Goal: Transaction & Acquisition: Purchase product/service

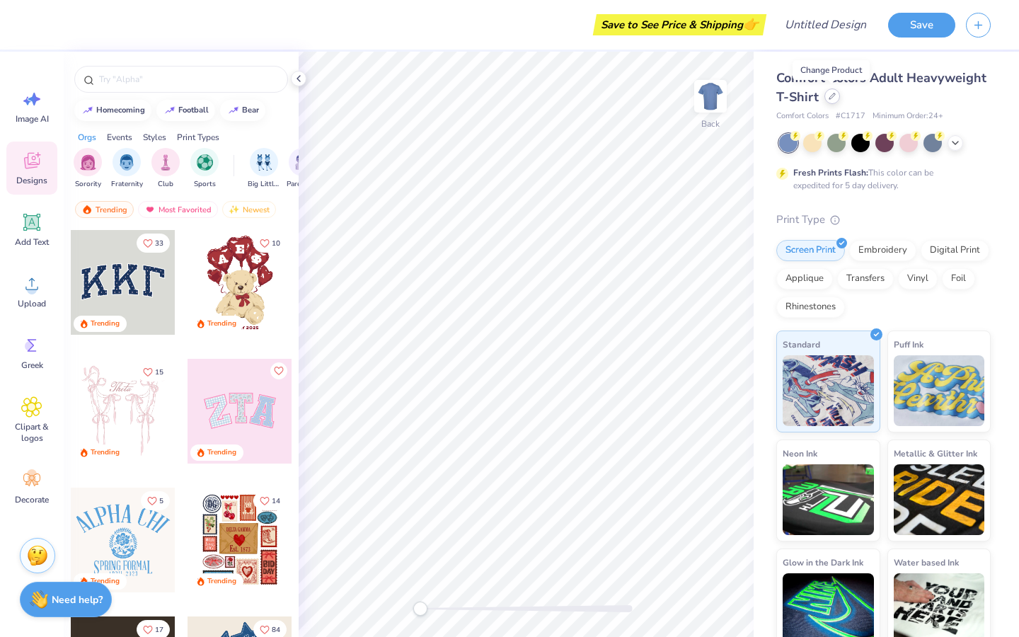
click at [829, 101] on div at bounding box center [832, 96] width 16 height 16
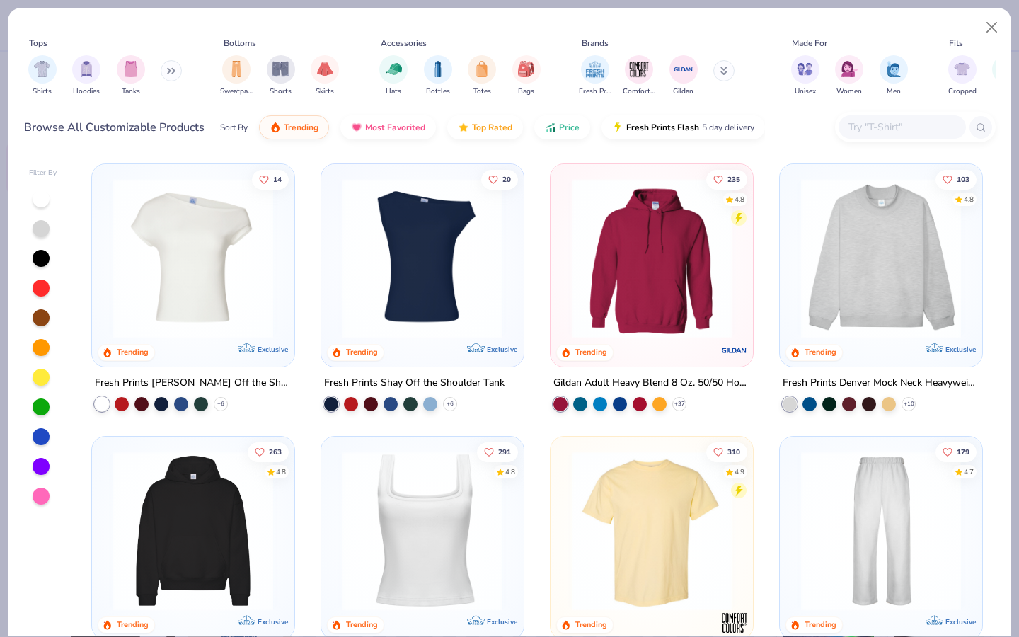
click at [169, 71] on icon at bounding box center [171, 70] width 8 height 7
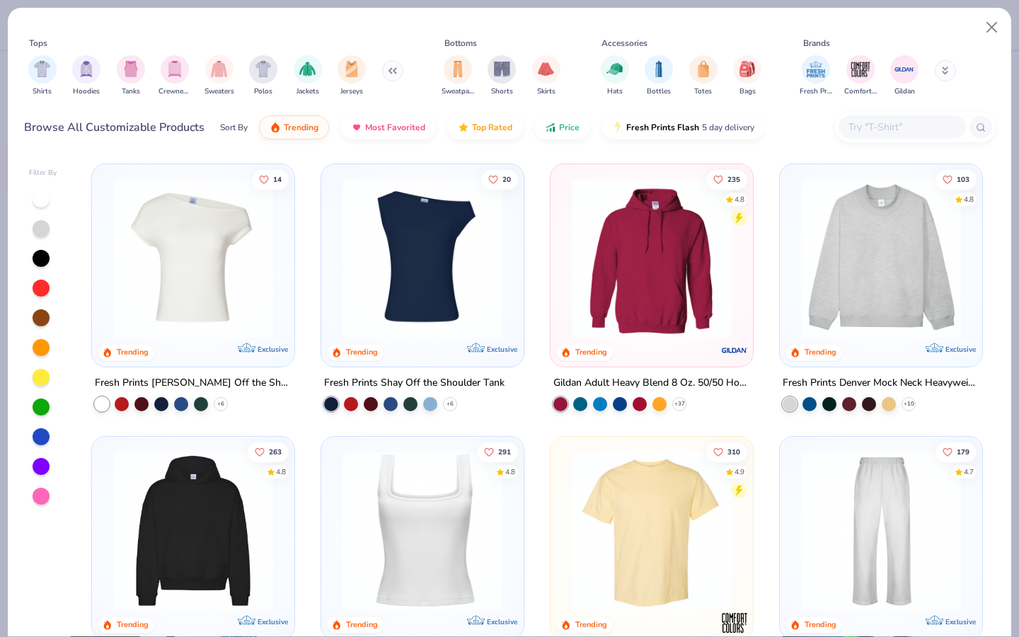
click at [925, 146] on div "Tops Shirts Hoodies Tanks Crewnecks Sweaters Polos Jackets Jerseys Bottoms Swea…" at bounding box center [509, 80] width 1003 height 145
click at [915, 134] on input "text" at bounding box center [901, 127] width 109 height 16
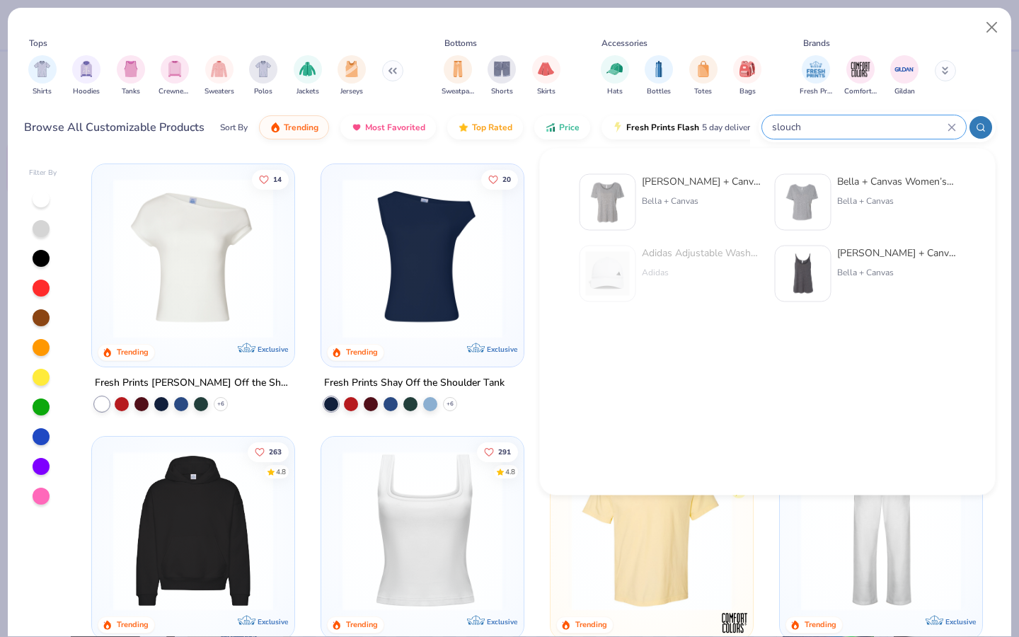
type input "slouch"
click at [673, 178] on div "Bella + Canvas [DEMOGRAPHIC_DATA]' Slouch y T-Shirt" at bounding box center [701, 181] width 119 height 15
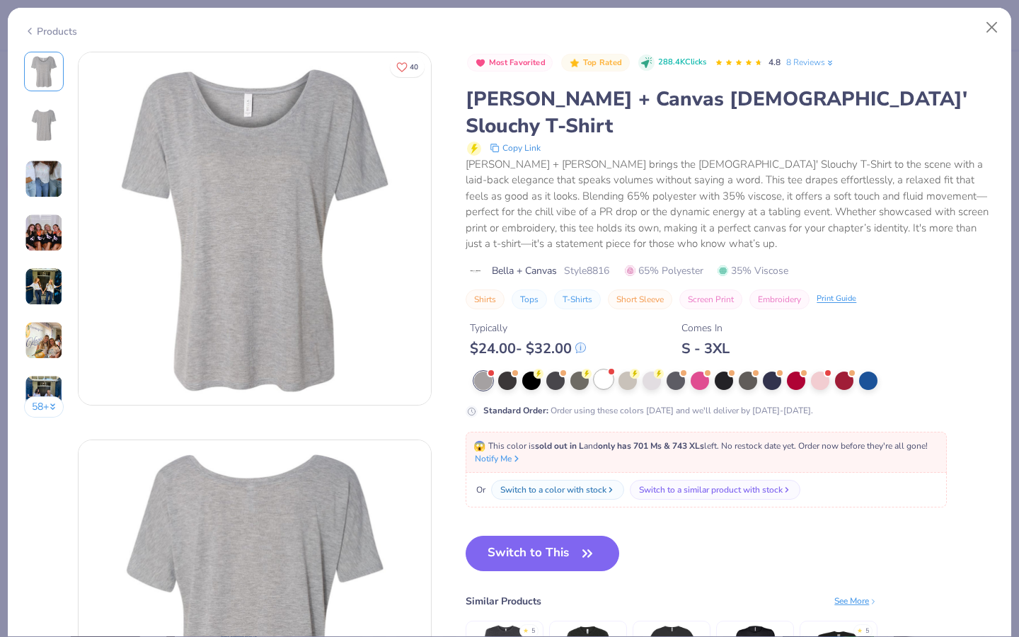
click at [606, 370] on div at bounding box center [603, 379] width 18 height 18
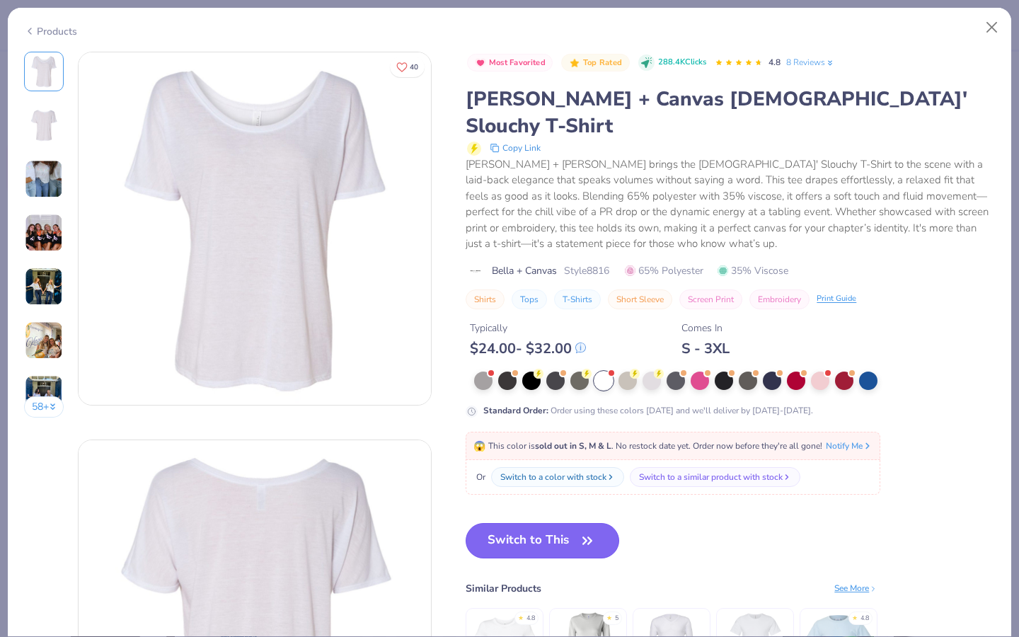
click at [514, 523] on button "Switch to This" at bounding box center [542, 540] width 154 height 35
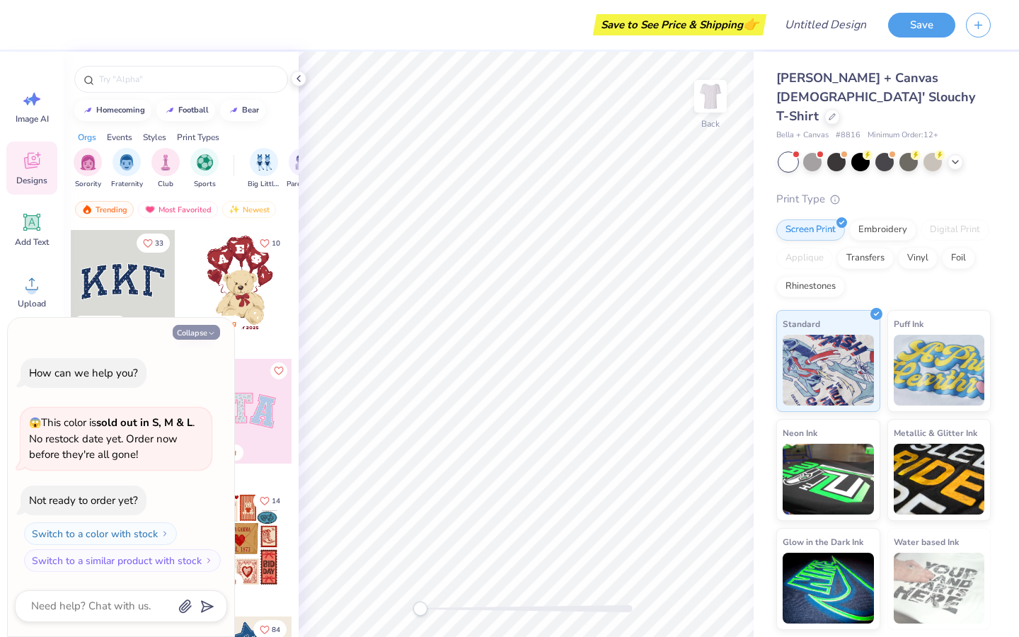
click at [204, 329] on button "Collapse" at bounding box center [196, 332] width 47 height 15
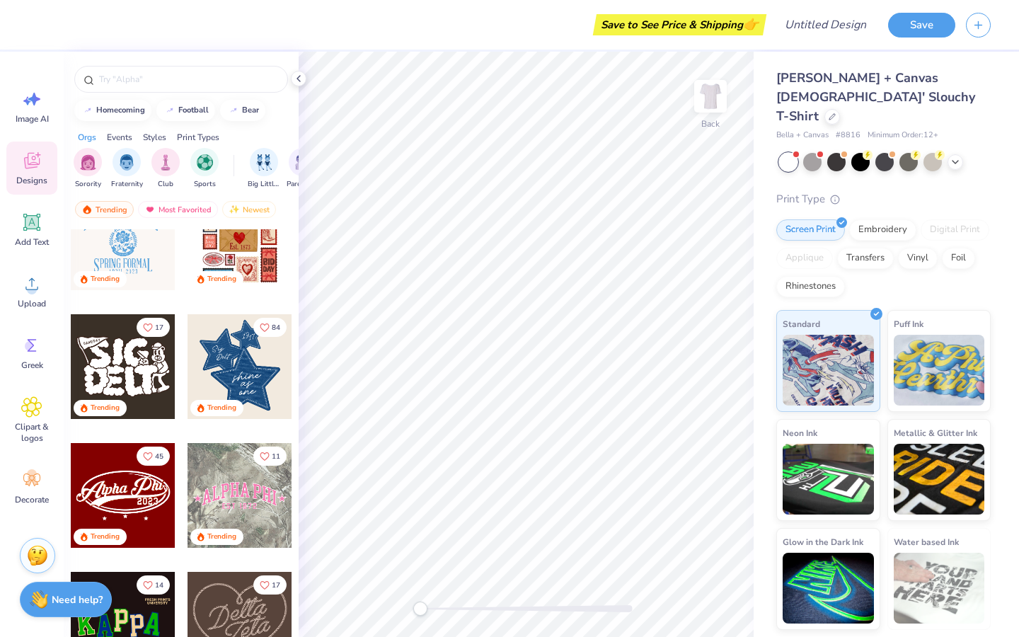
scroll to position [307, 0]
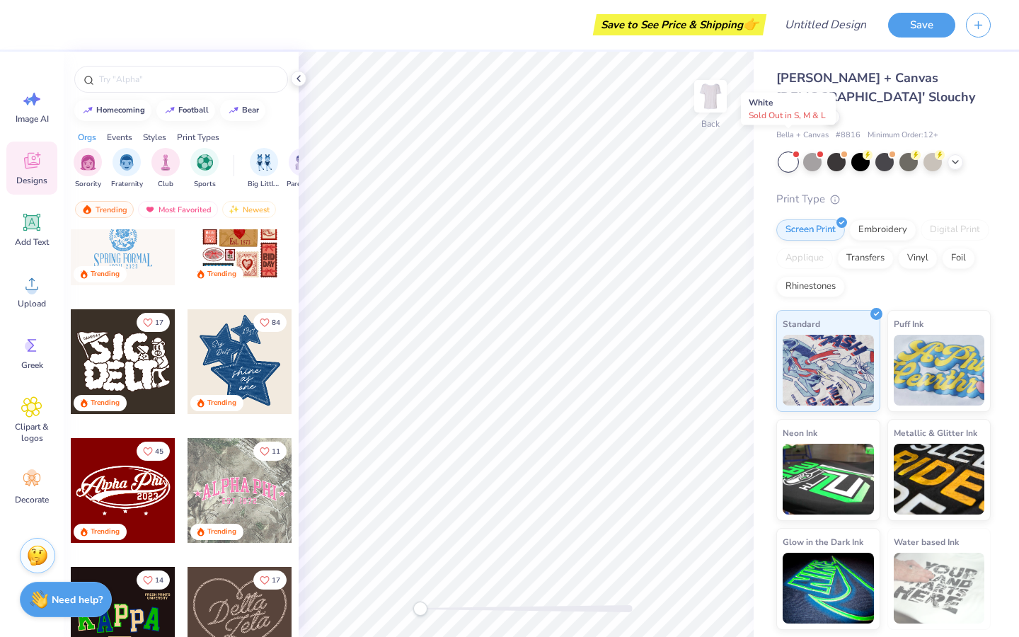
click at [794, 151] on span at bounding box center [796, 155] width 8 height 8
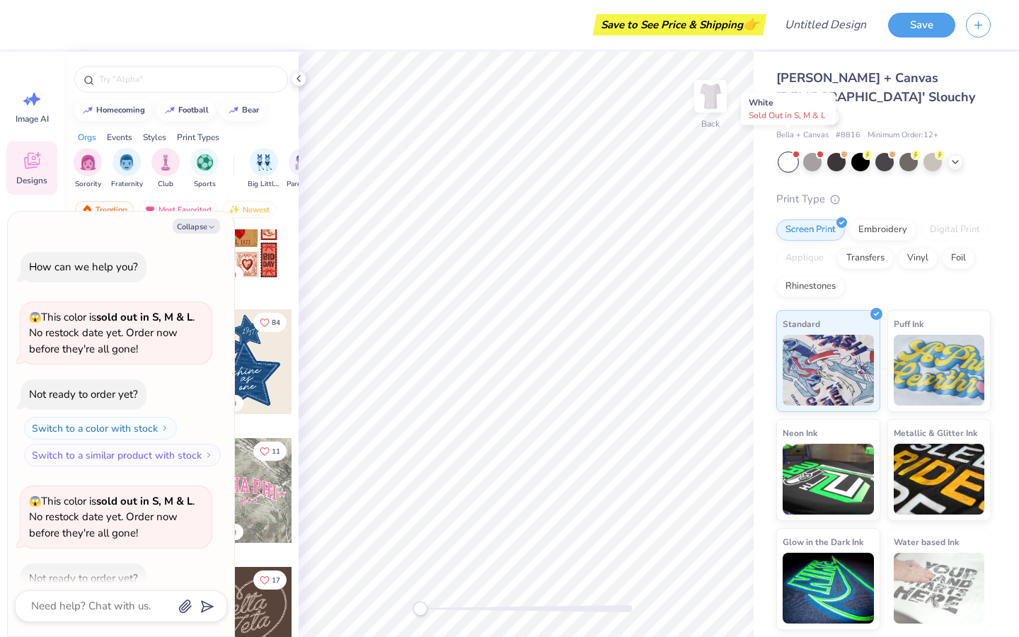
scroll to position [78, 0]
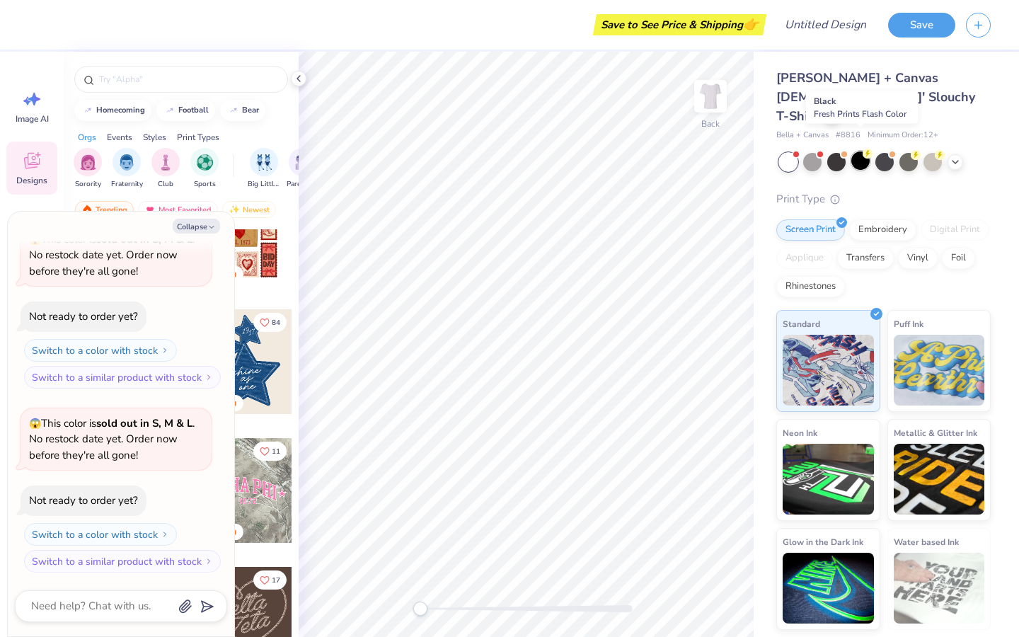
click at [868, 149] on circle at bounding box center [867, 154] width 10 height 10
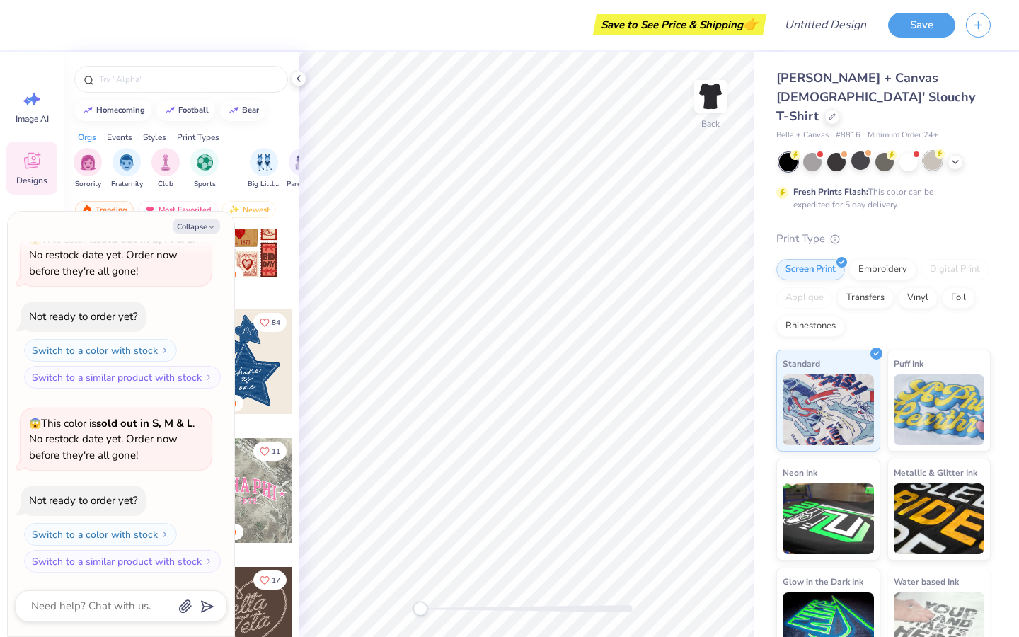
click at [929, 151] on div at bounding box center [932, 160] width 18 height 18
click at [963, 153] on div at bounding box center [885, 162] width 212 height 18
click at [962, 153] on div at bounding box center [885, 162] width 212 height 18
click at [954, 155] on icon at bounding box center [954, 160] width 11 height 11
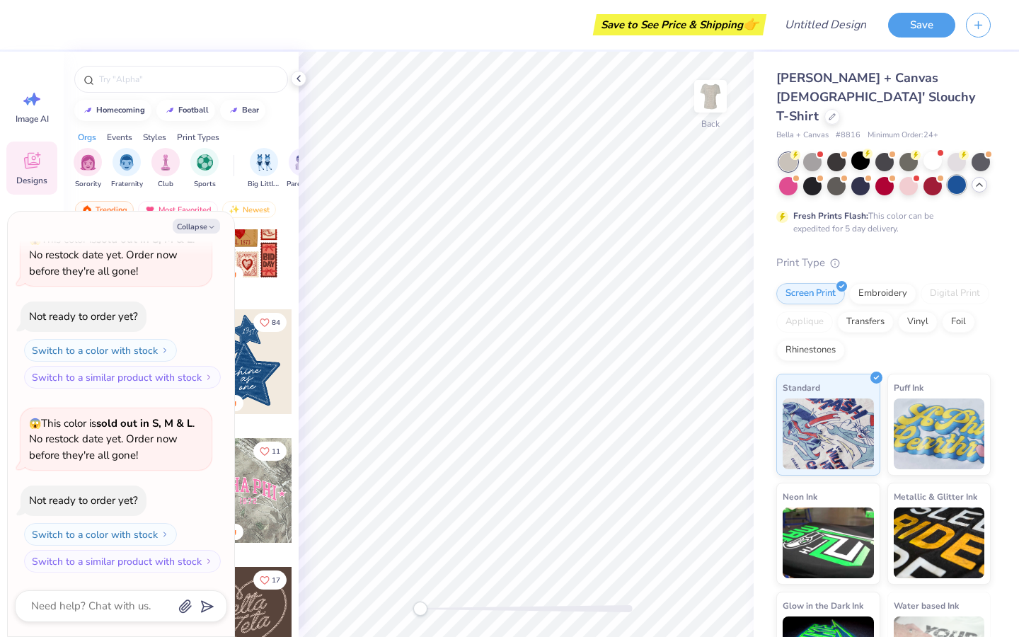
click at [961, 175] on div at bounding box center [956, 184] width 18 height 18
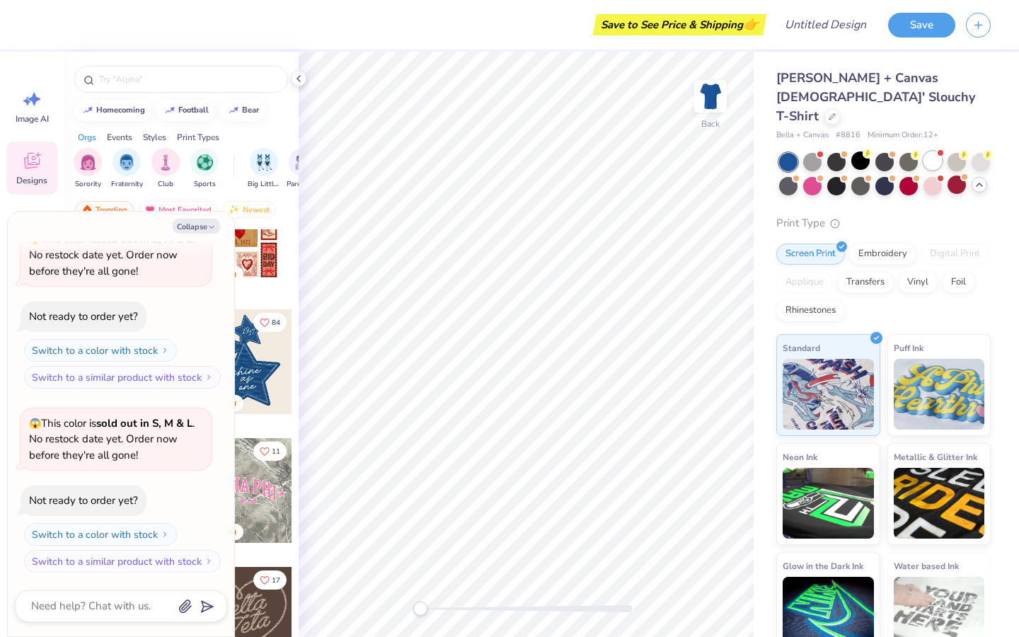
click at [934, 151] on div at bounding box center [932, 160] width 18 height 18
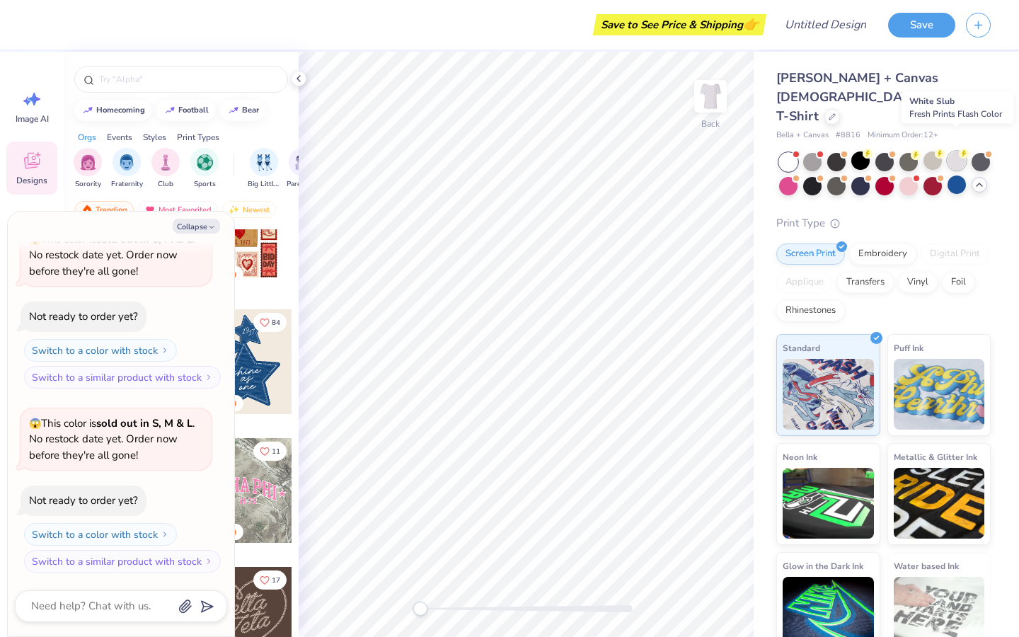
click at [956, 151] on div at bounding box center [956, 160] width 18 height 18
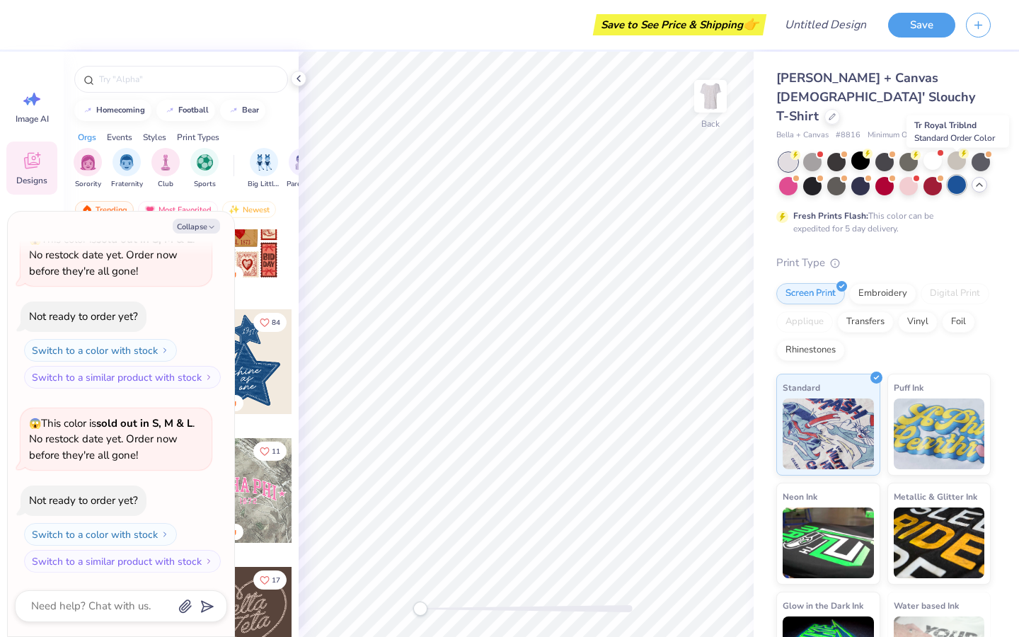
click at [956, 175] on div at bounding box center [956, 184] width 18 height 18
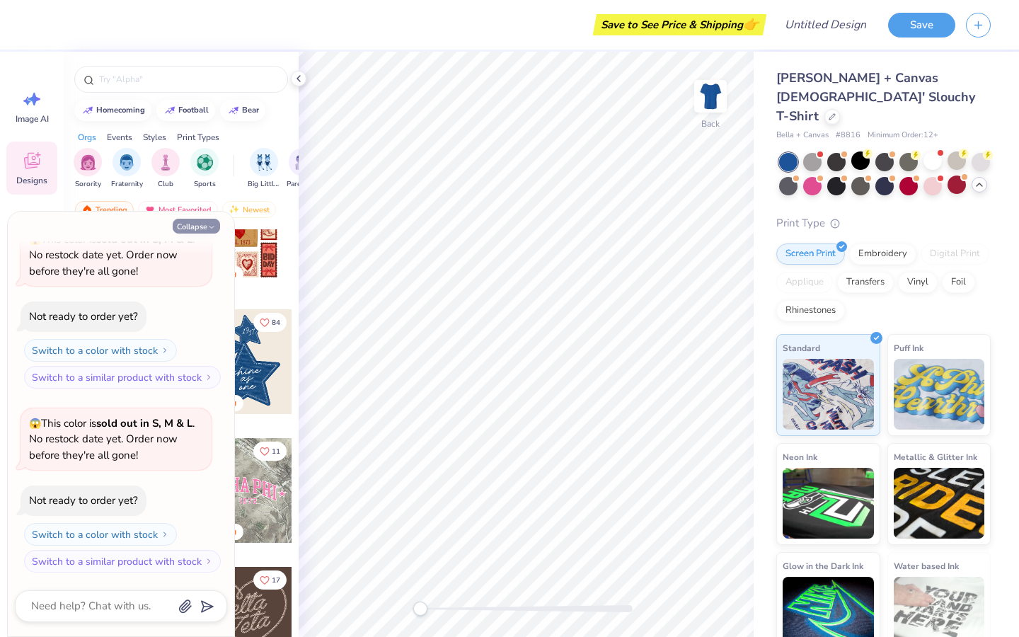
click at [189, 228] on button "Collapse" at bounding box center [196, 226] width 47 height 15
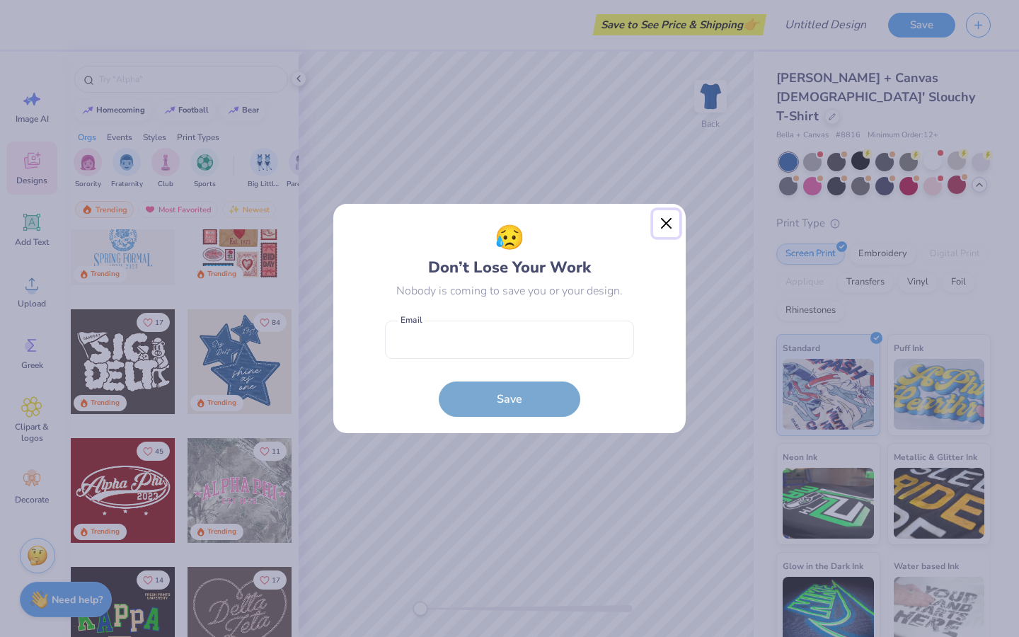
click at [673, 217] on button "Close" at bounding box center [666, 223] width 27 height 27
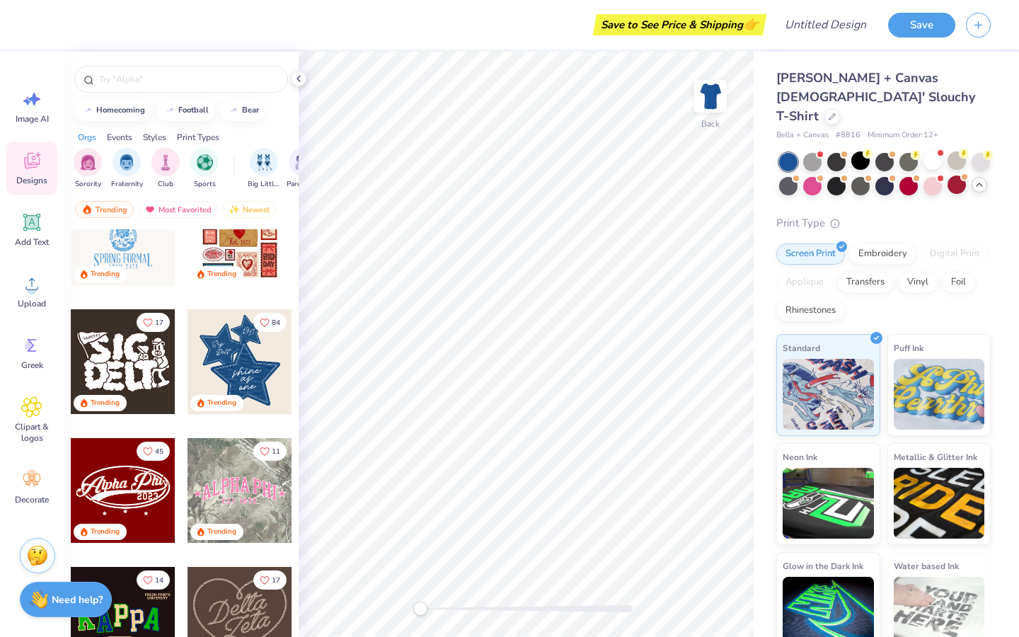
click at [248, 364] on div at bounding box center [239, 361] width 105 height 105
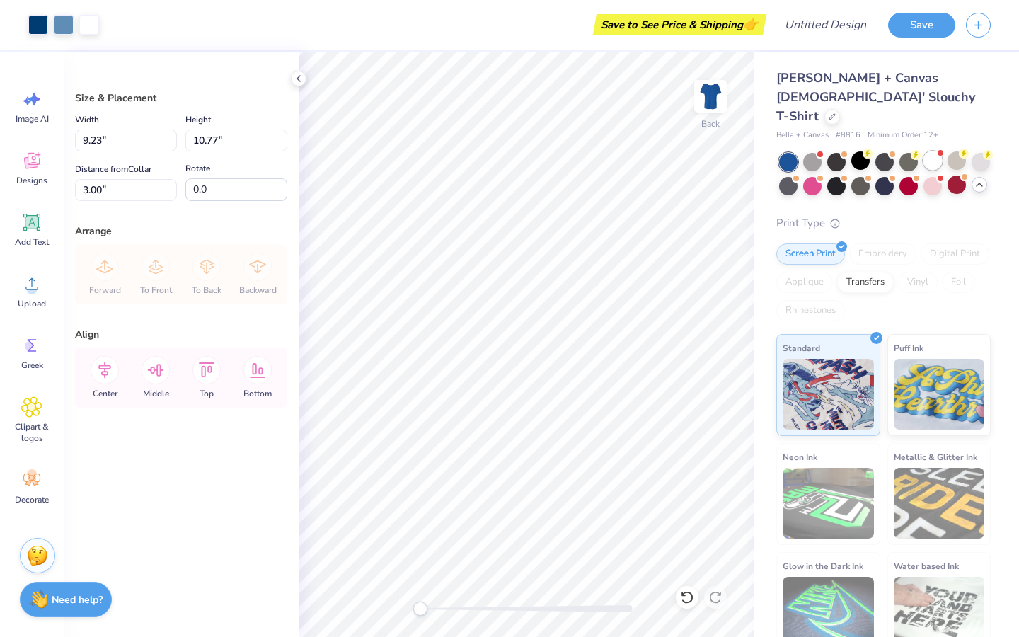
click at [934, 151] on div at bounding box center [932, 160] width 18 height 18
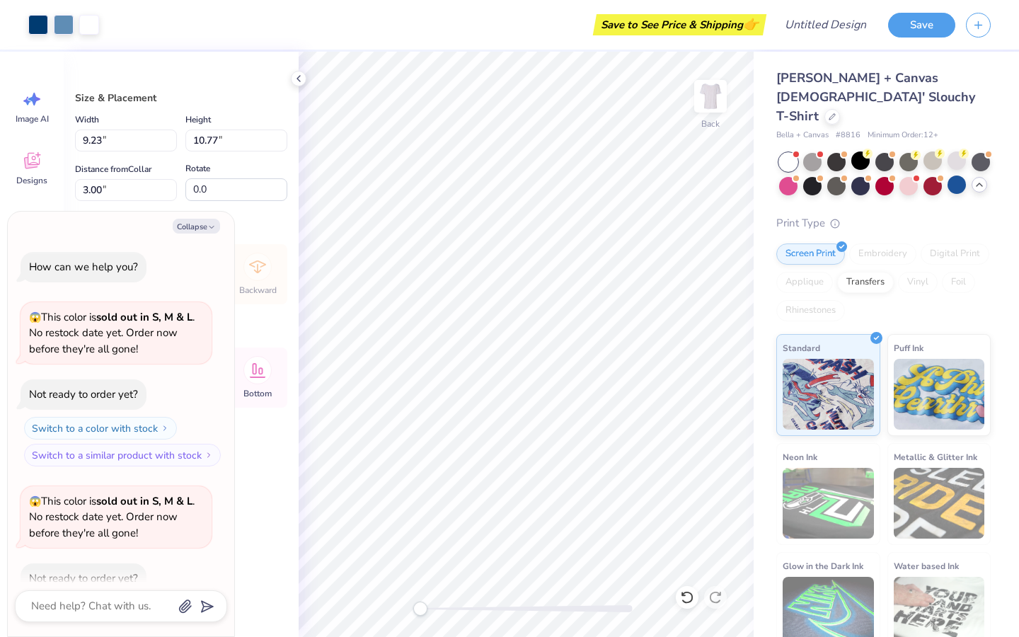
type textarea "x"
type input "1.46"
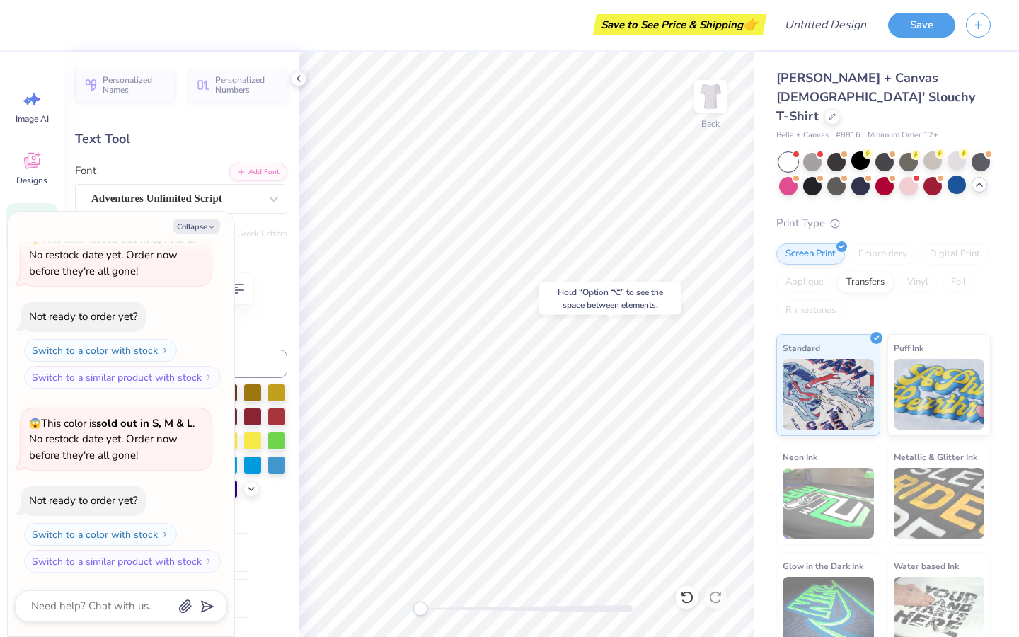
type textarea "x"
type input "0.0"
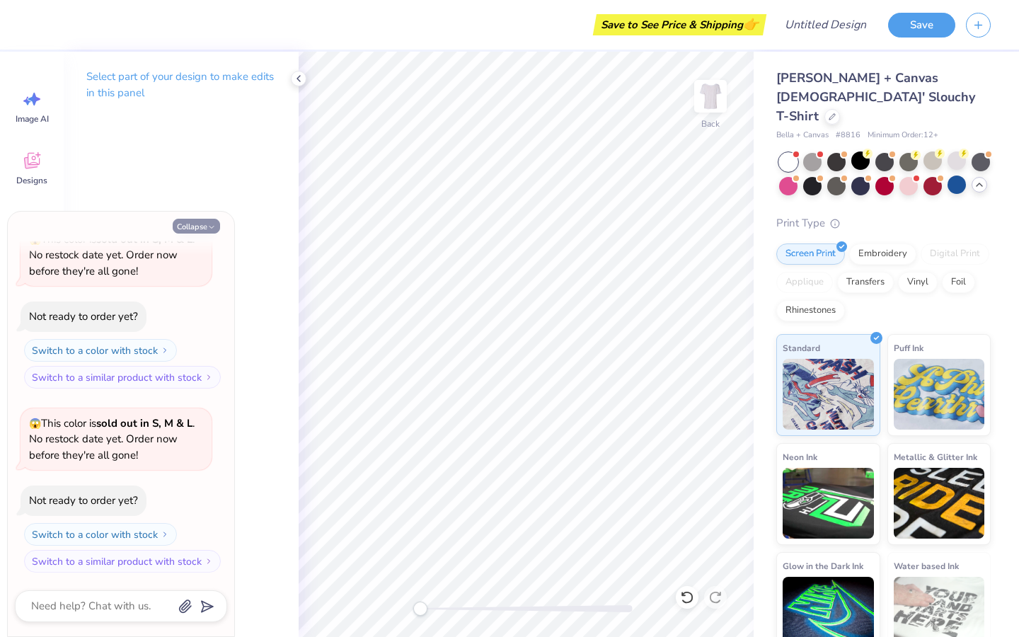
click at [198, 223] on button "Collapse" at bounding box center [196, 226] width 47 height 15
type textarea "x"
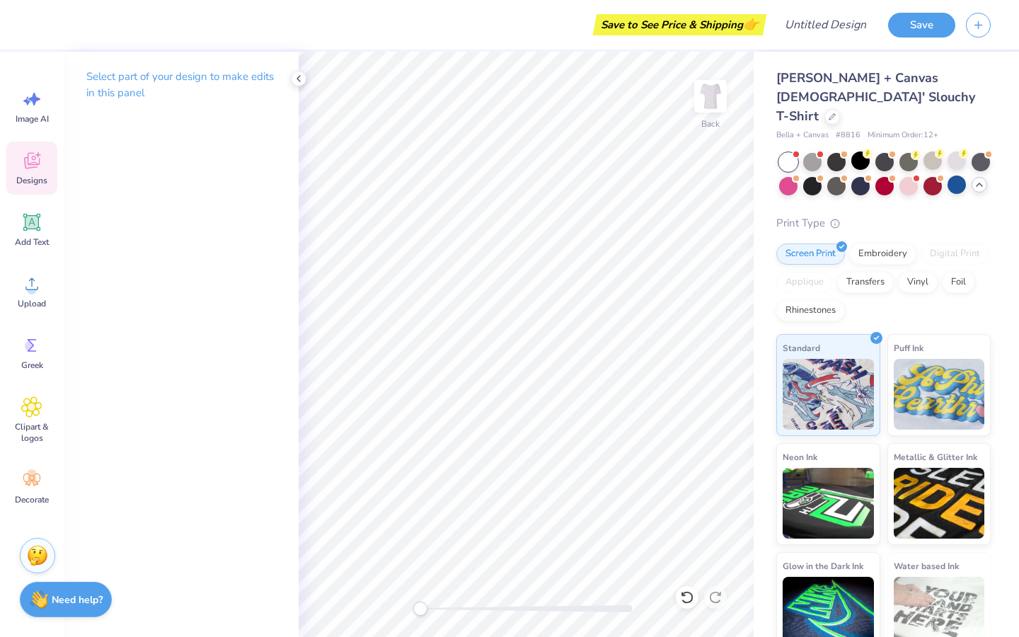
click at [30, 168] on icon at bounding box center [31, 160] width 21 height 21
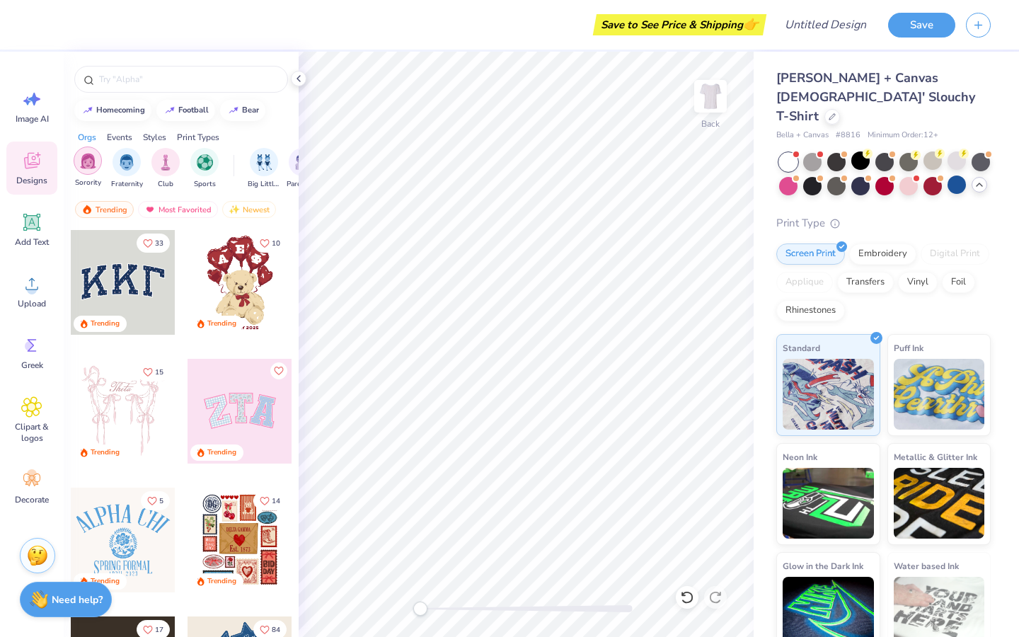
click at [95, 153] on img "filter for Sorority" at bounding box center [88, 161] width 16 height 16
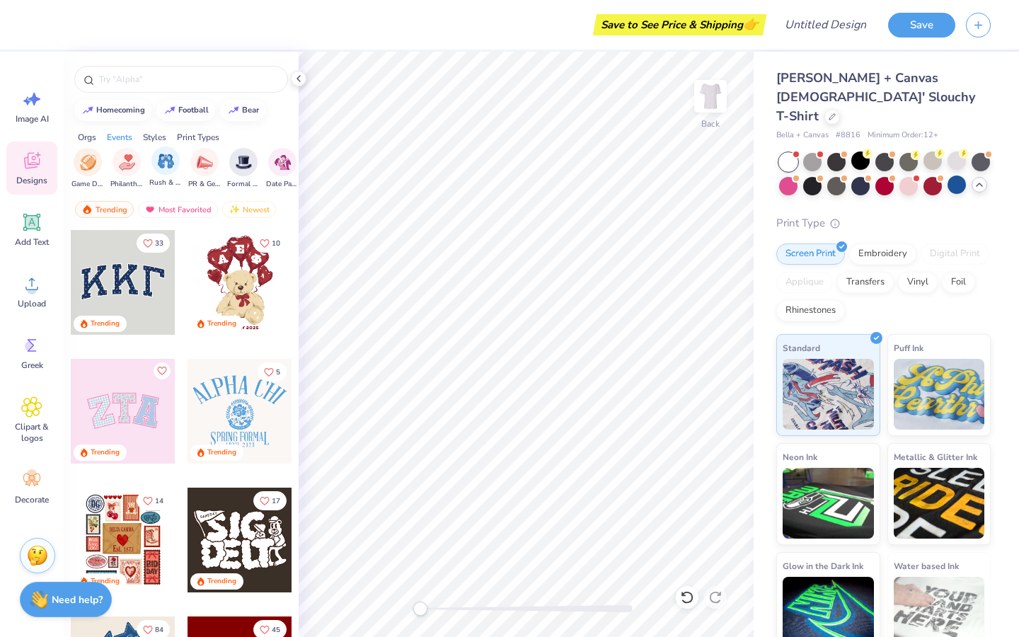
scroll to position [0, 274]
click at [100, 168] on img "filter for Philanthropy" at bounding box center [106, 161] width 16 height 16
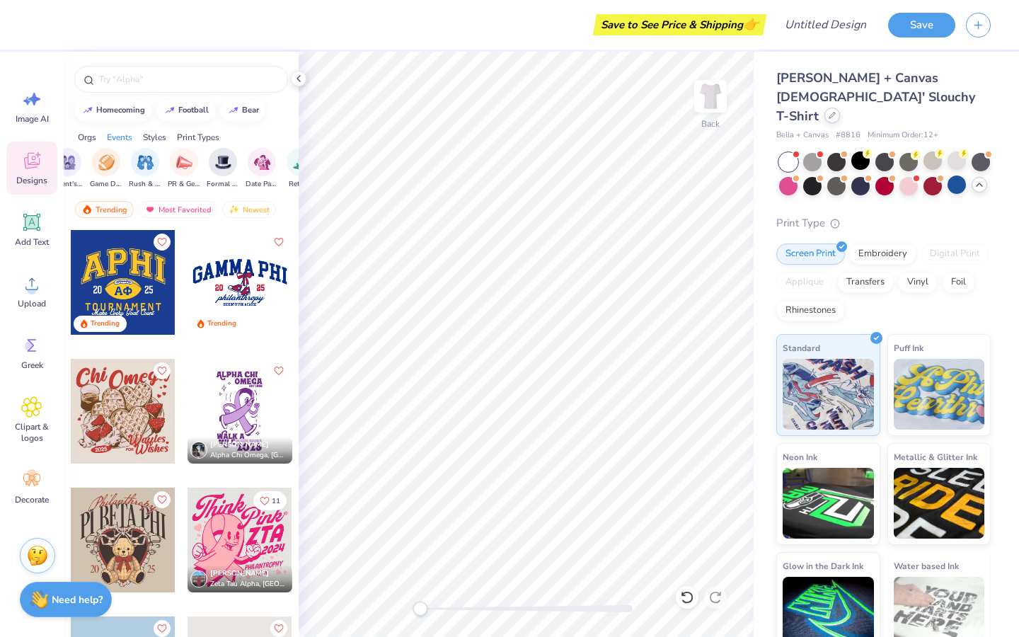
click at [828, 112] on icon at bounding box center [831, 115] width 7 height 7
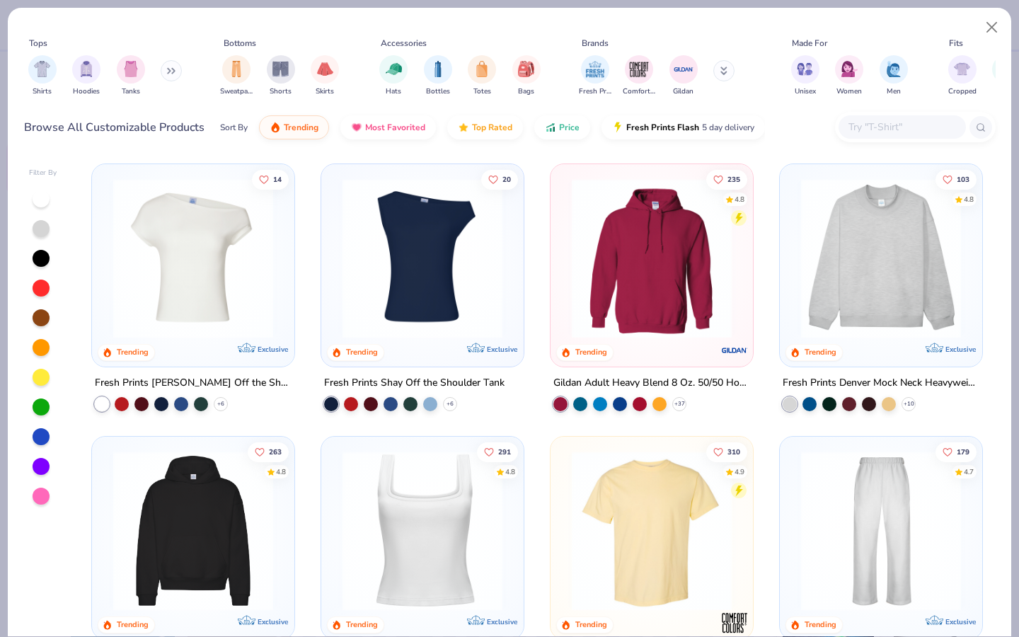
click at [881, 126] on input "text" at bounding box center [901, 127] width 109 height 16
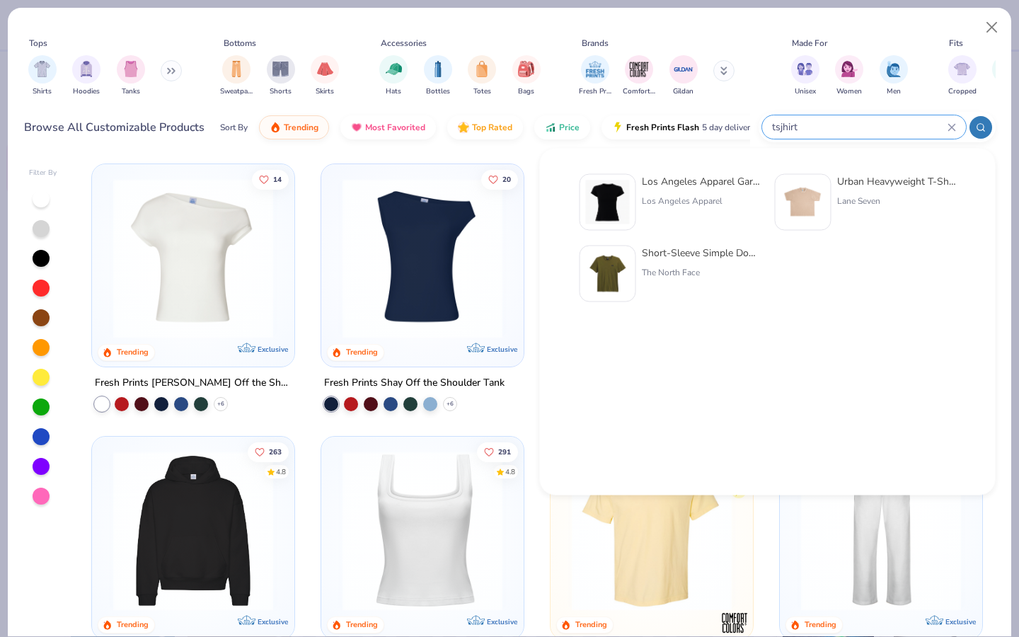
click at [776, 129] on input "tsjhirt" at bounding box center [858, 127] width 177 height 16
click at [777, 129] on input "tsjhirt" at bounding box center [858, 127] width 177 height 16
click at [782, 122] on input "tsjhirt" at bounding box center [858, 127] width 177 height 16
click at [786, 129] on input "tsjhirt" at bounding box center [858, 127] width 177 height 16
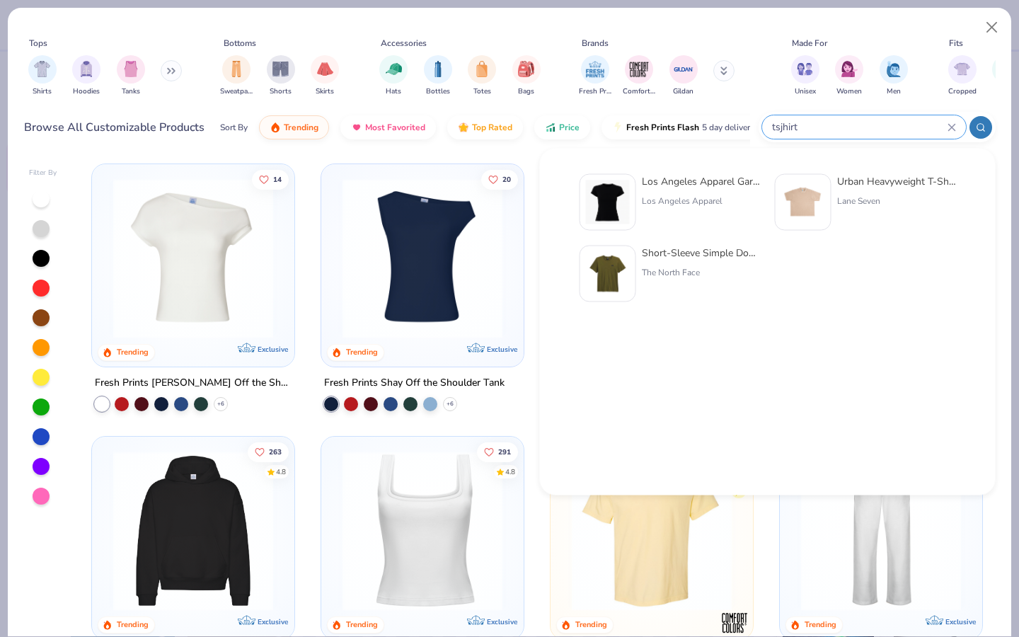
click at [786, 129] on input "tsjhirt" at bounding box center [858, 127] width 177 height 16
type input "tsjhirt"
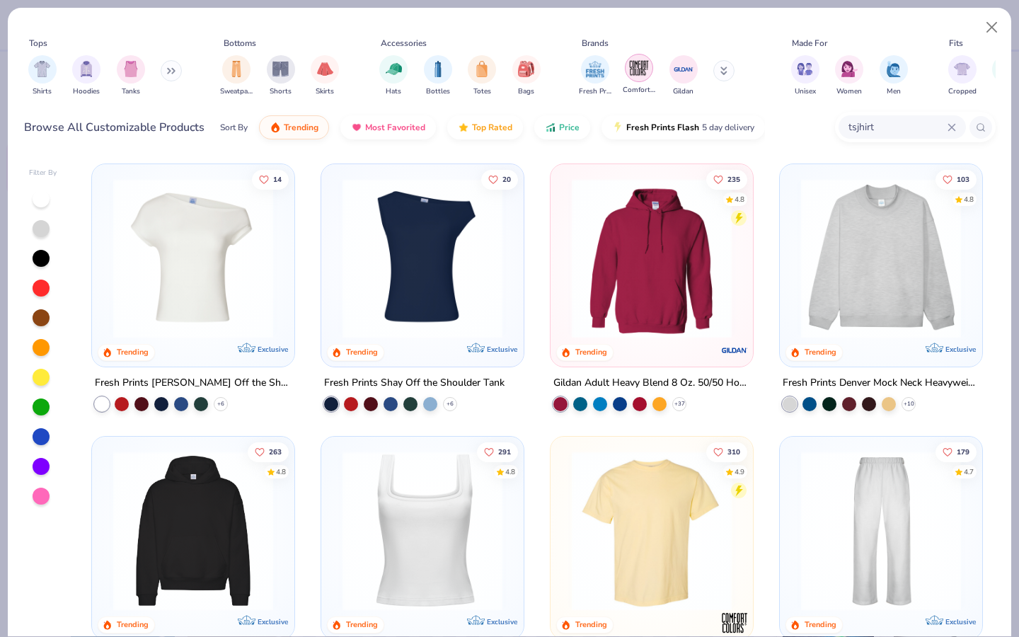
click at [632, 76] on img "filter for Comfort Colors" at bounding box center [638, 67] width 21 height 21
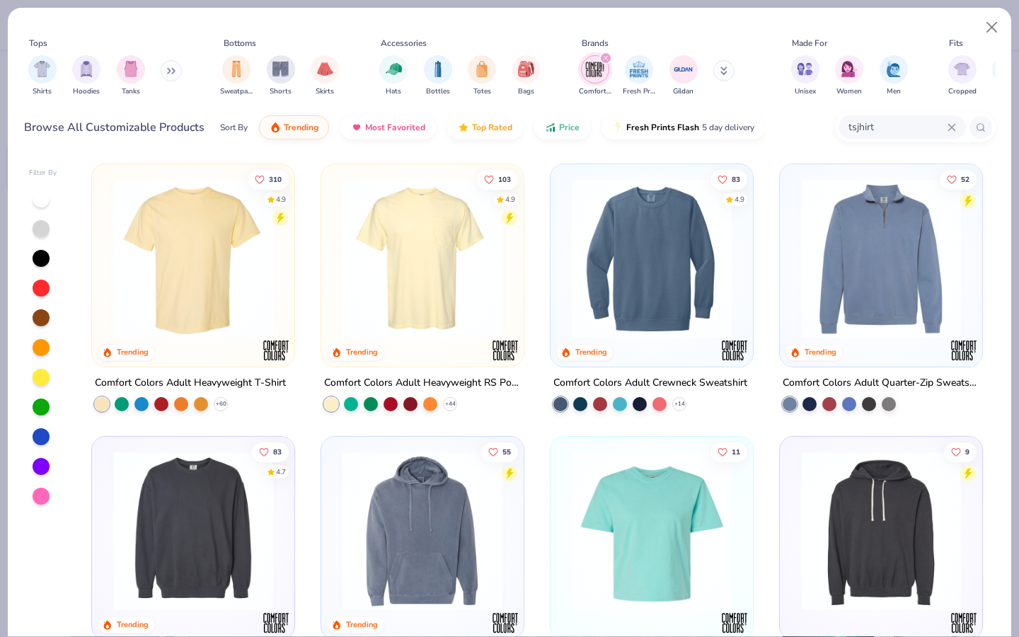
click at [233, 280] on img at bounding box center [193, 258] width 174 height 160
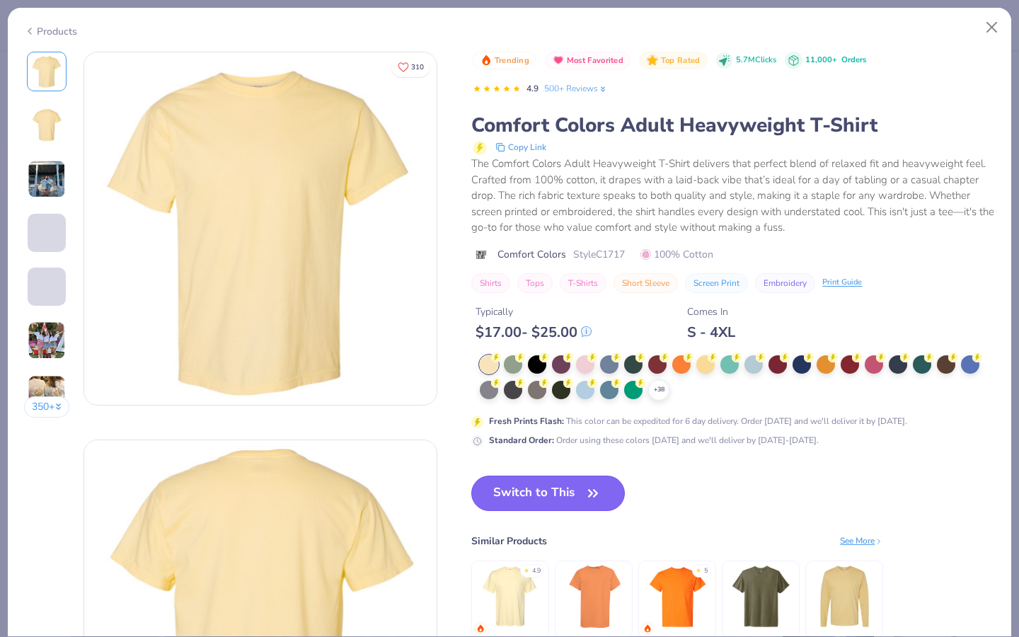
click at [535, 500] on button "Switch to This" at bounding box center [548, 492] width 154 height 35
click at [553, 491] on button "Switch to This" at bounding box center [548, 492] width 154 height 35
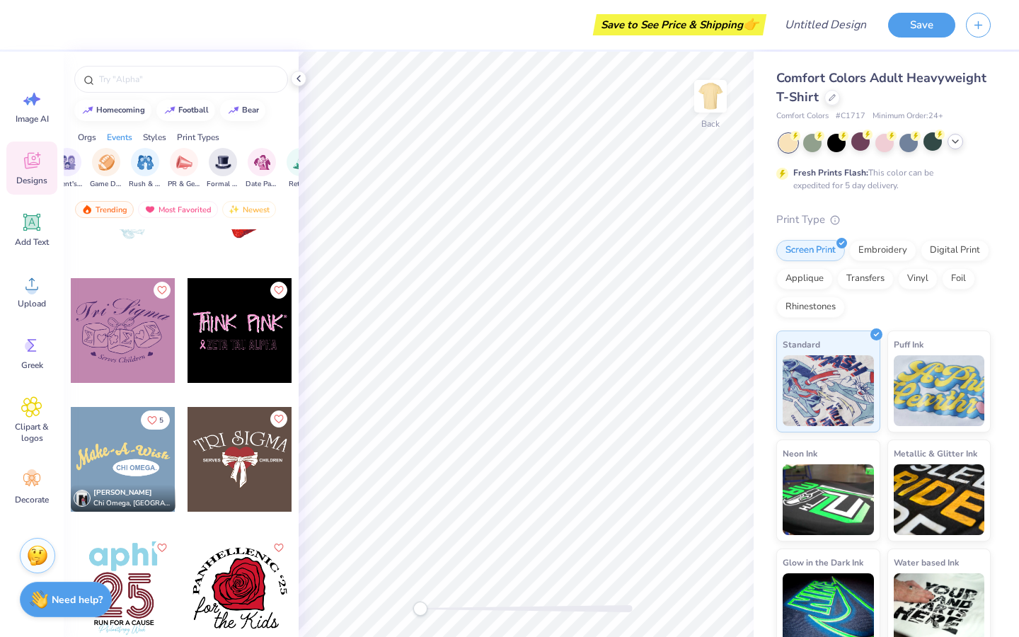
scroll to position [724, 0]
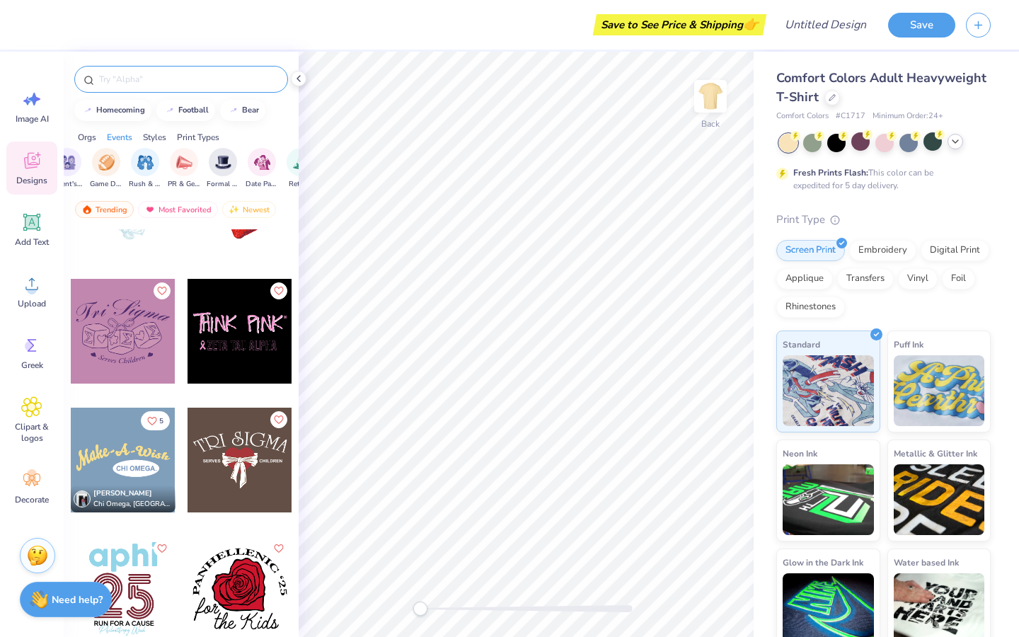
click at [161, 87] on div at bounding box center [181, 79] width 214 height 27
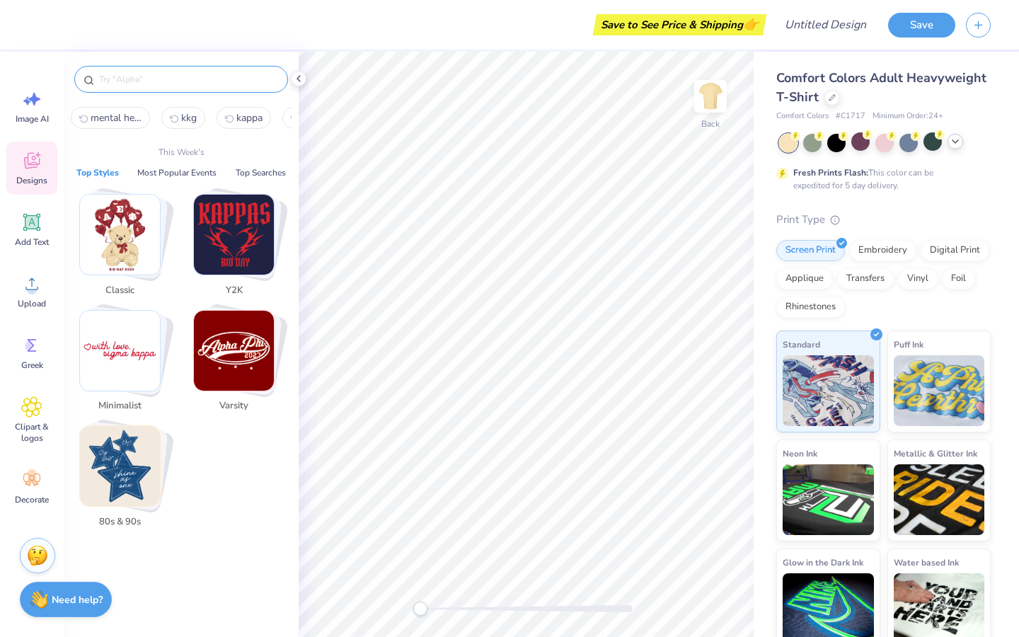
click at [158, 73] on input "text" at bounding box center [188, 79] width 181 height 14
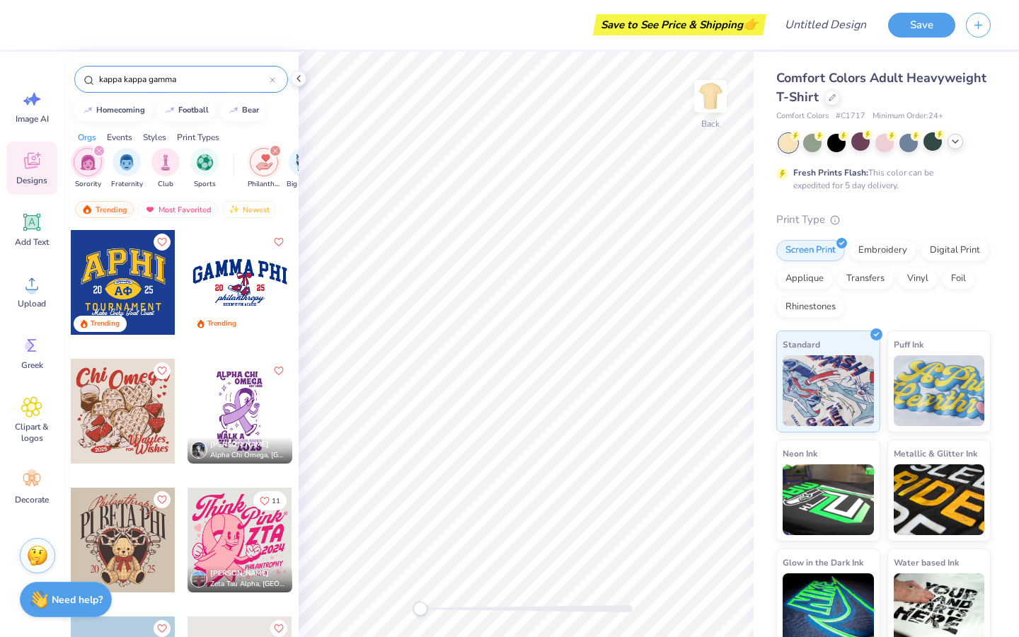
type input "kappa kappa gamma"
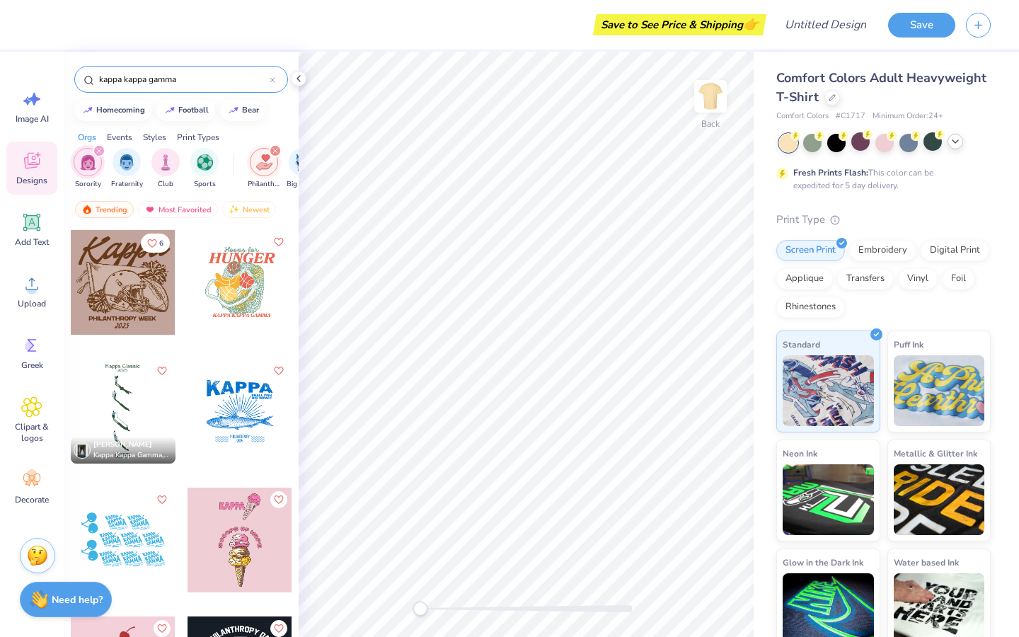
scroll to position [54, 0]
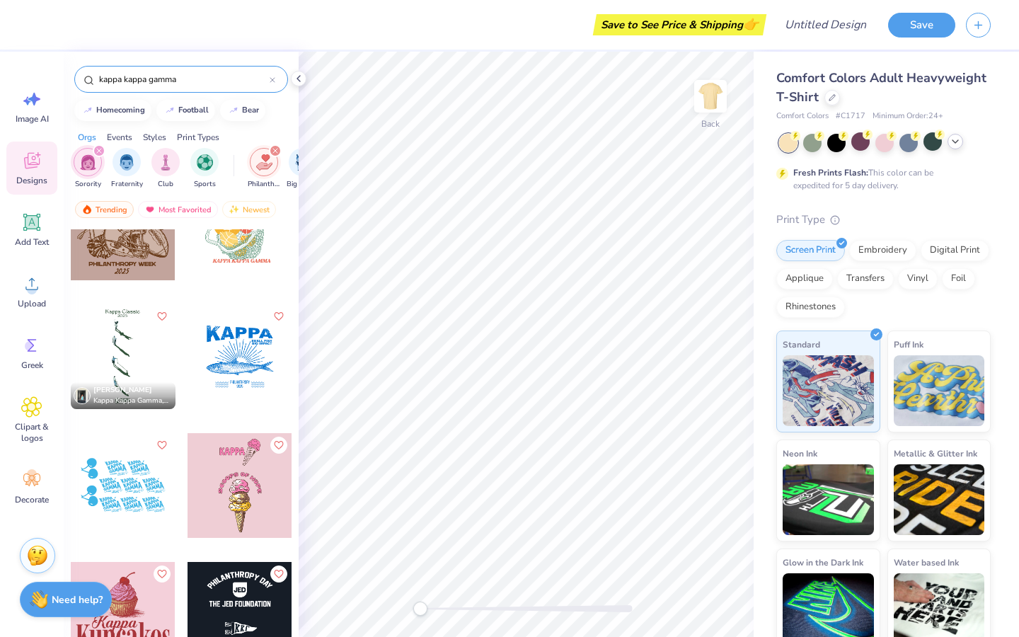
click at [244, 599] on div at bounding box center [239, 614] width 105 height 105
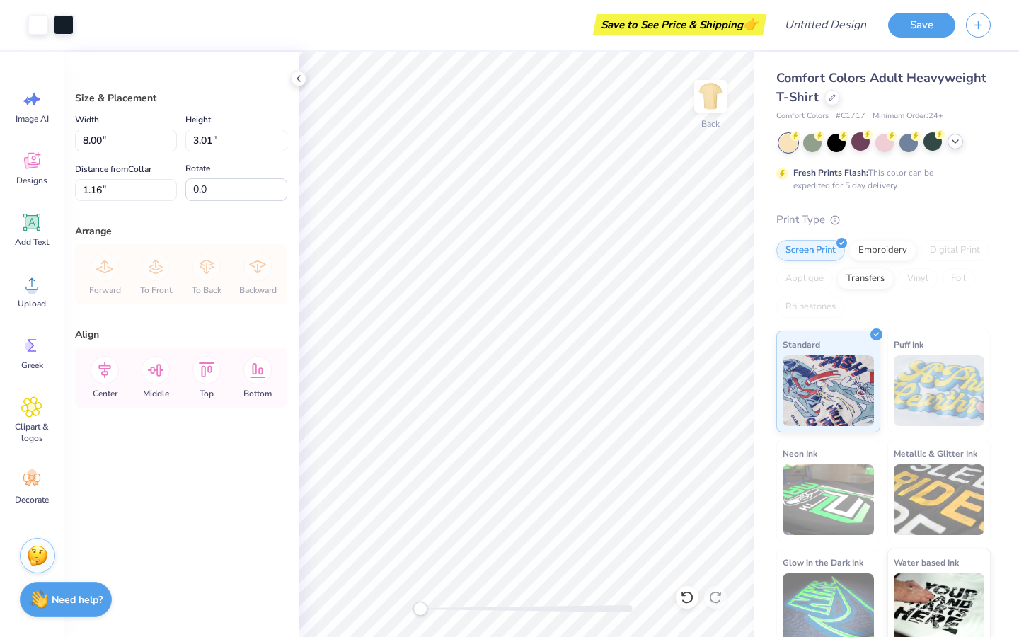
type input "8.00"
type input "3.01"
type input "1.16"
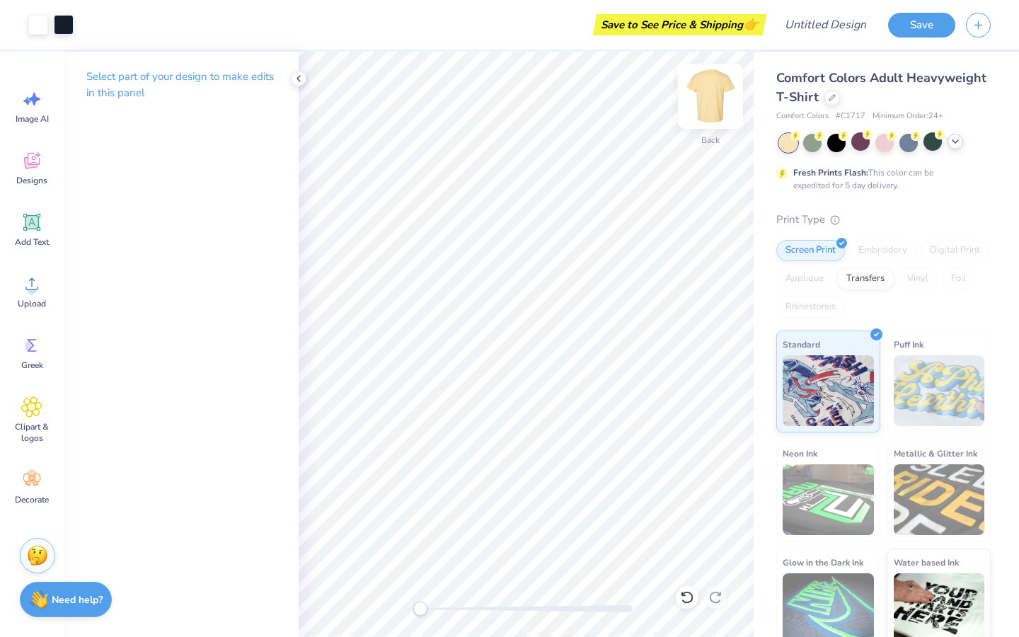
click at [715, 115] on img at bounding box center [710, 96] width 57 height 57
click at [707, 128] on div "Front" at bounding box center [710, 105] width 33 height 50
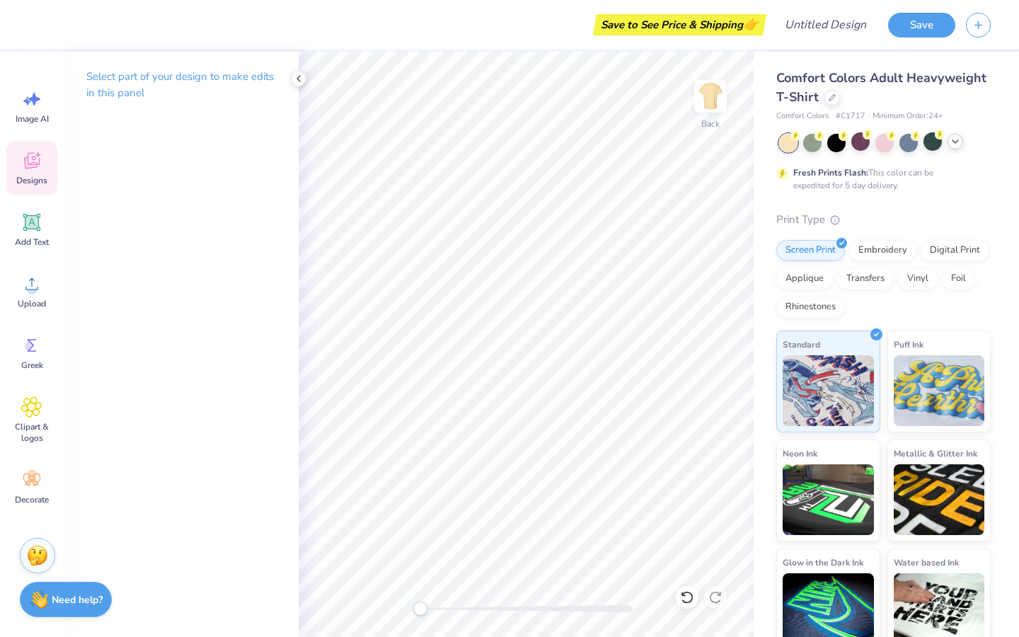
click at [32, 166] on icon at bounding box center [31, 162] width 13 height 11
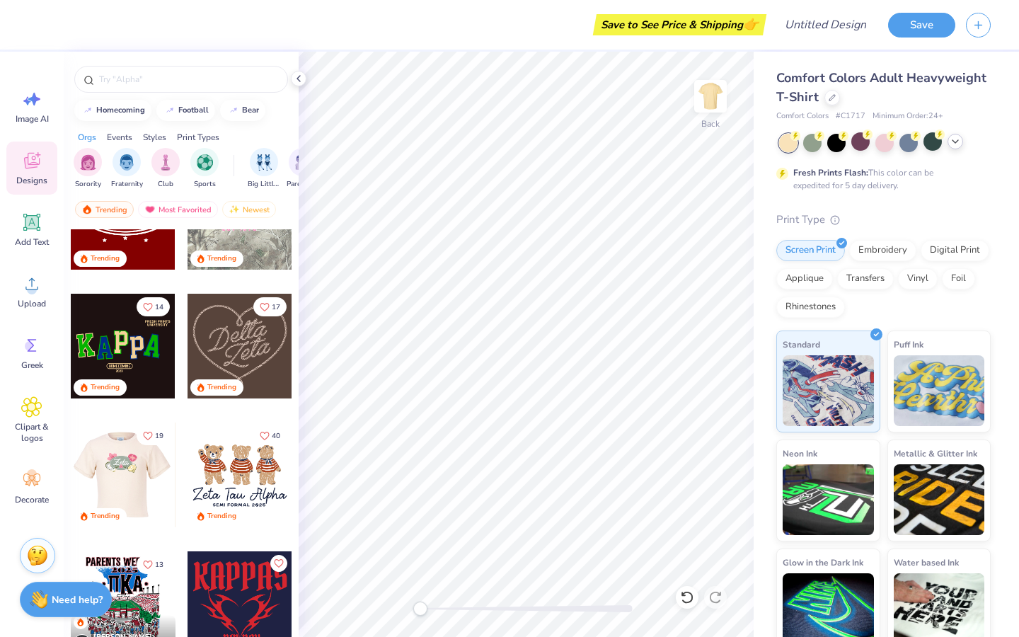
scroll to position [579, 0]
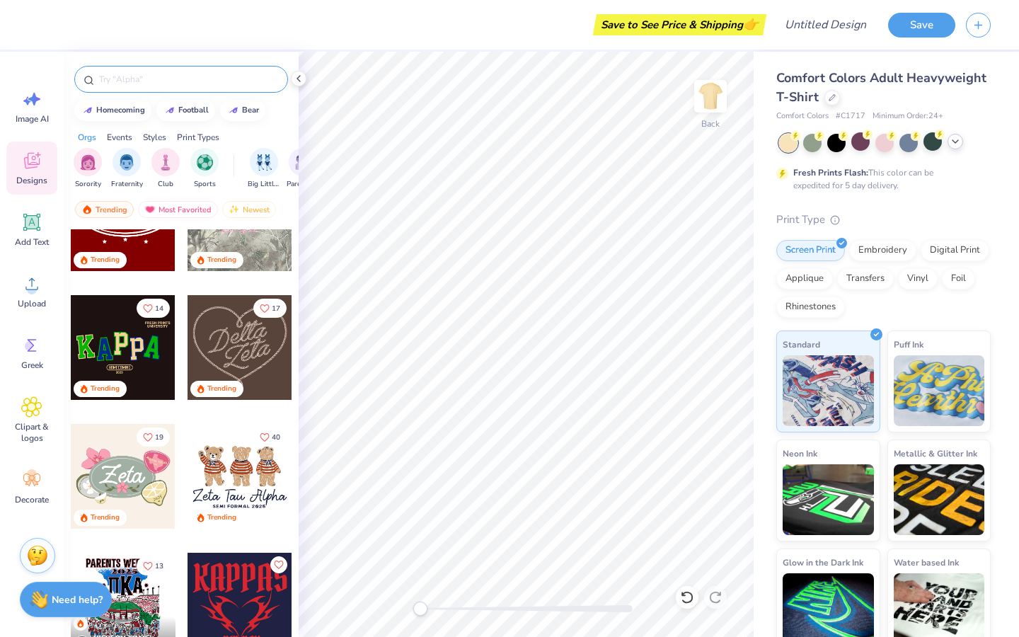
click at [146, 88] on div at bounding box center [181, 79] width 214 height 27
click at [148, 81] on input "text" at bounding box center [188, 79] width 181 height 14
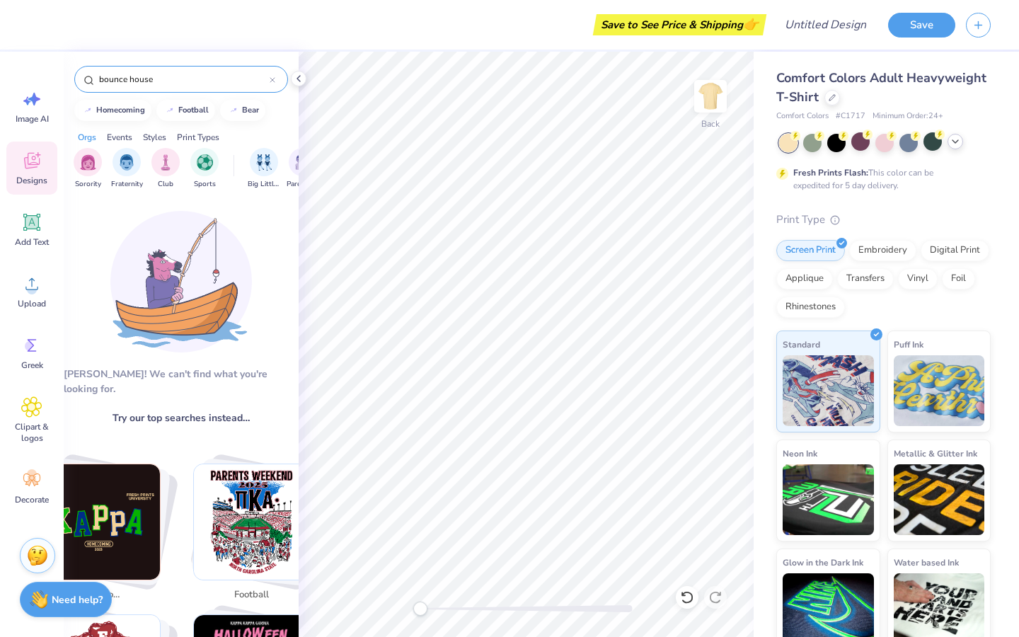
type input "bounce house"
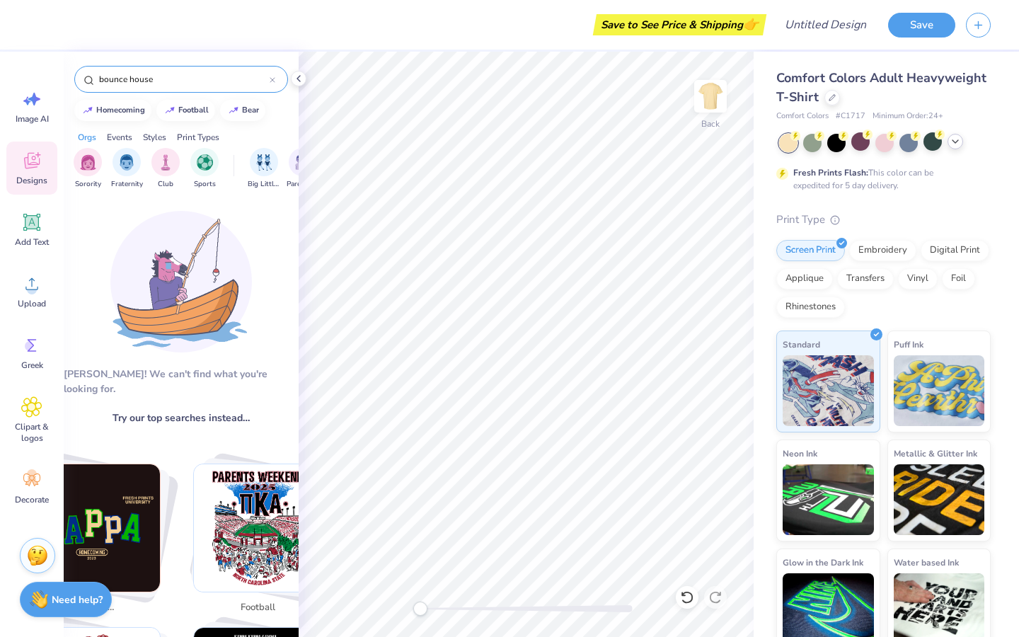
click at [270, 76] on div at bounding box center [273, 79] width 6 height 13
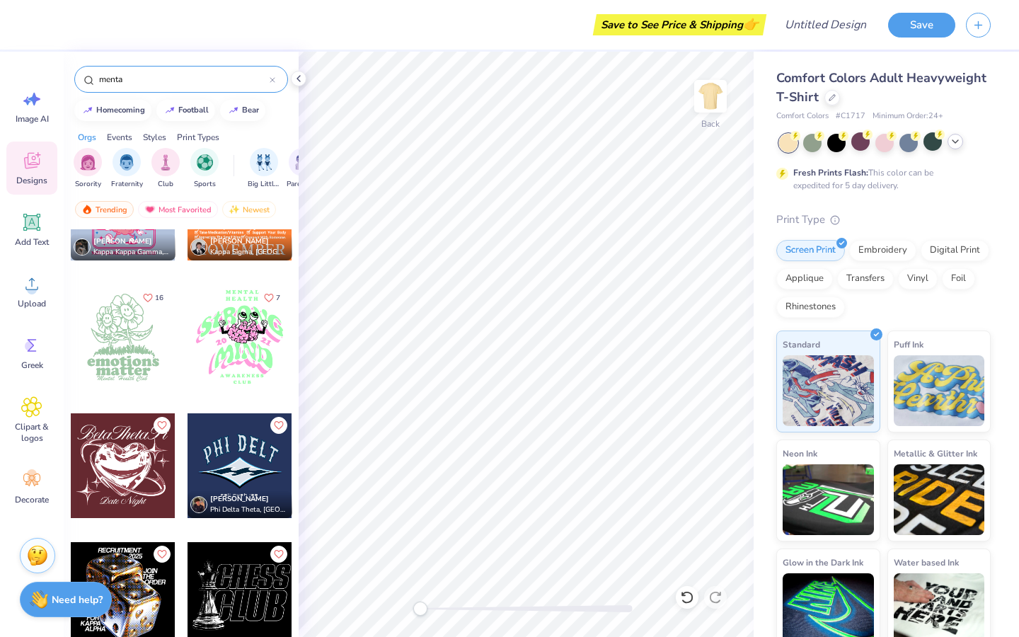
scroll to position [0, 0]
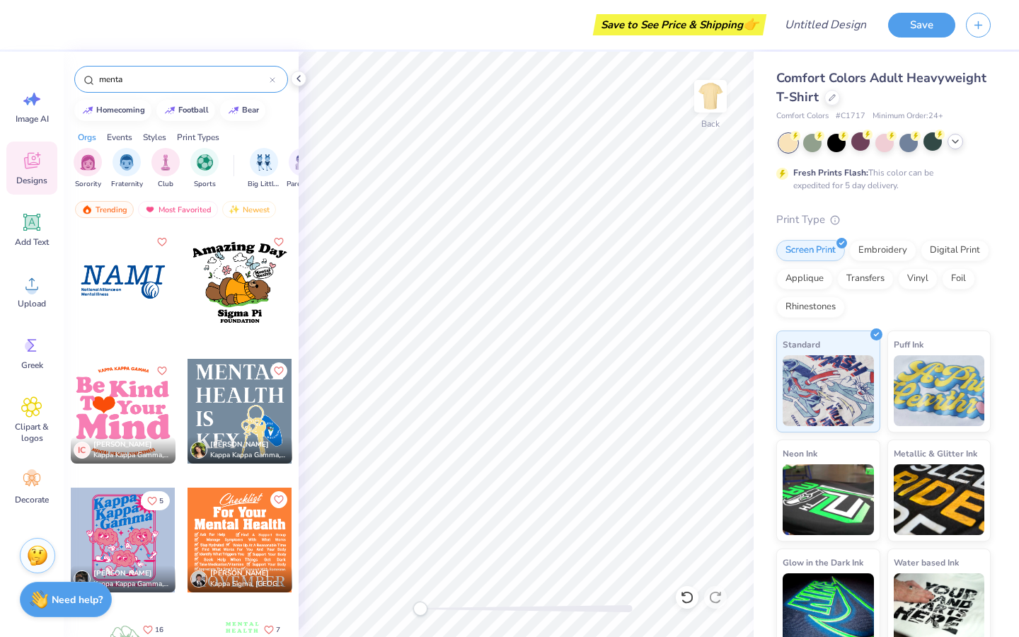
click at [183, 81] on input "menta" at bounding box center [184, 79] width 172 height 14
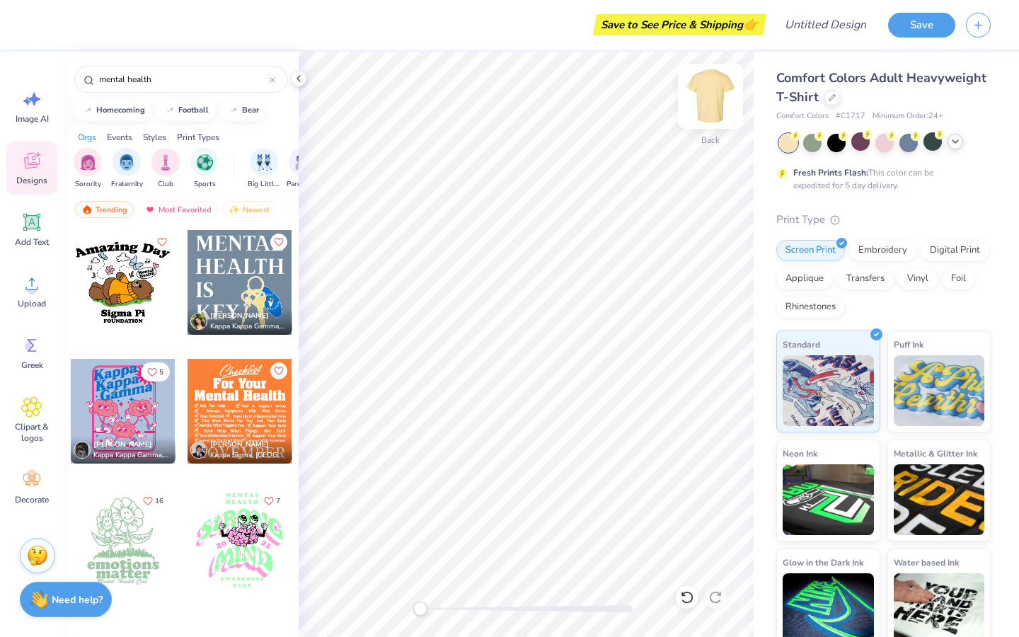
type input "mental health"
click at [705, 120] on div at bounding box center [710, 96] width 65 height 65
click at [121, 418] on div at bounding box center [123, 411] width 105 height 105
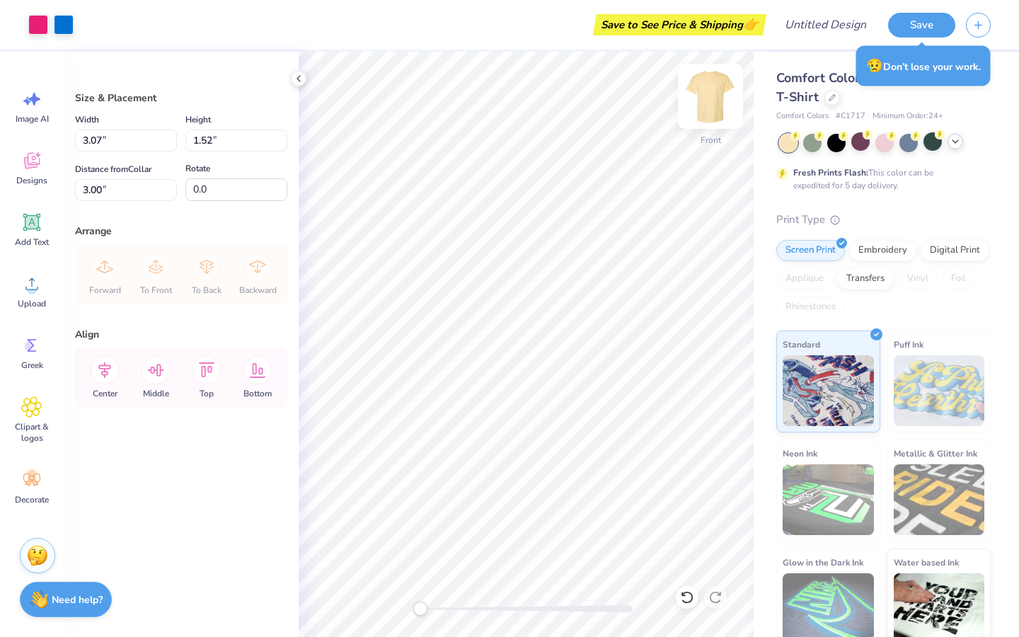
click at [715, 109] on img at bounding box center [710, 96] width 57 height 57
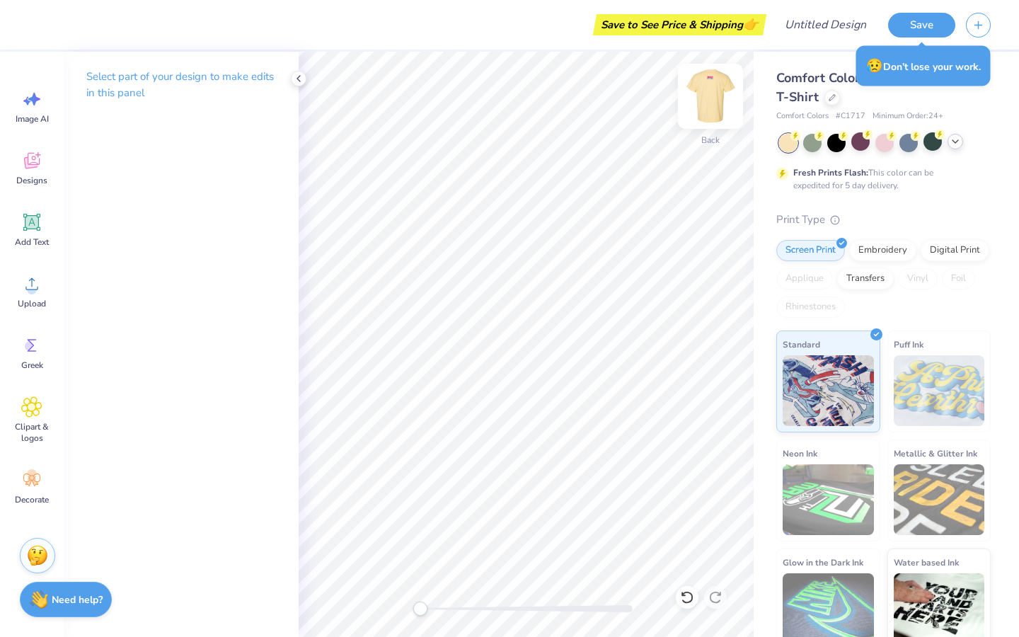
click at [726, 93] on img at bounding box center [710, 96] width 57 height 57
click at [714, 102] on img at bounding box center [710, 96] width 57 height 57
click at [40, 220] on icon at bounding box center [31, 222] width 21 height 21
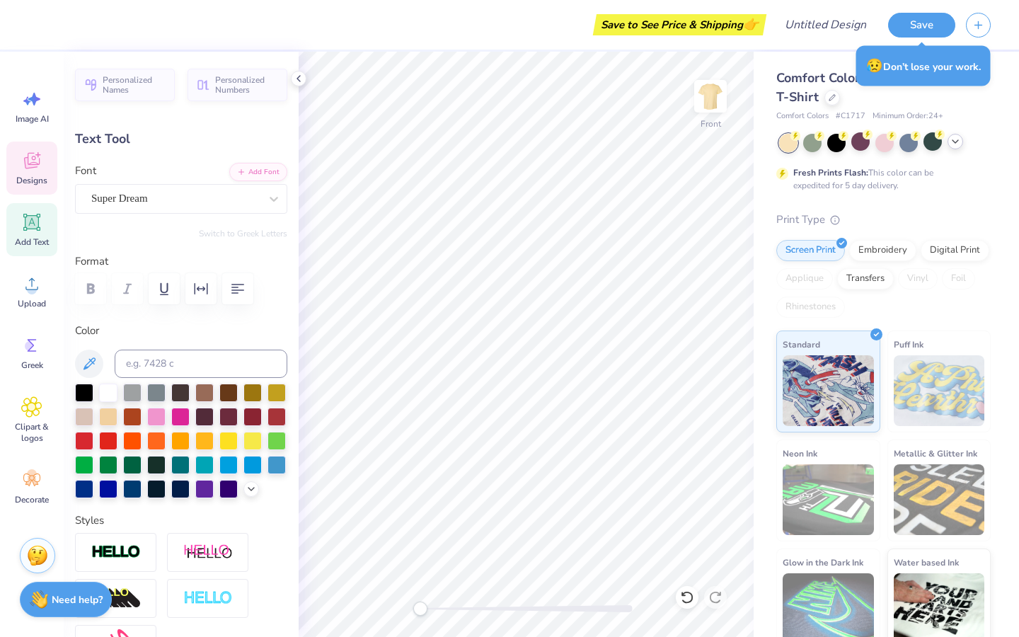
click at [36, 163] on icon at bounding box center [32, 161] width 16 height 16
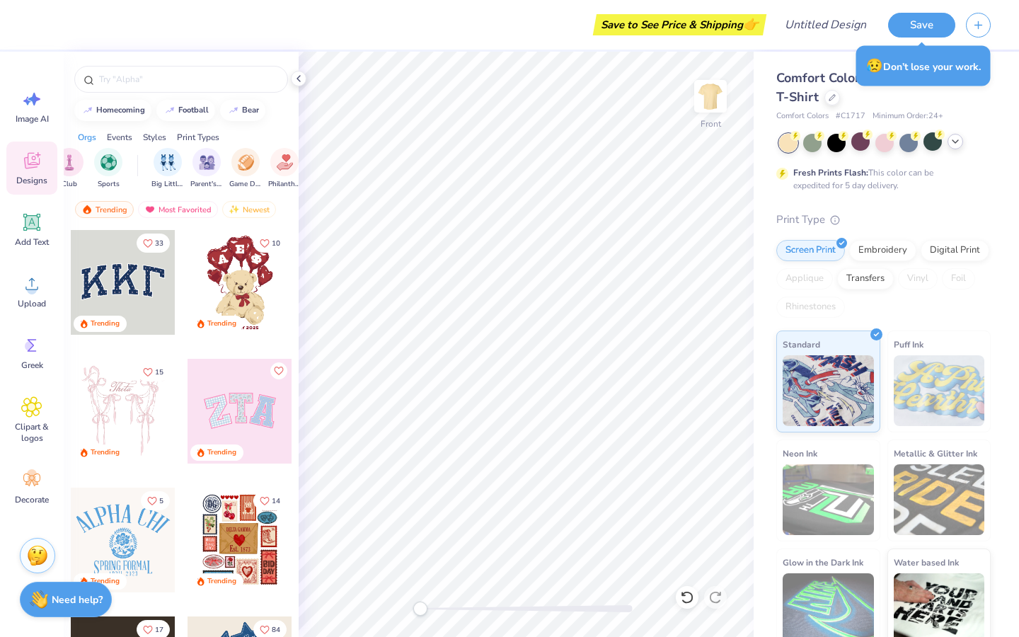
scroll to position [0, 99]
click at [283, 175] on div "Philanthropy" at bounding box center [281, 167] width 33 height 42
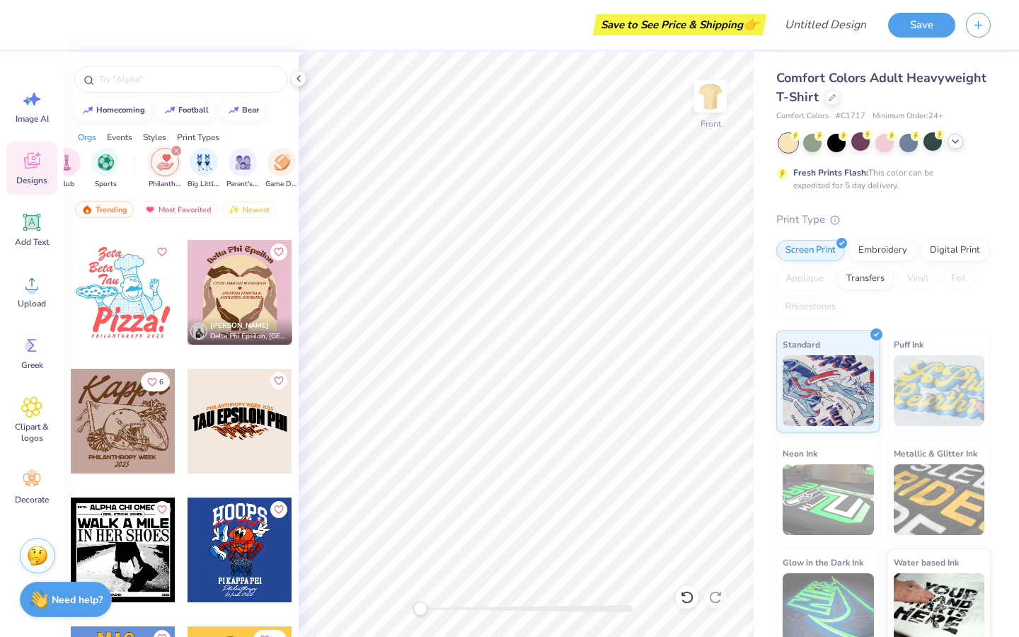
scroll to position [2058, 0]
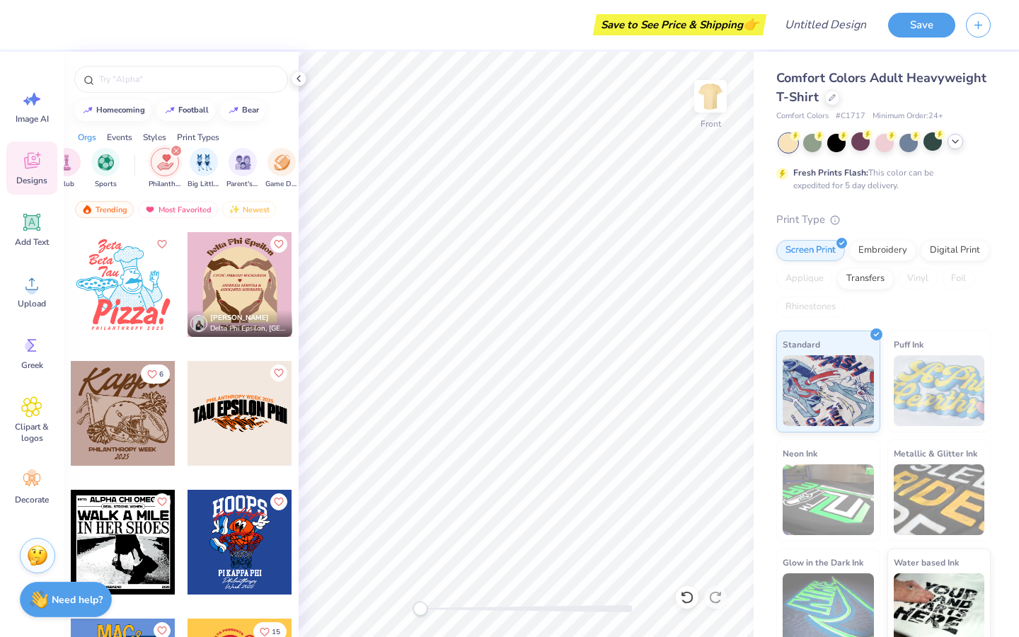
click at [241, 286] on div at bounding box center [239, 284] width 105 height 105
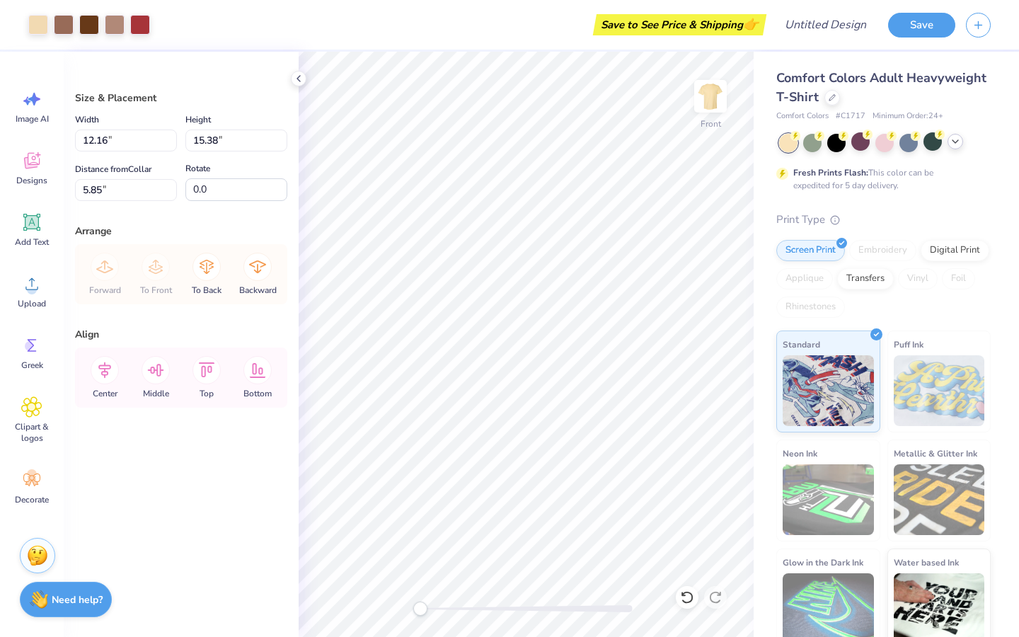
type input "12.16"
type input "15.38"
type input "5.85"
type input "3.07"
type input "1.52"
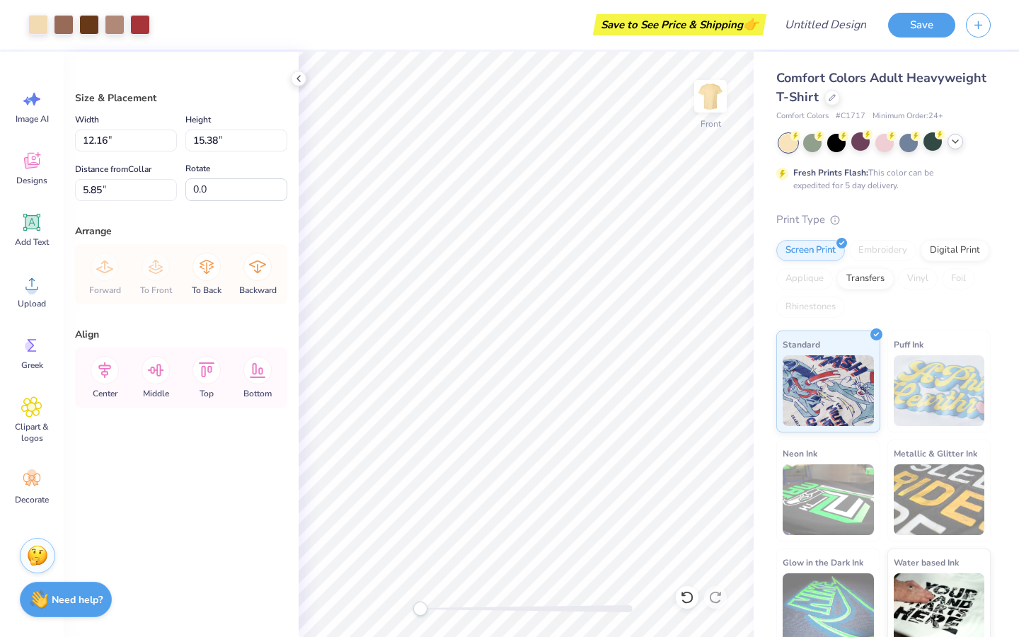
type input "3.00"
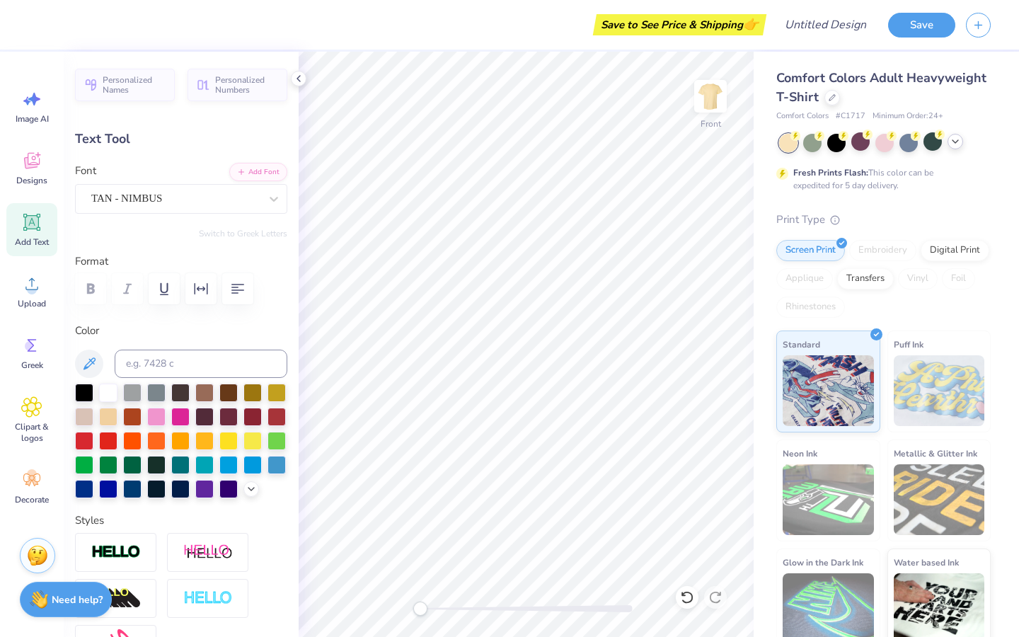
scroll to position [0, 0]
type textarea "Kappa Kappa Gamma"
type textarea "Mental Health Matters."
type input "6.91"
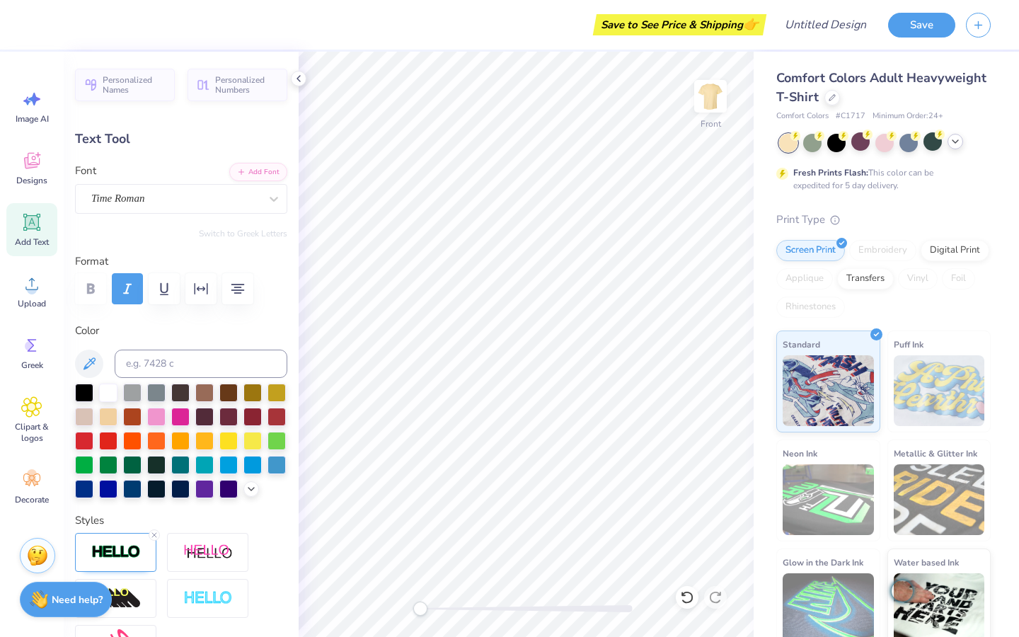
type input "1.13"
type input "11.73"
type input "6.36"
type input "1.12"
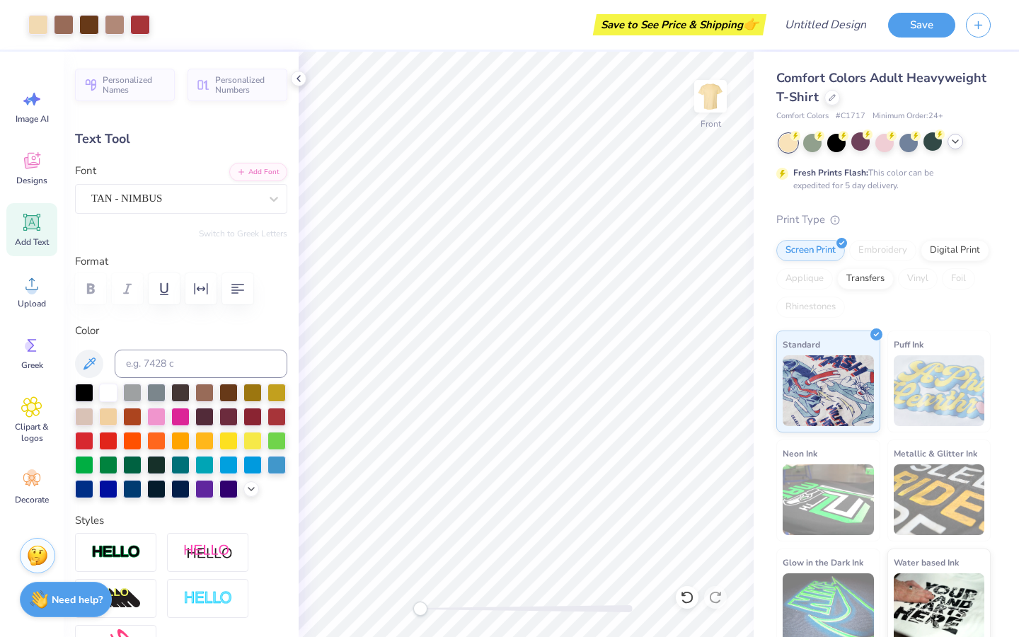
type input "18.40"
type textarea "Philanthropy Week 2025"
type input "6.91"
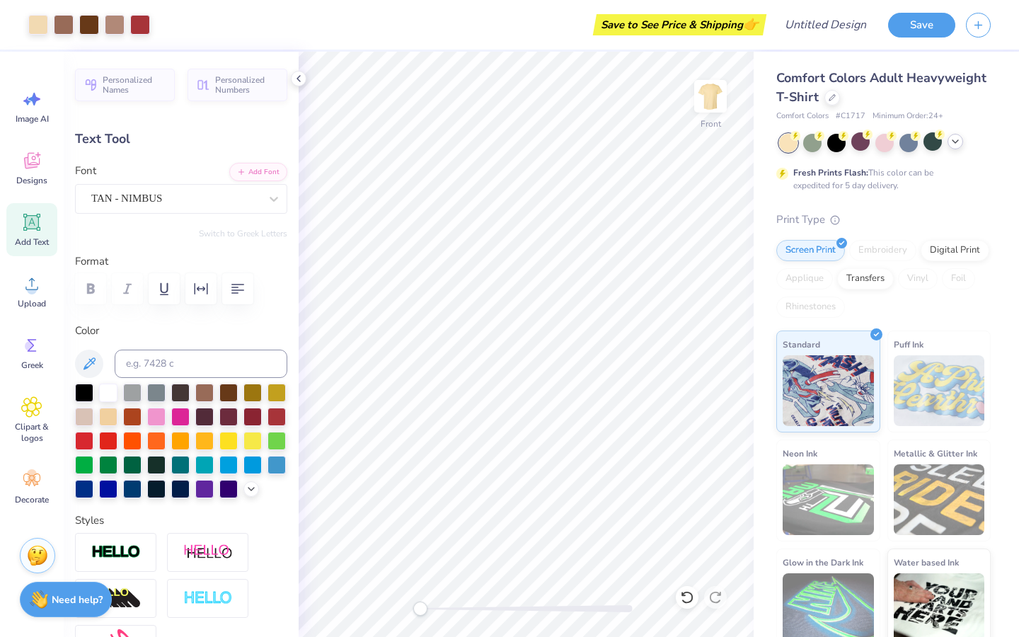
type input "1.13"
type input "11.73"
type input "12.45"
type input "1.12"
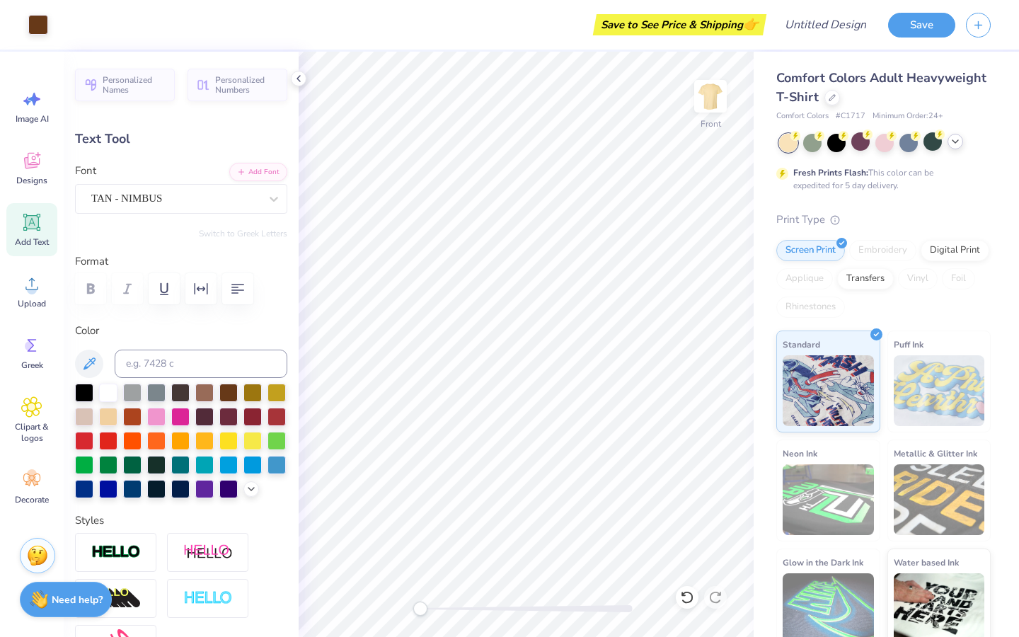
type input "18.40"
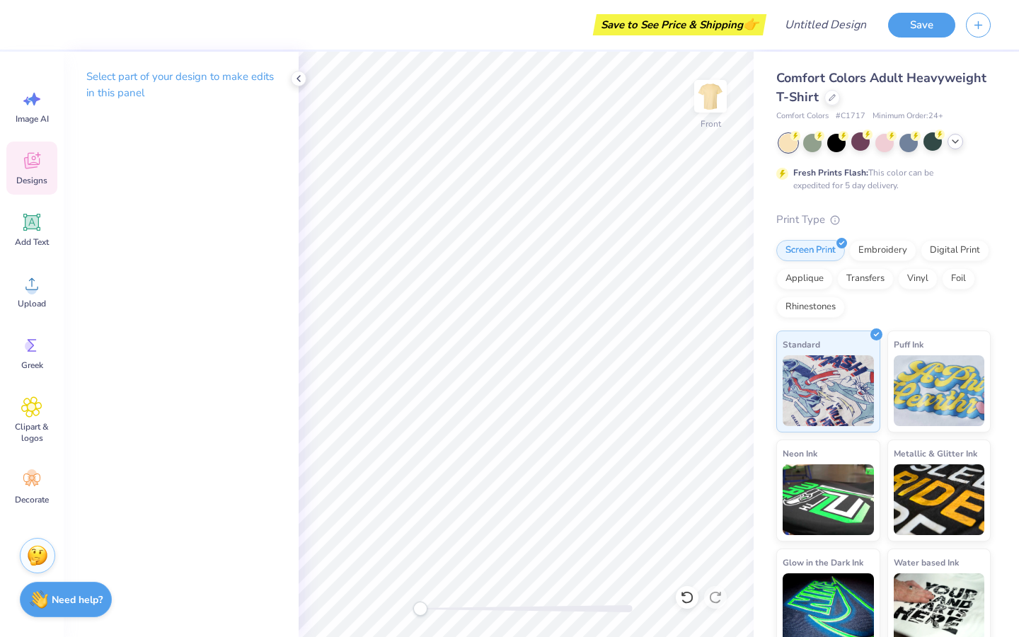
click at [25, 156] on icon at bounding box center [31, 160] width 21 height 21
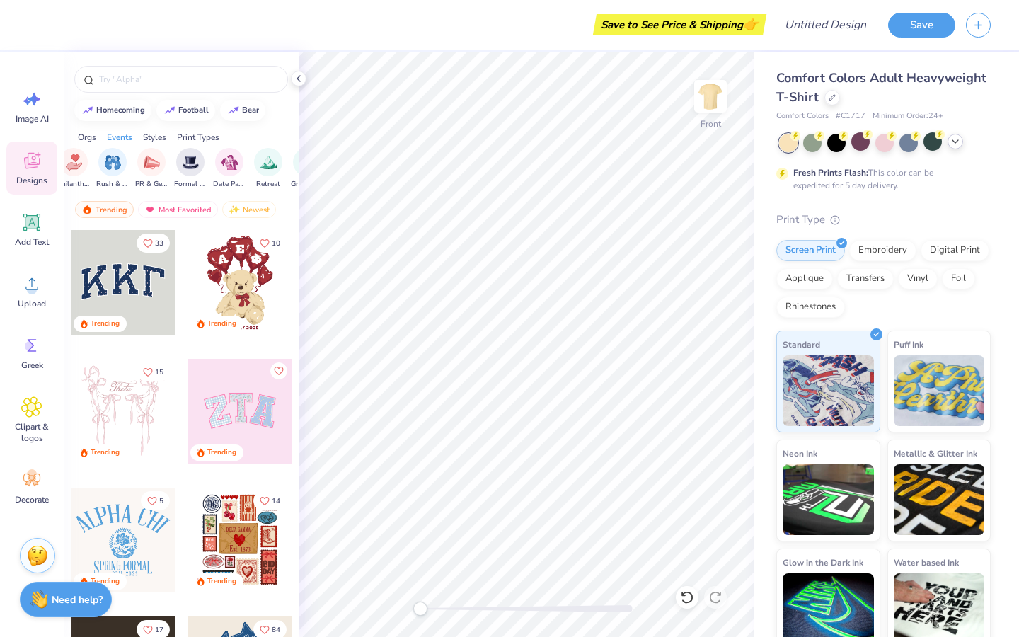
scroll to position [0, 332]
click at [164, 129] on div "Orgs Events Styles Print Types" at bounding box center [181, 134] width 235 height 20
click at [156, 133] on div "Styles" at bounding box center [154, 137] width 23 height 13
click at [84, 170] on div "filter for Classic" at bounding box center [88, 160] width 28 height 28
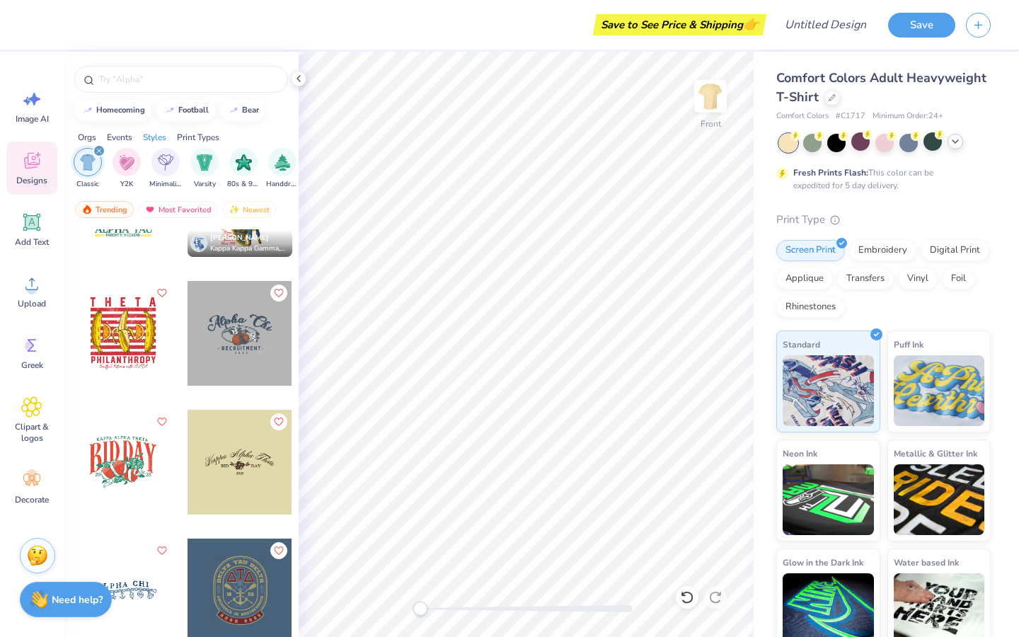
scroll to position [2784, 0]
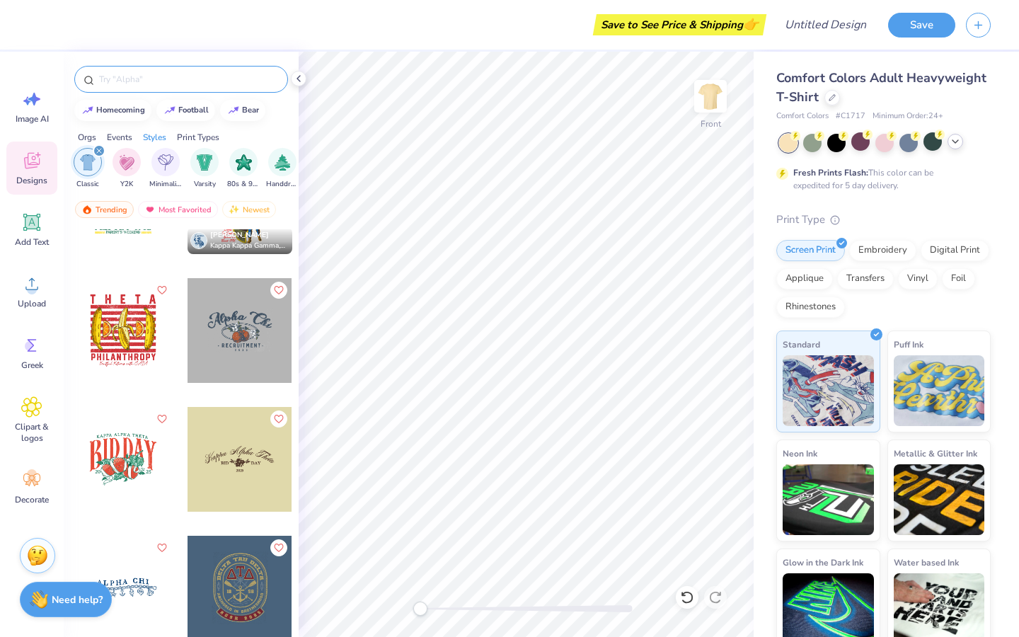
click at [139, 76] on input "text" at bounding box center [188, 79] width 181 height 14
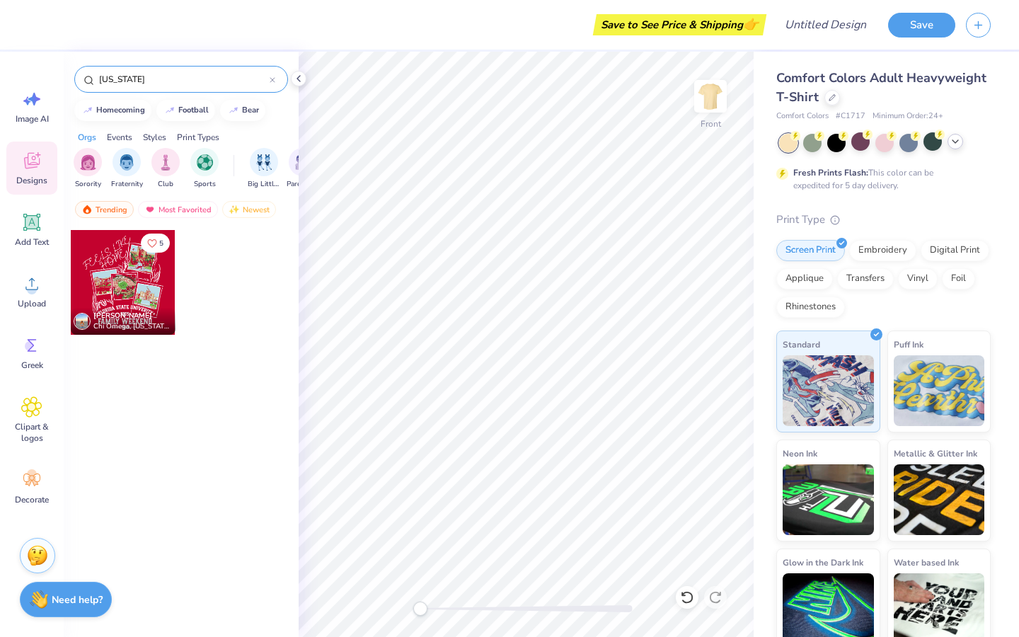
click at [116, 75] on input "[US_STATE]" at bounding box center [184, 79] width 172 height 14
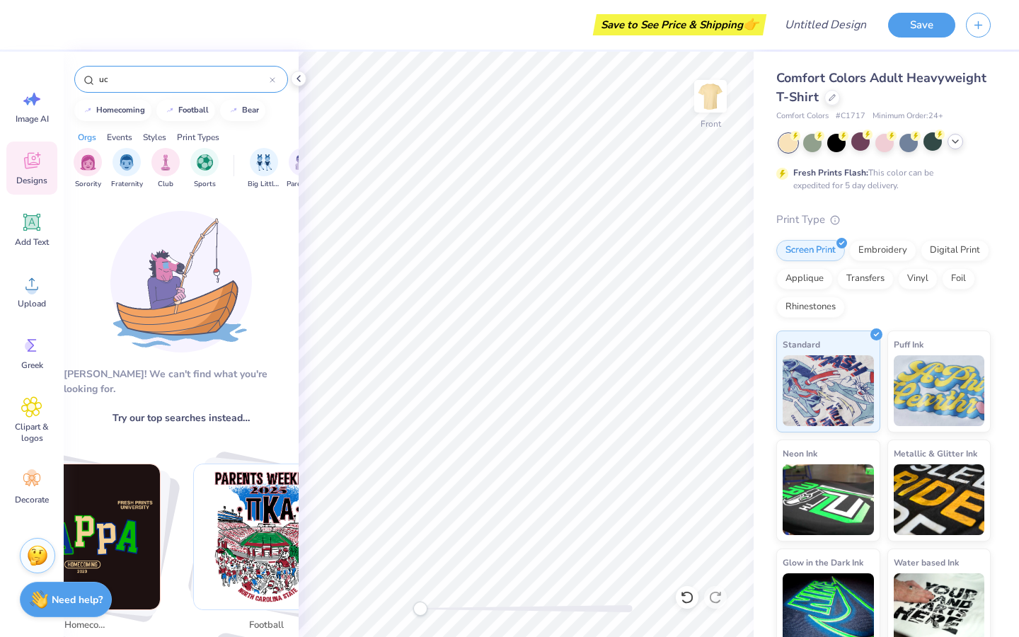
type input "u"
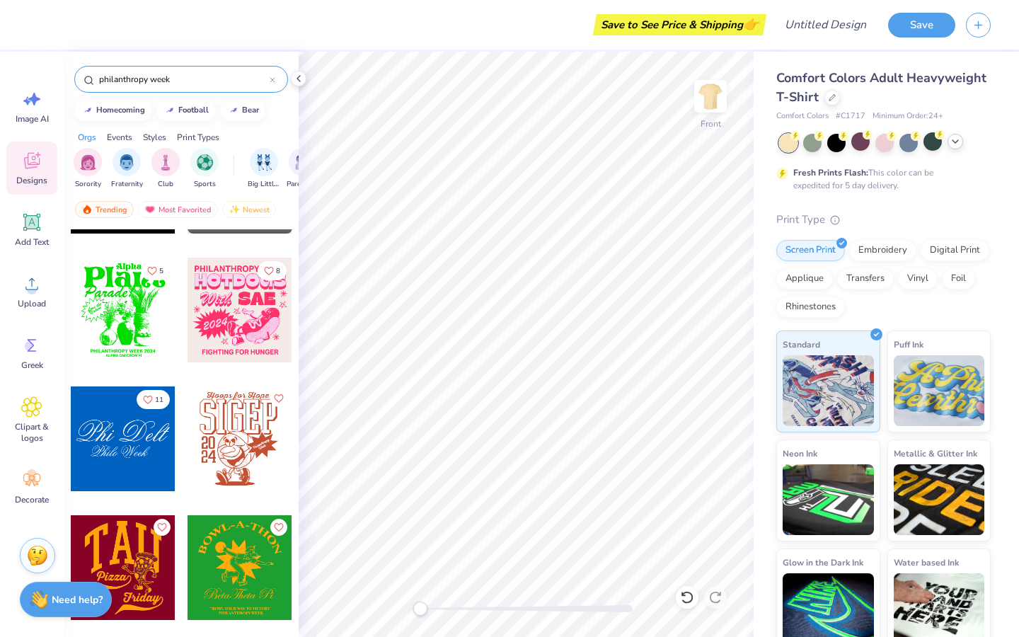
scroll to position [0, 0]
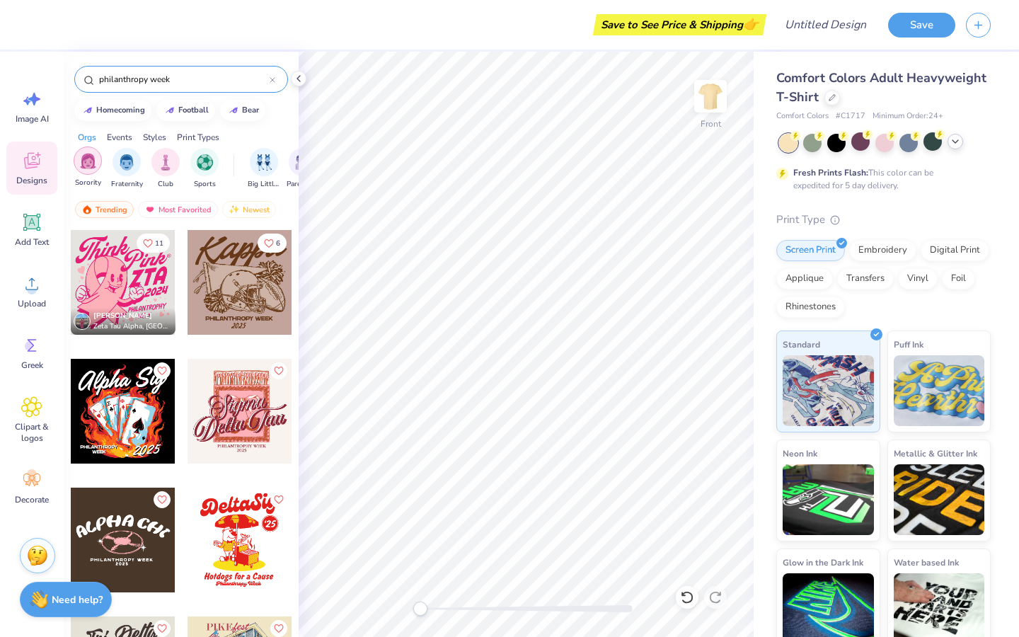
type input "philanthropy week"
click at [86, 170] on div "filter for Sorority" at bounding box center [88, 160] width 28 height 28
click at [156, 68] on div "philanthropy week" at bounding box center [181, 79] width 214 height 27
click at [156, 69] on div "philanthropy week" at bounding box center [181, 79] width 214 height 27
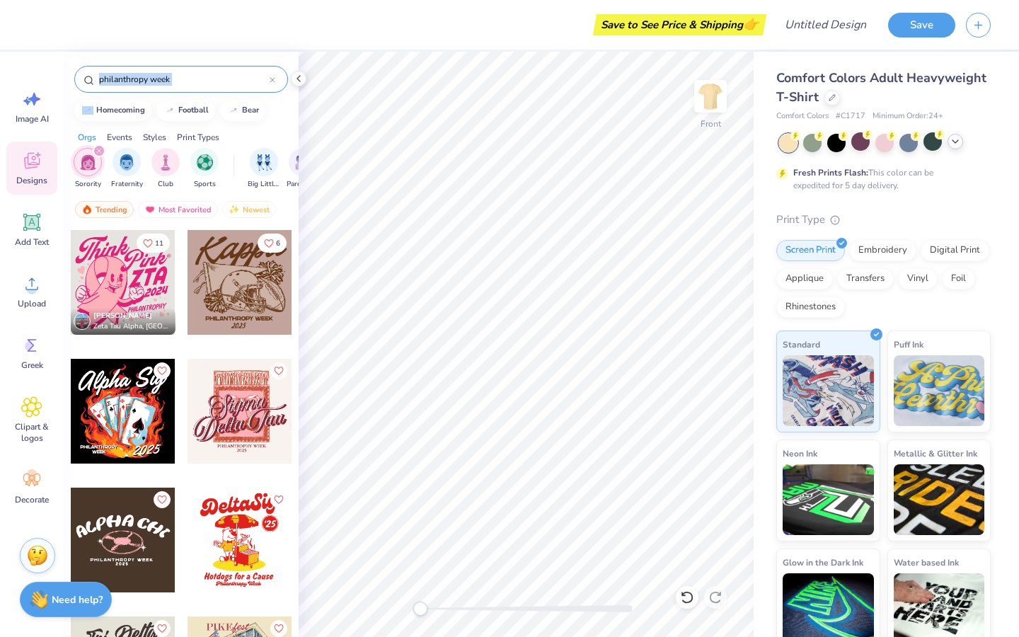
click at [156, 69] on div "philanthropy week" at bounding box center [181, 79] width 214 height 27
click at [229, 165] on img "filter for Typography" at bounding box center [232, 161] width 16 height 16
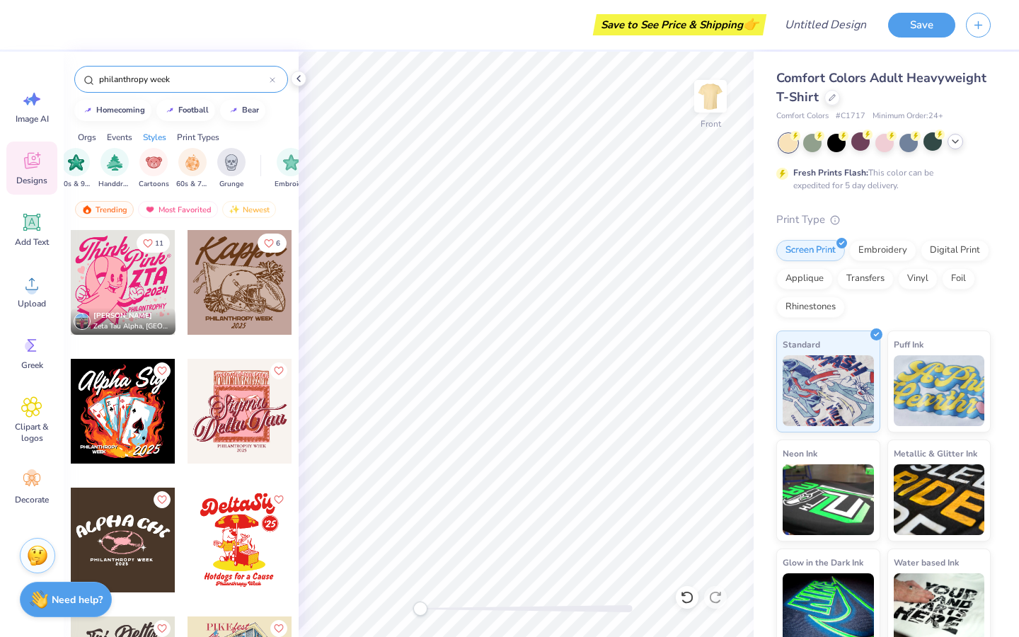
click at [280, 83] on div "philanthropy week" at bounding box center [181, 79] width 214 height 27
click at [149, 275] on div at bounding box center [123, 282] width 105 height 105
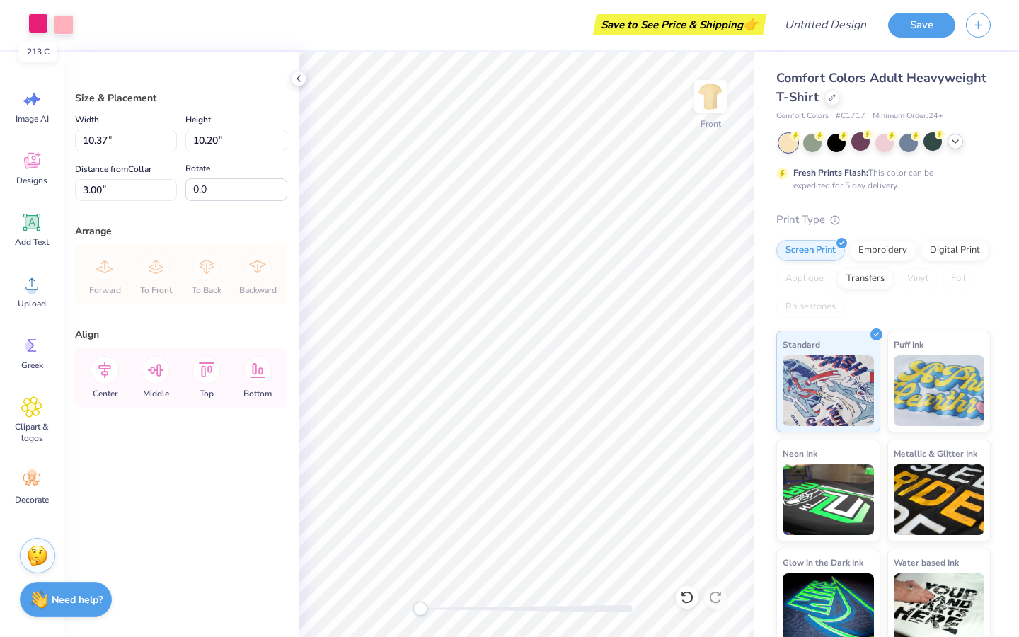
click at [41, 23] on div at bounding box center [38, 23] width 20 height 20
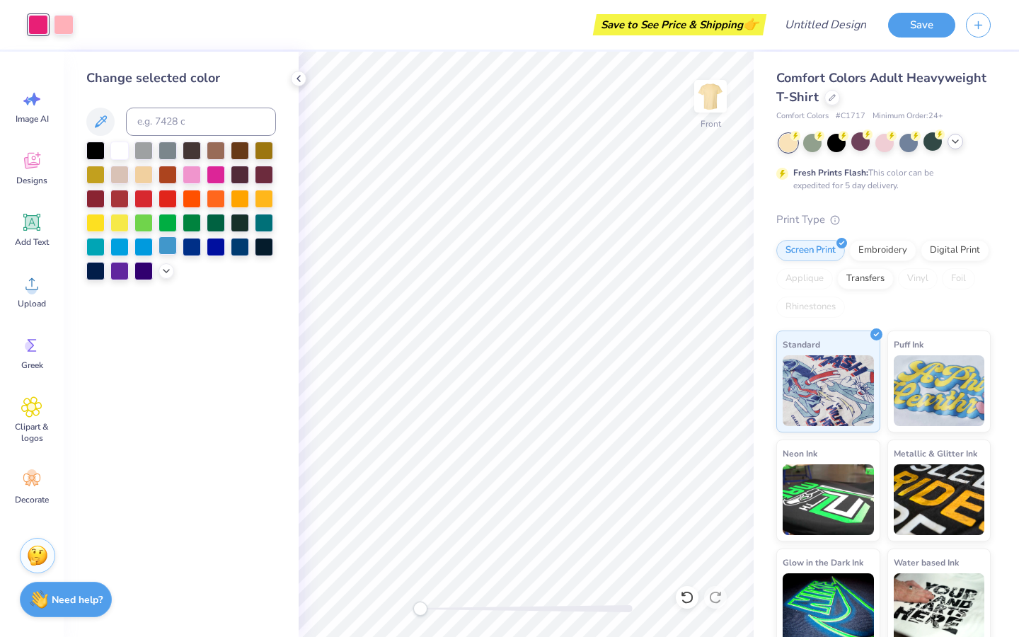
click at [171, 241] on div at bounding box center [167, 245] width 18 height 18
click at [62, 23] on div at bounding box center [64, 23] width 20 height 20
click at [121, 246] on div at bounding box center [119, 245] width 18 height 18
click at [183, 249] on div at bounding box center [192, 245] width 18 height 18
click at [156, 250] on div at bounding box center [181, 210] width 190 height 139
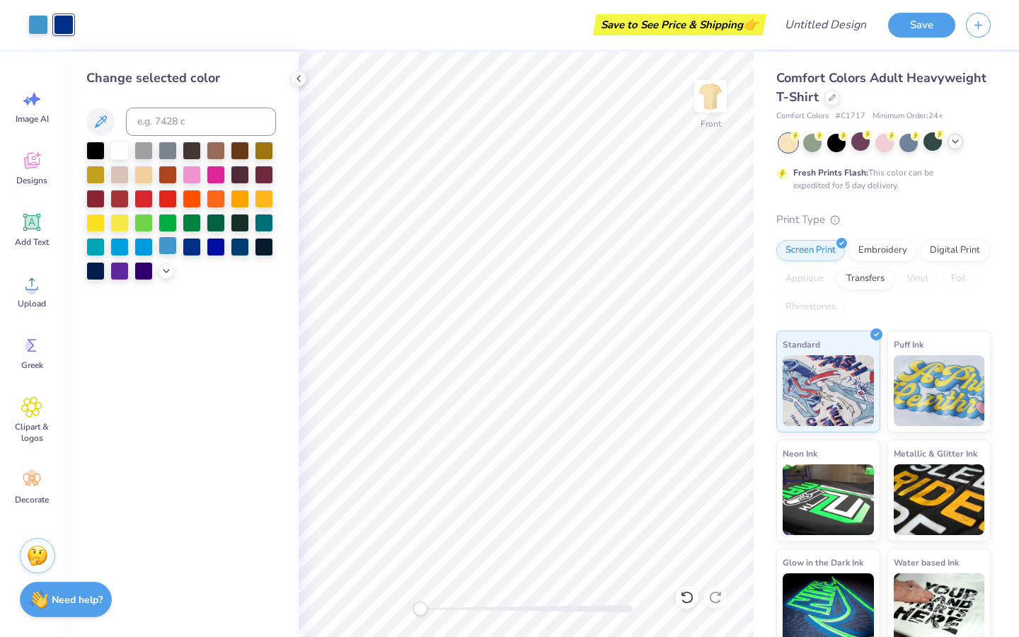
click at [161, 249] on div at bounding box center [167, 245] width 18 height 18
click at [40, 30] on div at bounding box center [38, 25] width 20 height 20
click at [12, 21] on div "Art colors" at bounding box center [24, 25] width 48 height 50
click at [679, 589] on div at bounding box center [687, 597] width 23 height 23
click at [680, 589] on div at bounding box center [687, 597] width 23 height 23
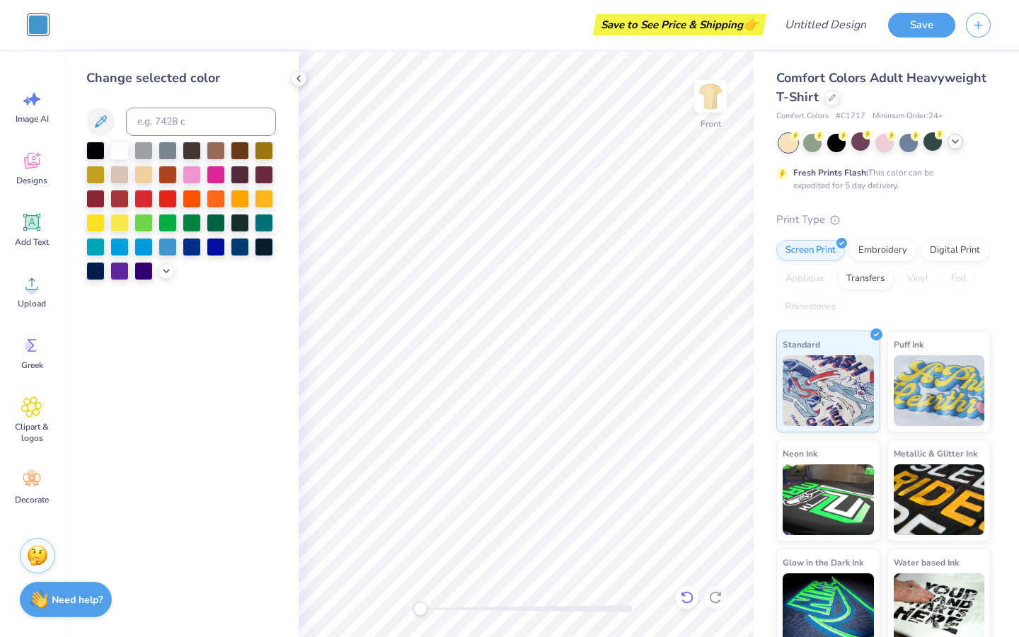
click at [688, 594] on icon at bounding box center [687, 597] width 14 height 14
click at [688, 595] on icon at bounding box center [687, 597] width 14 height 14
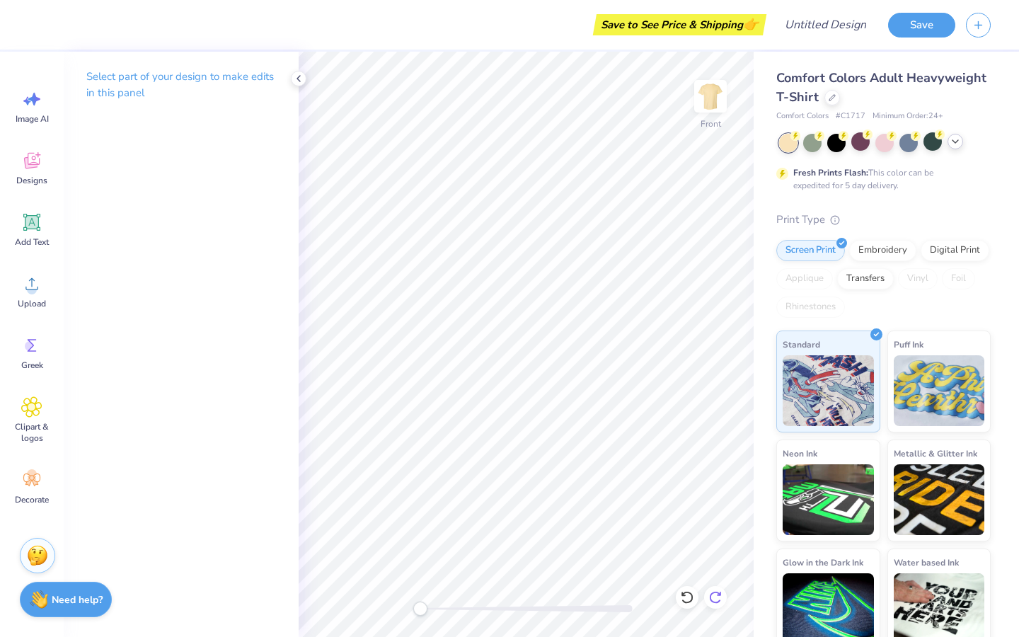
click at [717, 598] on icon at bounding box center [715, 597] width 14 height 14
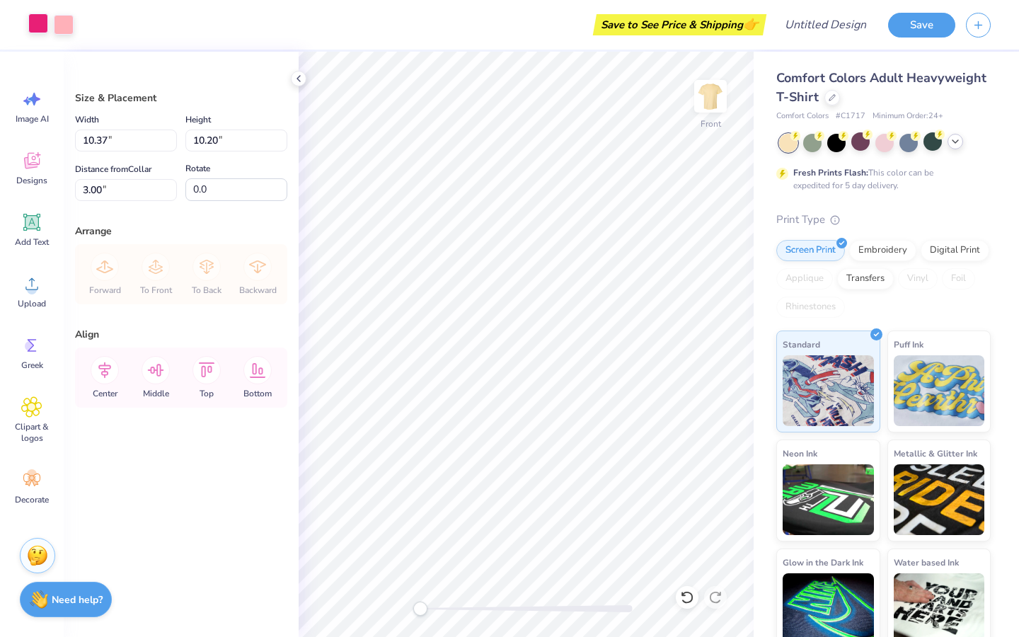
click at [40, 29] on div at bounding box center [38, 23] width 20 height 20
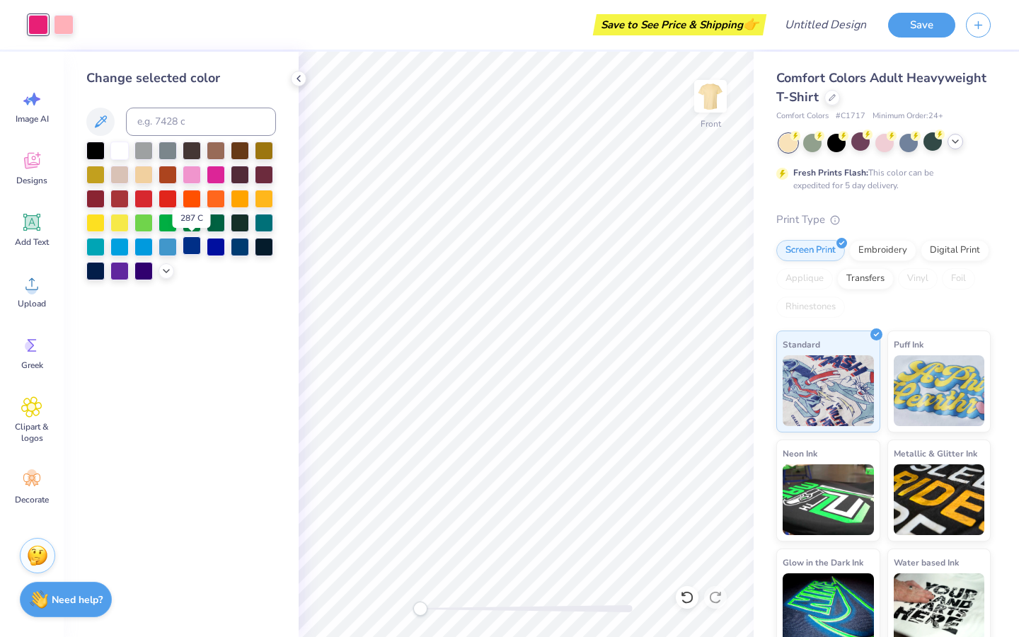
click at [195, 248] on div at bounding box center [192, 245] width 18 height 18
click at [63, 22] on div at bounding box center [64, 23] width 20 height 20
click at [170, 246] on div at bounding box center [167, 245] width 18 height 18
click at [287, 383] on div "Change selected color" at bounding box center [181, 344] width 235 height 585
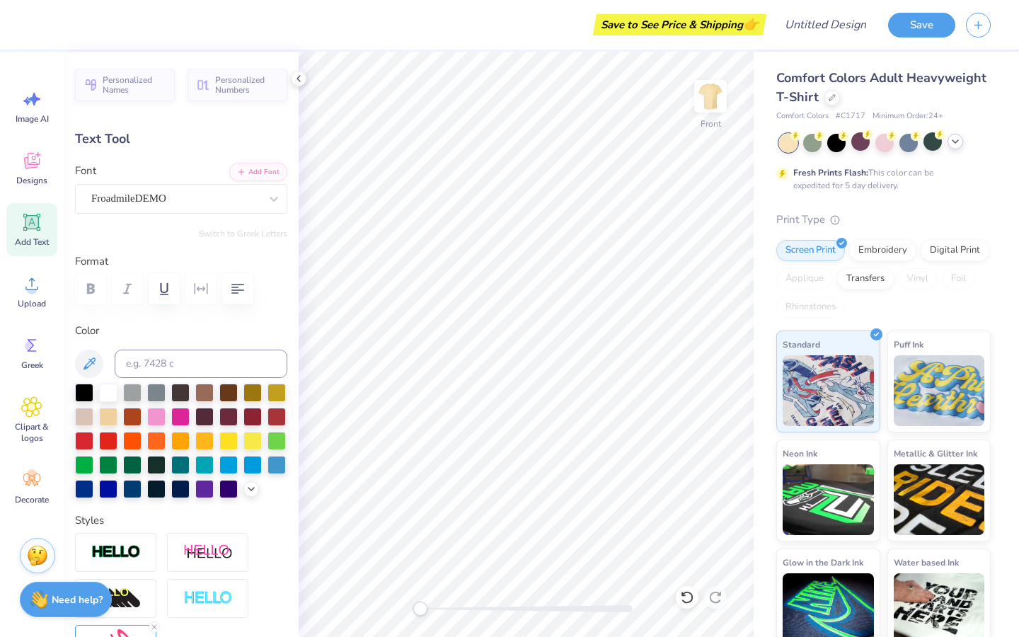
scroll to position [0, 1]
type textarea "Mental"
type input "5.07"
type input "2.54"
type input "7.86"
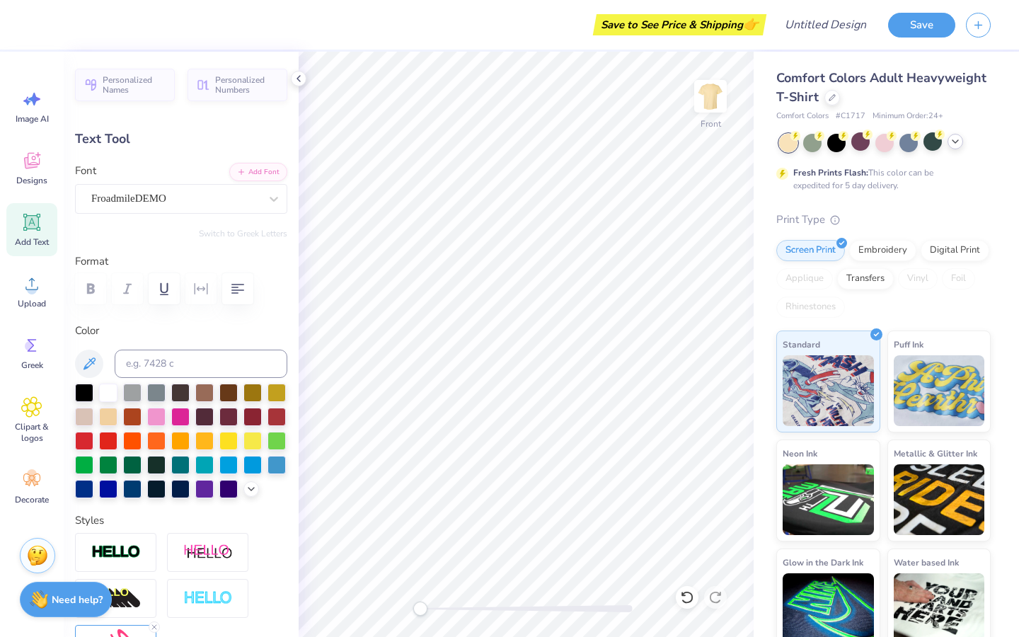
scroll to position [0, 0]
type textarea "Health"
type input "0.42"
type input "0.40"
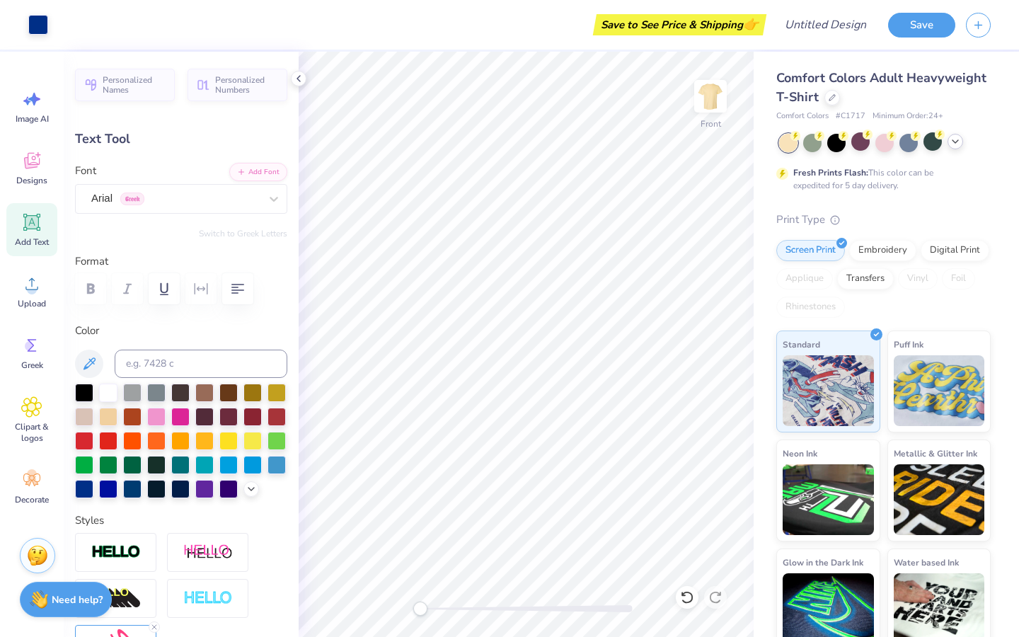
type input "8.46"
type input "5.06"
type input "2.45"
type input "7.90"
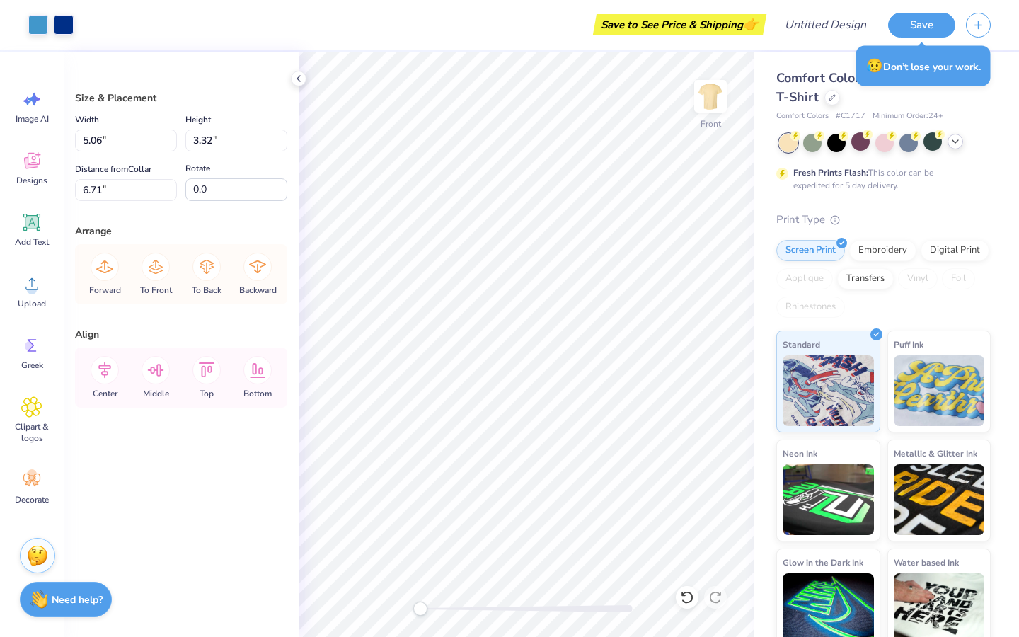
type input "5.06"
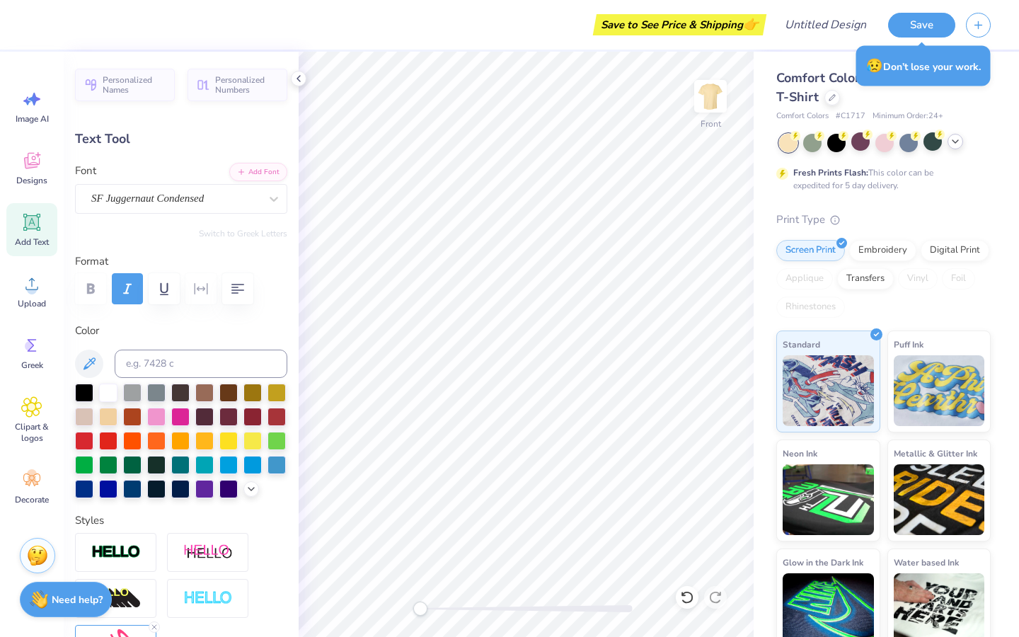
type input "5.06"
type input "2.45"
type input "5.92"
type input "4.22"
type input "2.32"
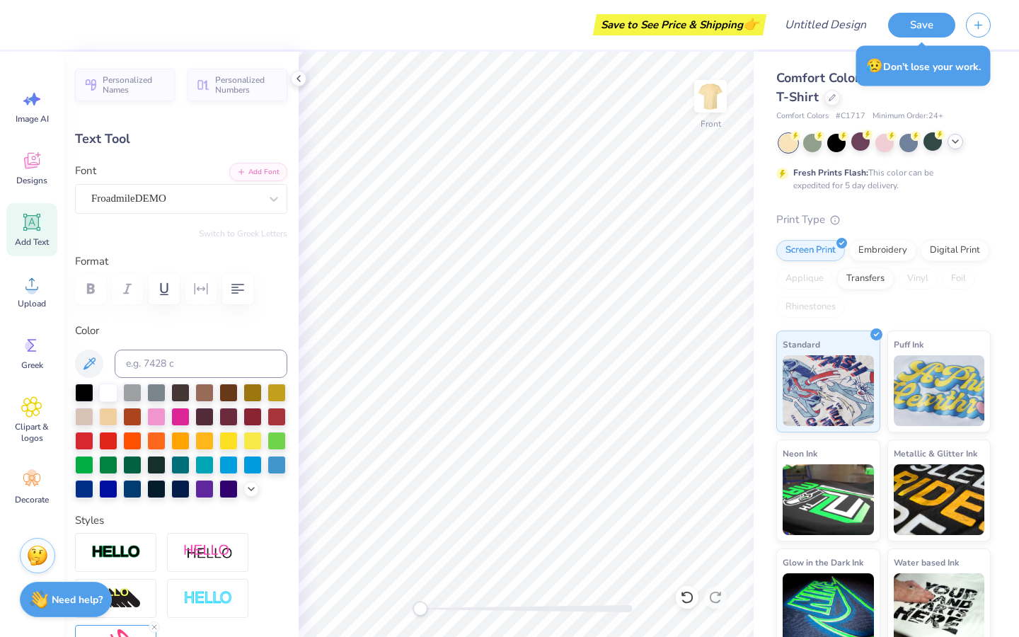
type input "9.83"
type input "5.06"
type input "2.45"
type input "6.34"
type textarea "H"
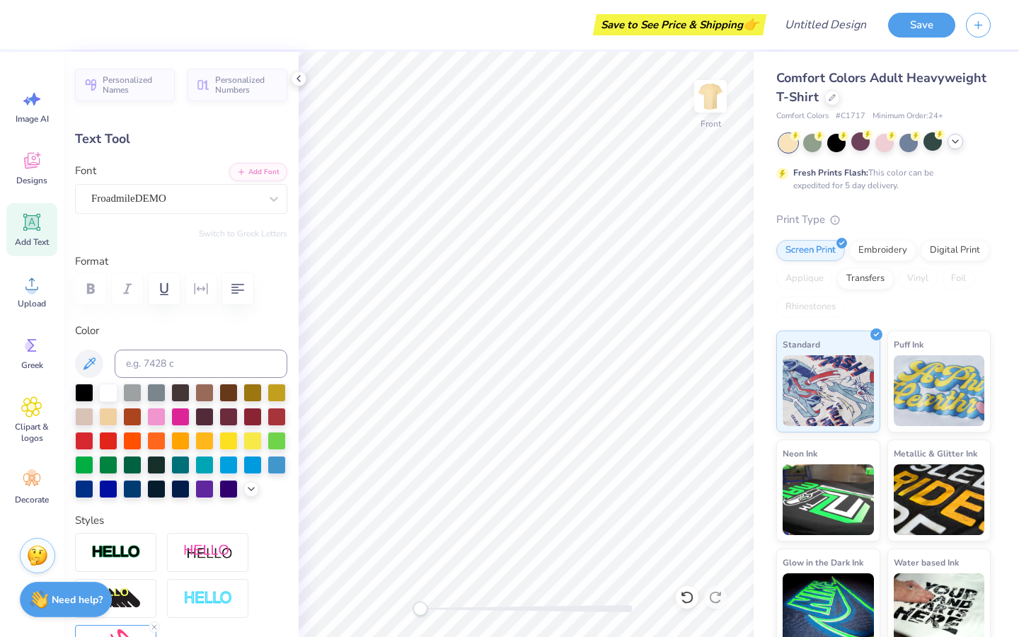
scroll to position [0, 0]
type textarea "Awareness"
type input "2.23"
type input "8.38"
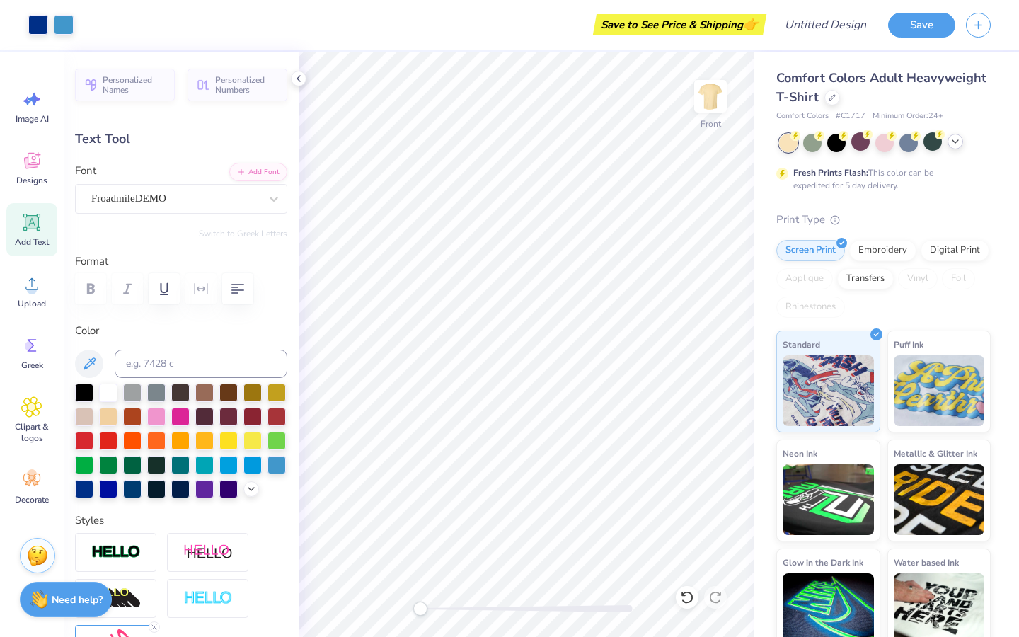
type input "5.97"
type input "2.64"
type input "7.97"
type input "5.87"
type input "2.84"
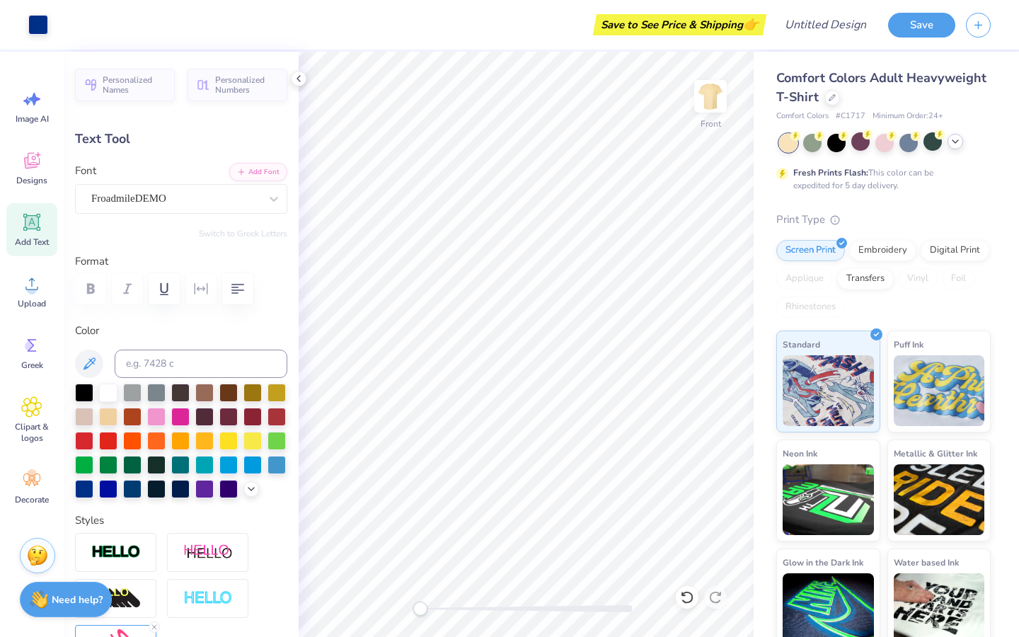
type input "6.56"
type input "5.06"
type input "2.45"
type input "6.34"
type input "5.97"
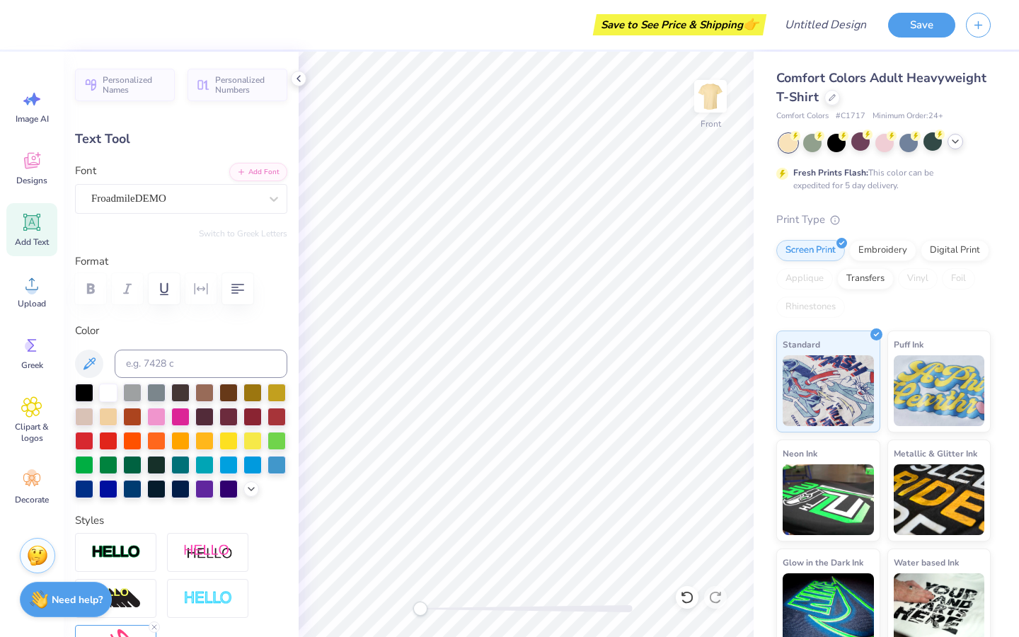
type input "2.64"
type input "7.97"
type input "5.06"
type input "2.45"
type input "6.27"
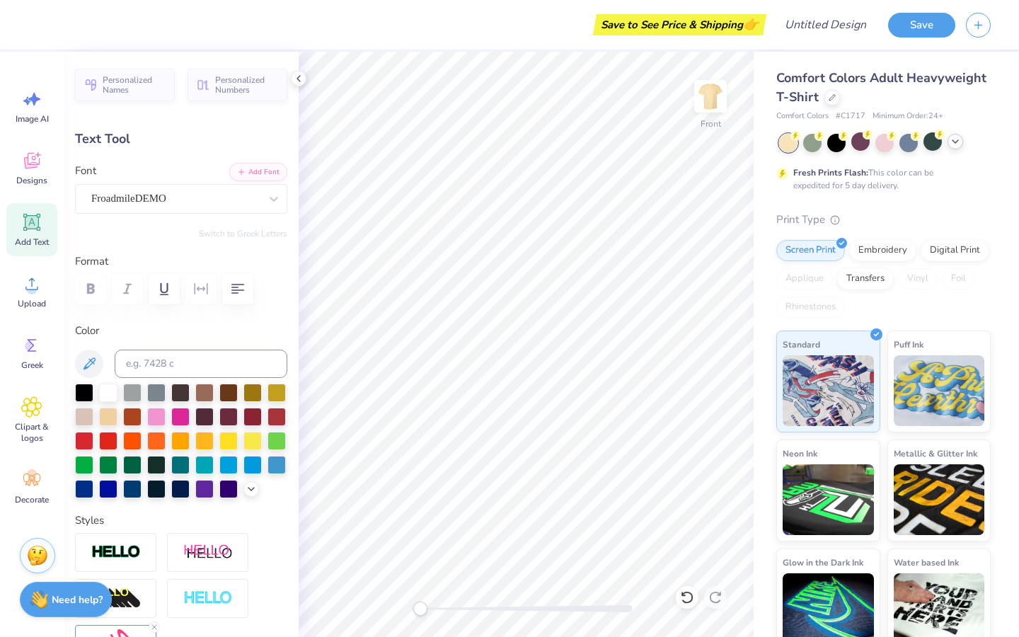
type input "5.97"
type input "2.64"
type input "7.49"
type input "5.87"
type input "2.84"
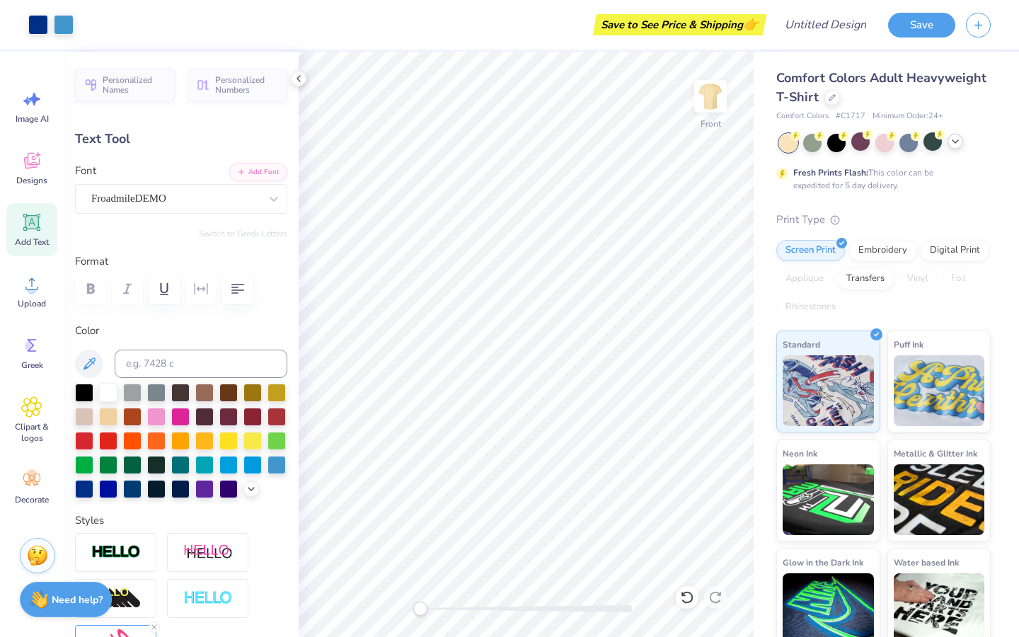
type input "4.92"
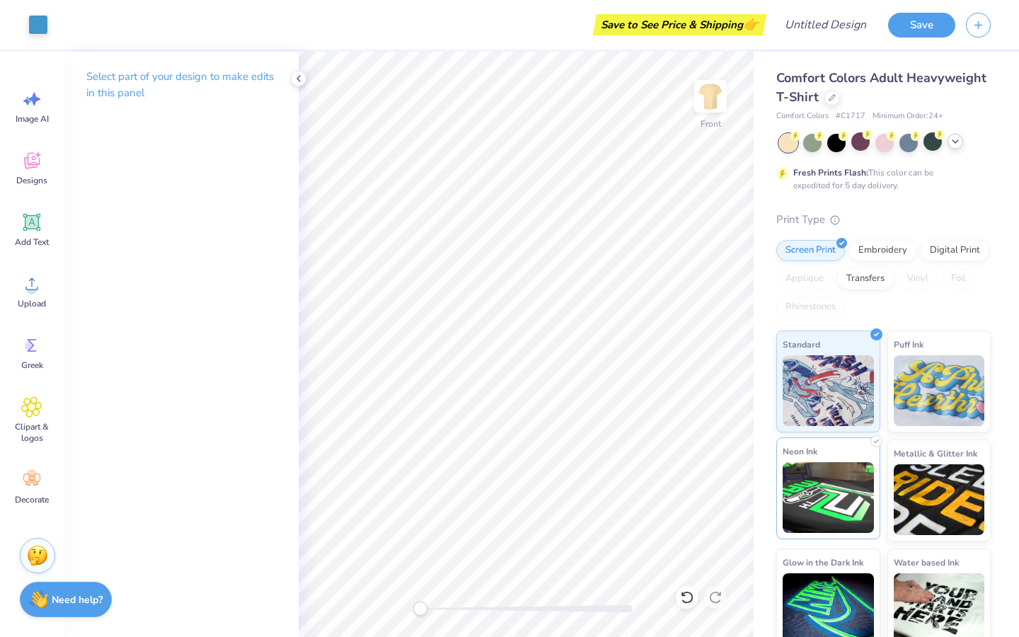
click at [813, 519] on div "Art colors Save to See Price & Shipping 👉 Design Title Save Image AI Designs Ad…" at bounding box center [509, 318] width 1019 height 637
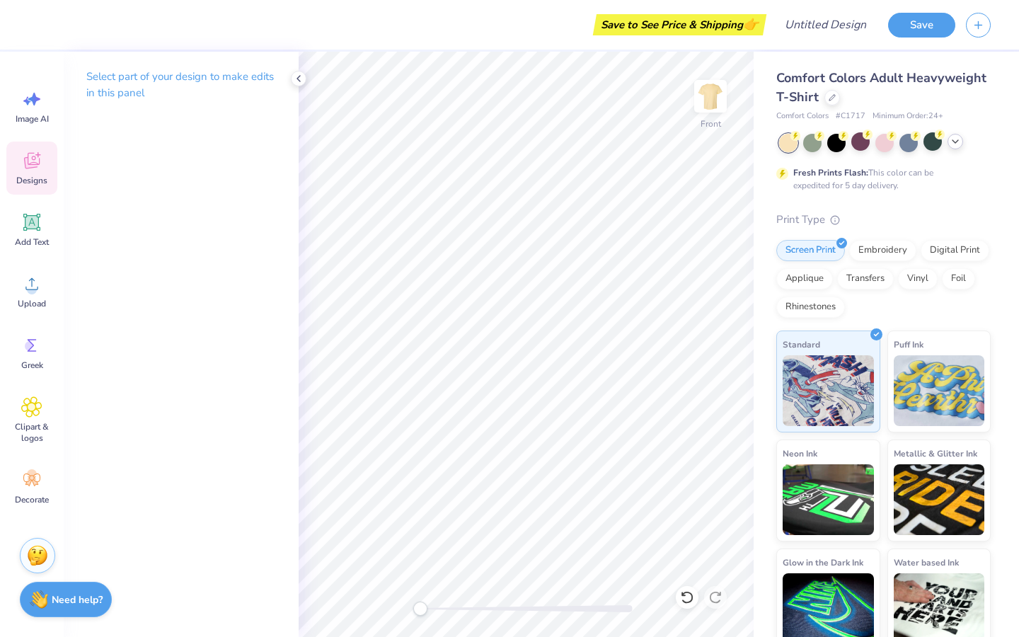
click at [23, 172] on div "Designs" at bounding box center [31, 167] width 51 height 53
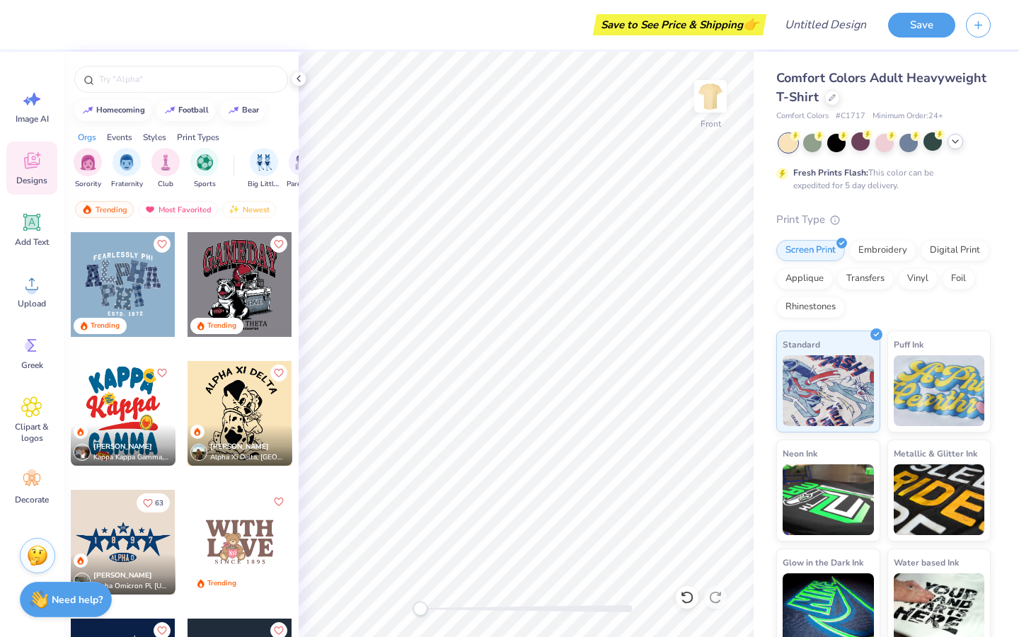
scroll to position [2316, 0]
click at [137, 399] on div at bounding box center [123, 412] width 105 height 105
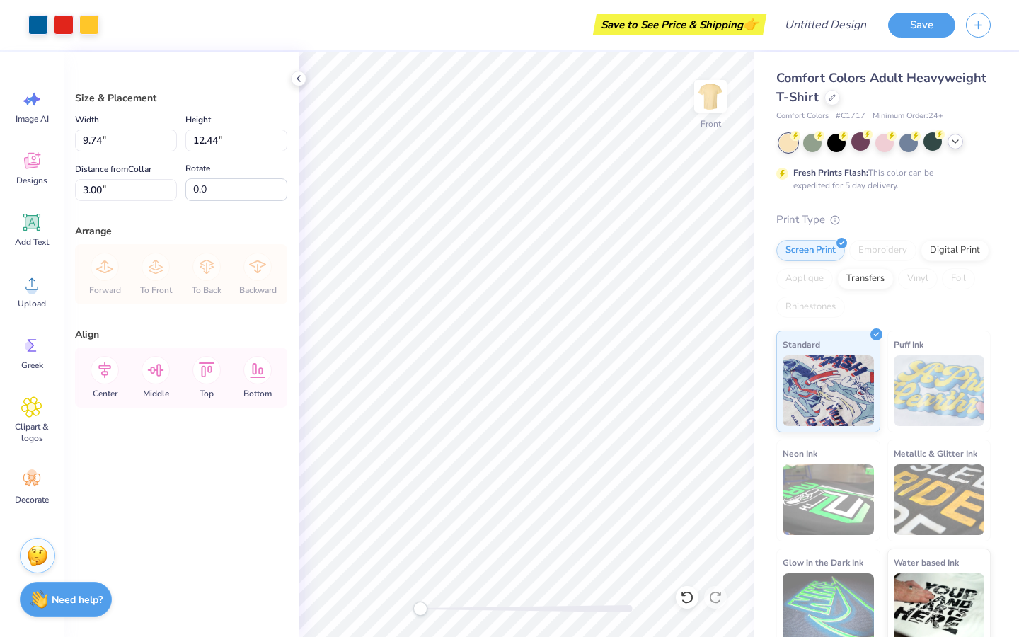
type input "9.74"
type input "12.44"
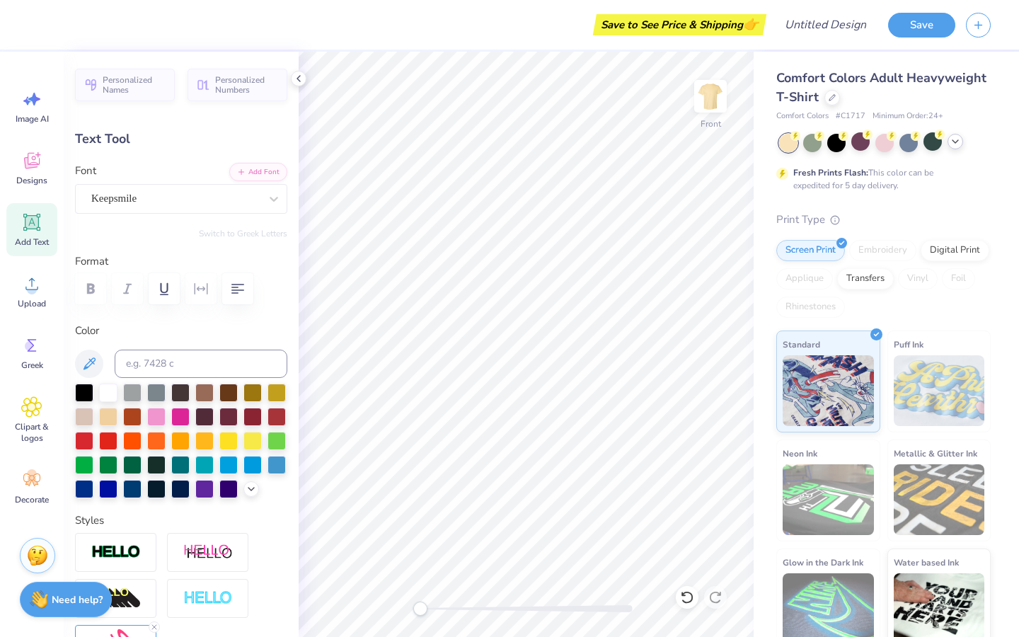
scroll to position [0, 0]
type textarea "Mental"
type input "11.35"
type input "3.77"
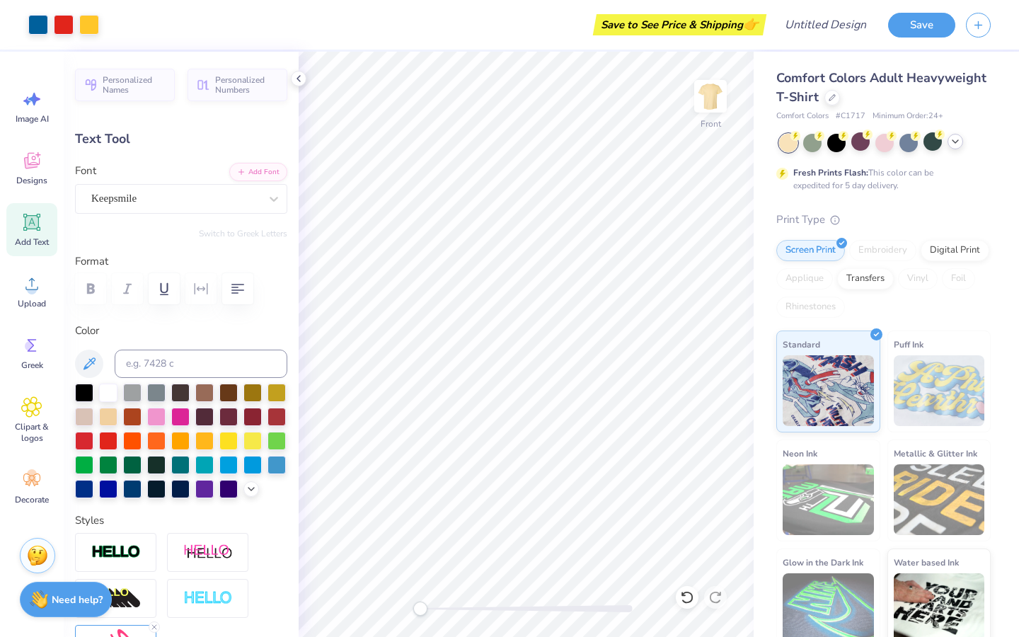
type input "17.27"
type input "12.14"
type input "4.25"
type input "11.23"
type input "-6.8"
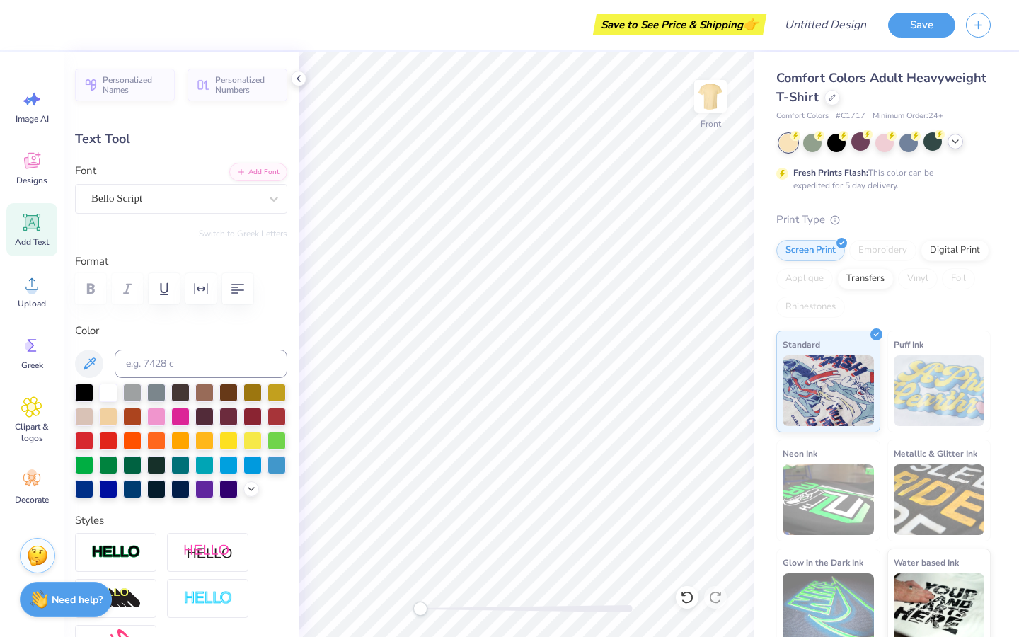
scroll to position [0, 0]
type textarea "Health"
type input "11.35"
type input "3.77"
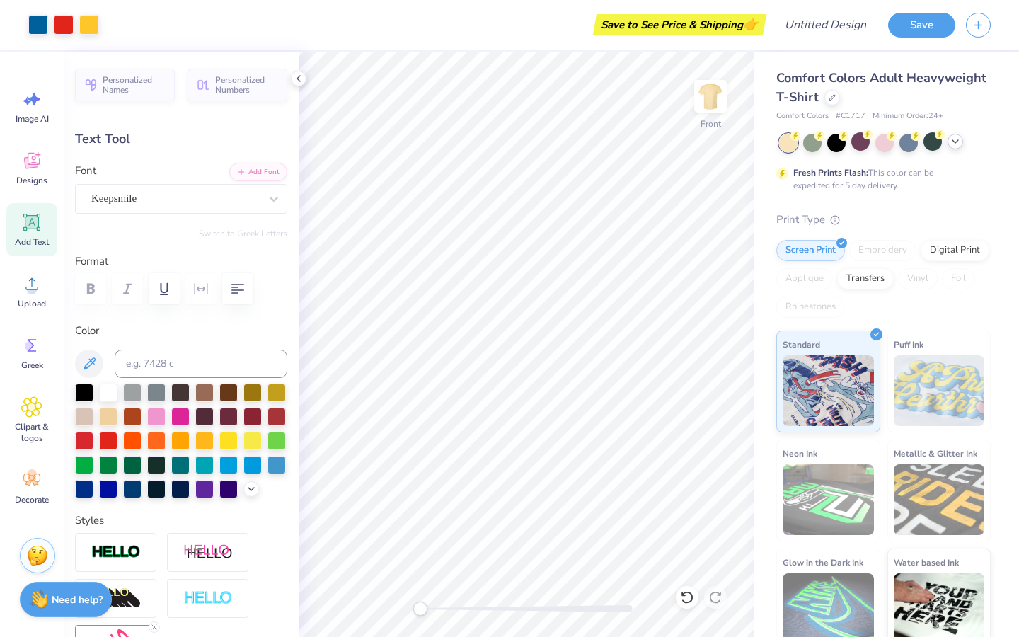
type input "17.39"
type input "0.0"
type textarea "Matters"
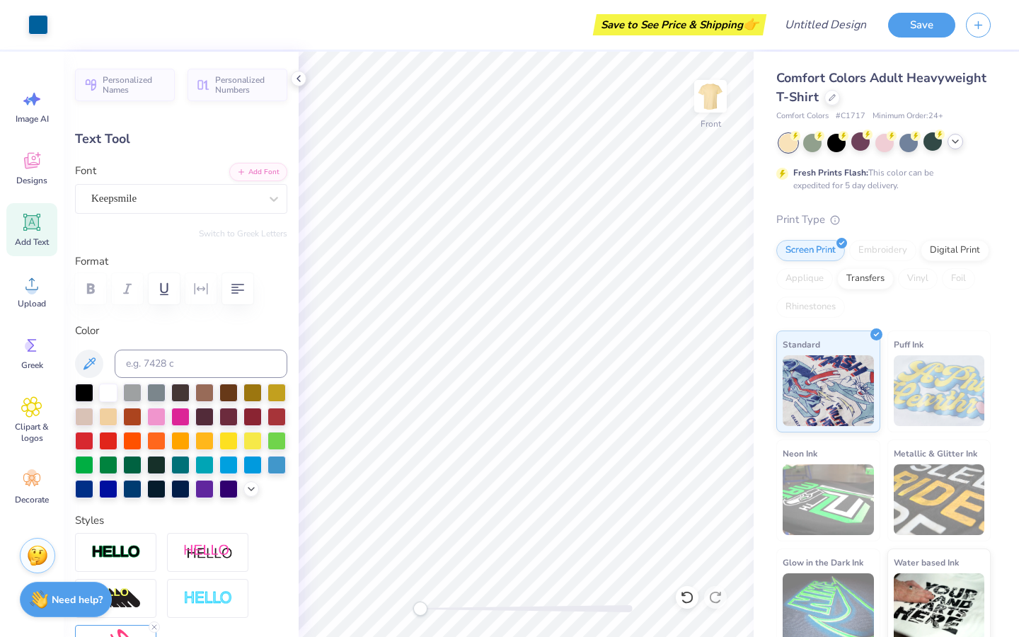
type input "11.34"
type input "3.78"
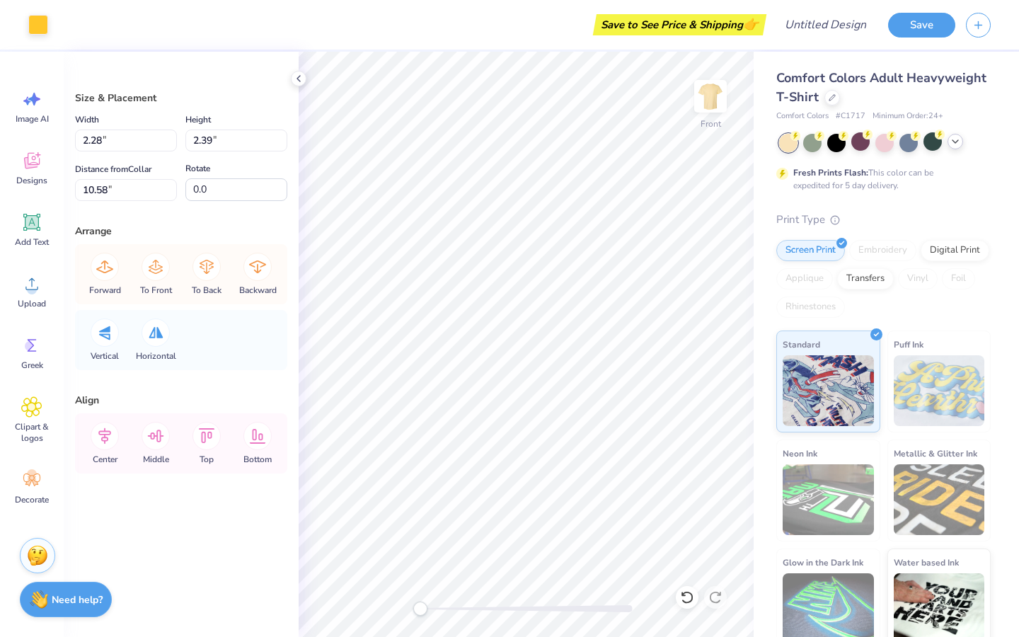
type input "1.31"
type input "1.15"
type input "7.41"
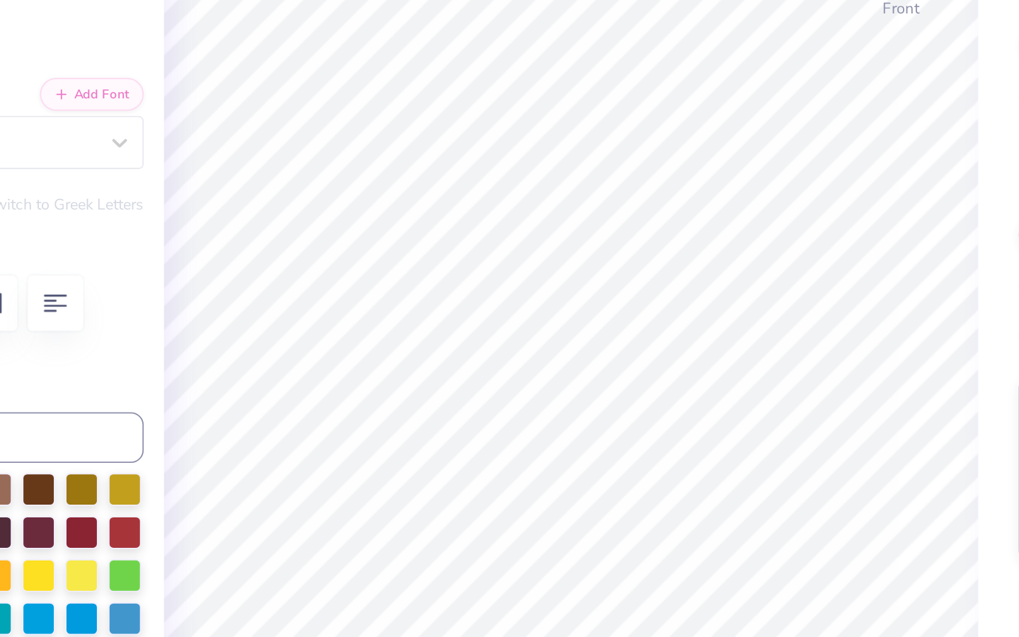
type input "0.93"
type input "0.46"
type input "11.43"
type input "-9.0"
type input "11.53"
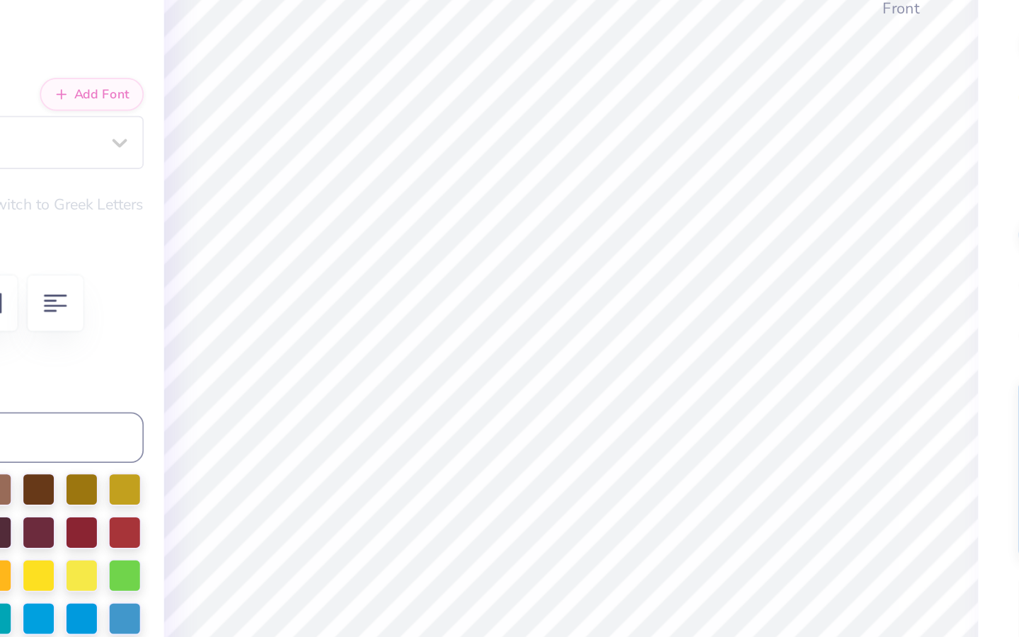
type textarea "F"
type textarea "Philanthropy"
type input "12.88"
type input "5.05"
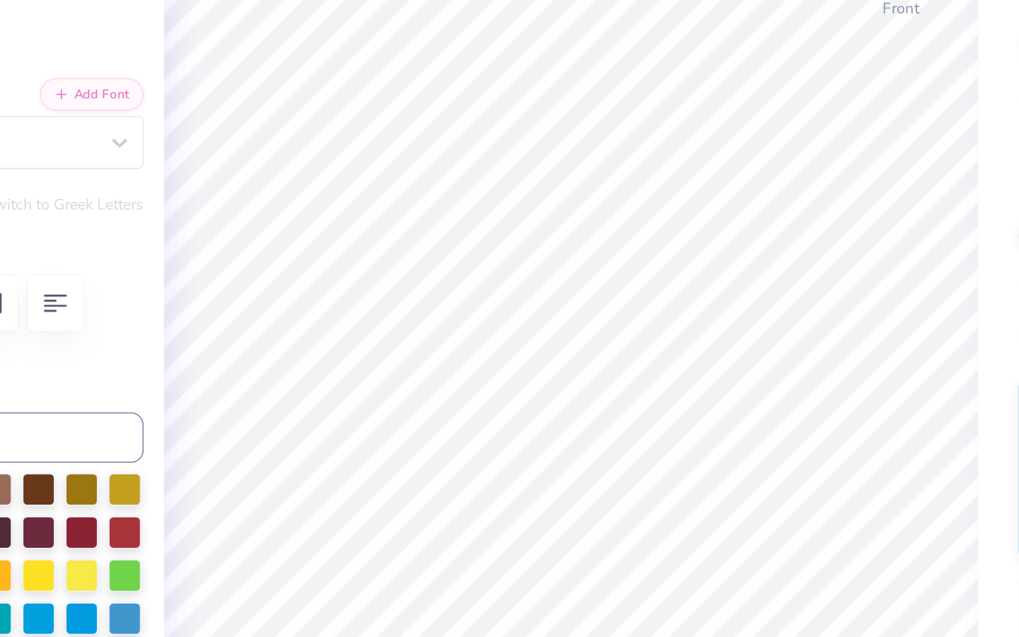
type input "10.67"
type input "-6.8"
type input "2.86"
type input "0.78"
type input "11.36"
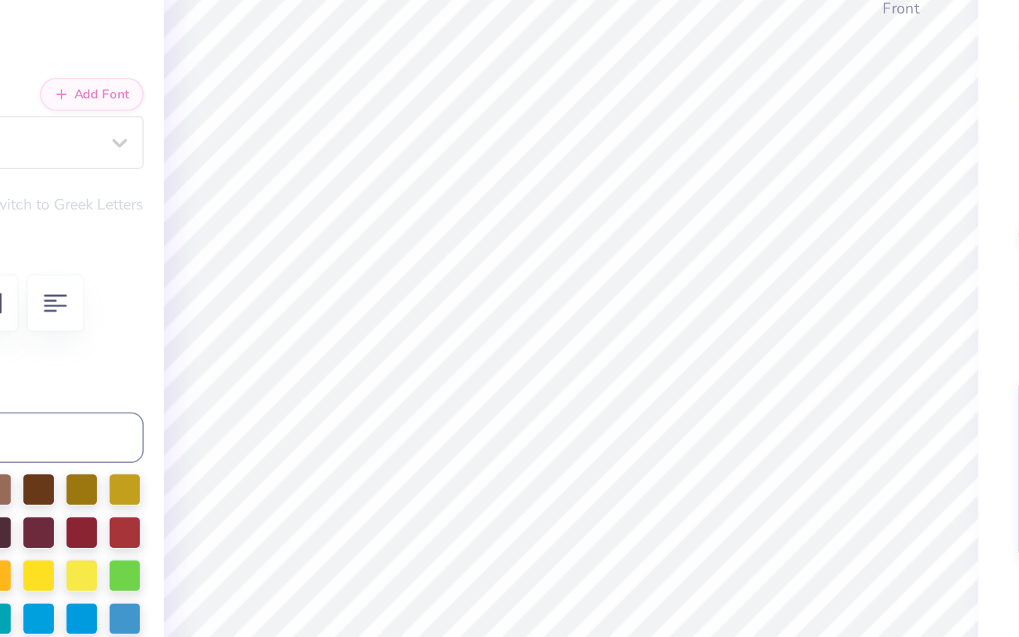
type input "-9.0"
type input "1.88"
type input "0.51"
type input "11.49"
type input "15.9"
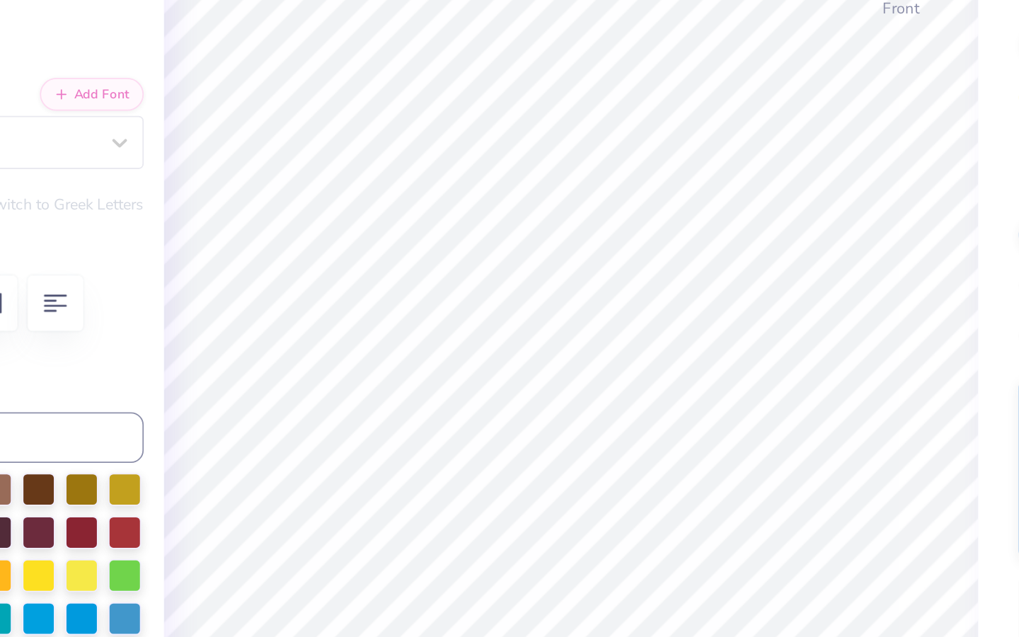
type input "1.19"
type input "0.51"
type input "11.76"
type input "-9.0"
type input "1.86"
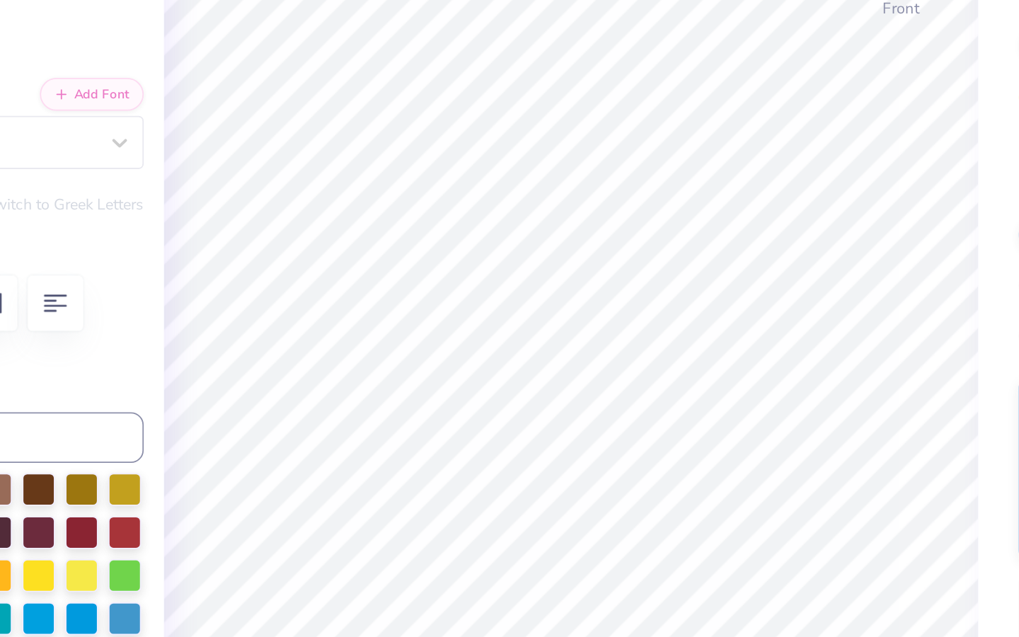
type input "0.70"
type input "14.72"
type input "15.9"
type input "5.06"
type input "2.45"
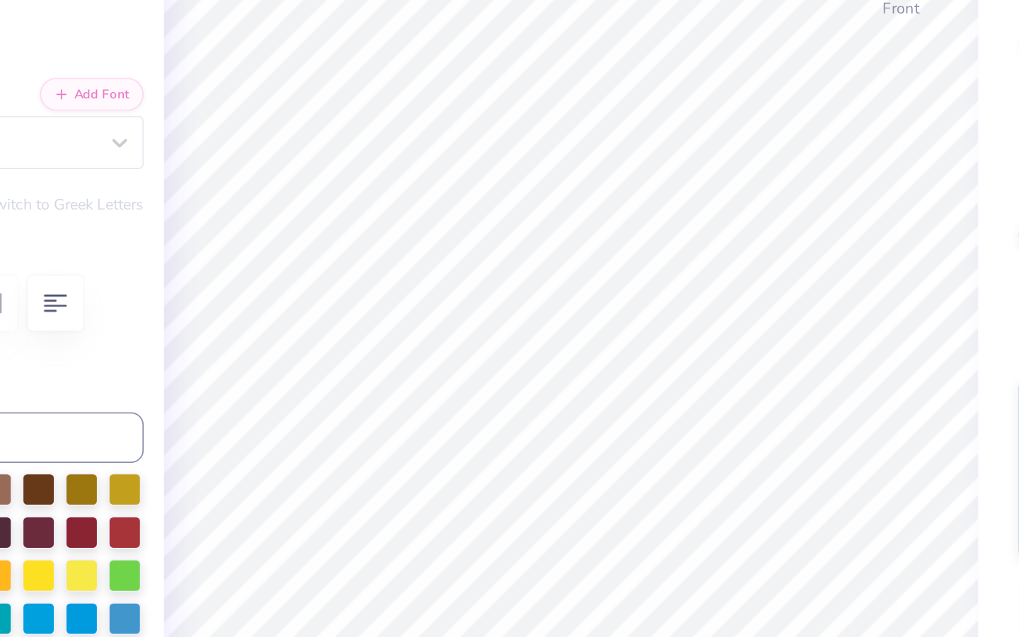
type input "6.34"
type input "0.0"
type input "1.86"
type input "0.70"
type input "14.72"
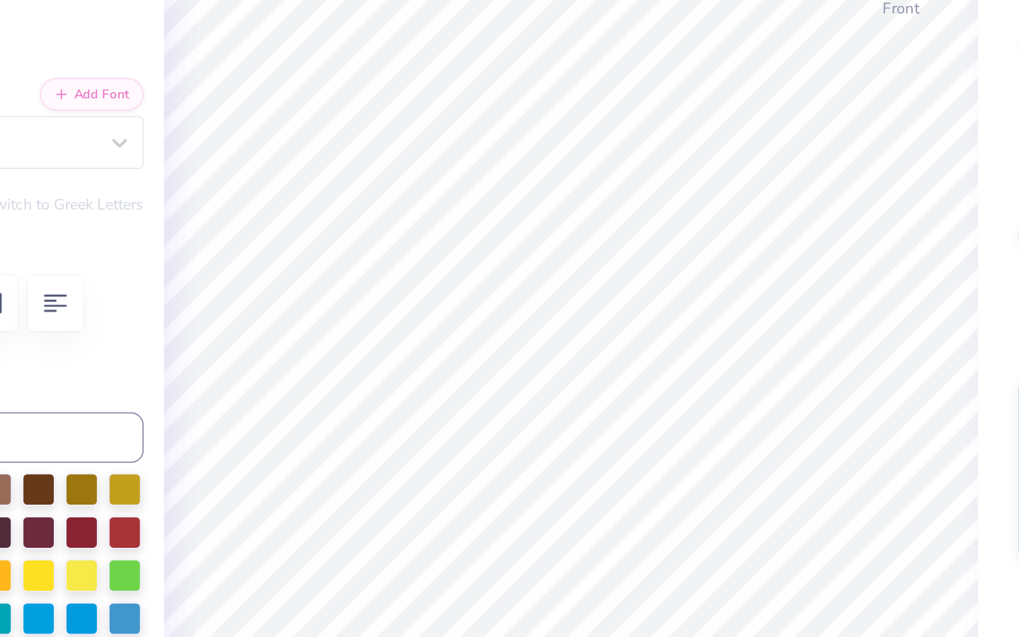
type input "15.9"
type input "1.71"
type input "0.65"
type input "0.0"
